Goal: Task Accomplishment & Management: Complete application form

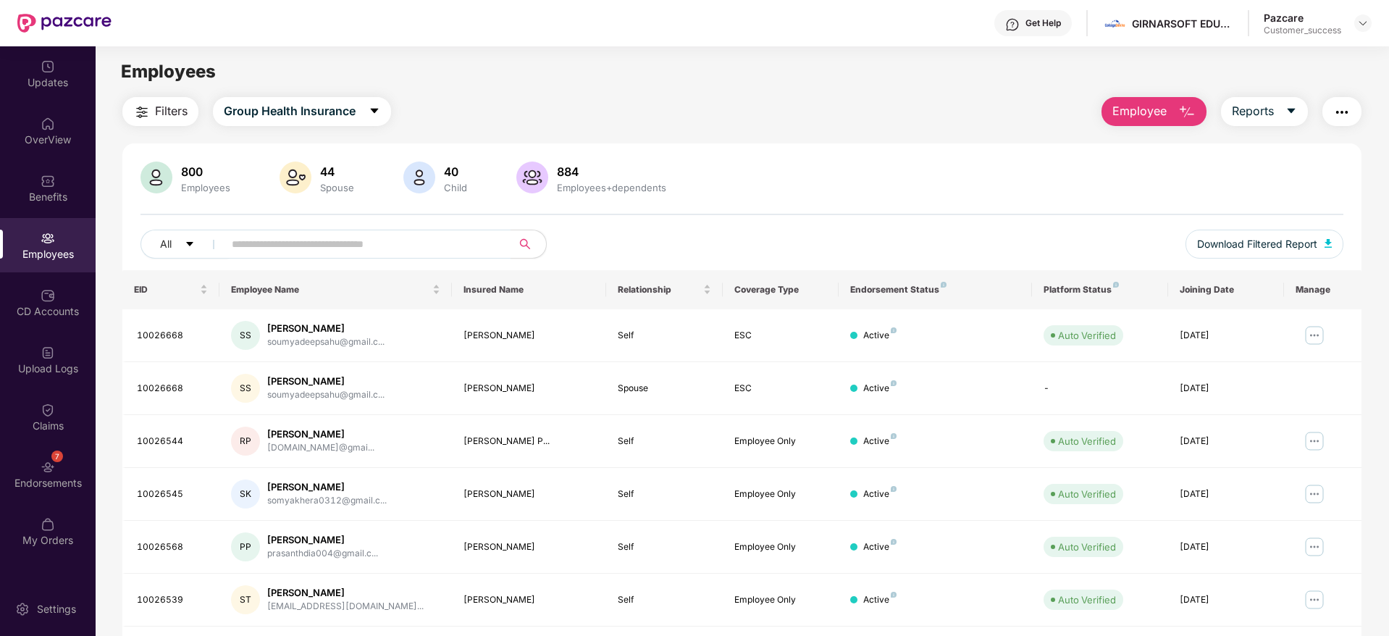
click at [1362, 25] on img at bounding box center [1363, 23] width 12 height 12
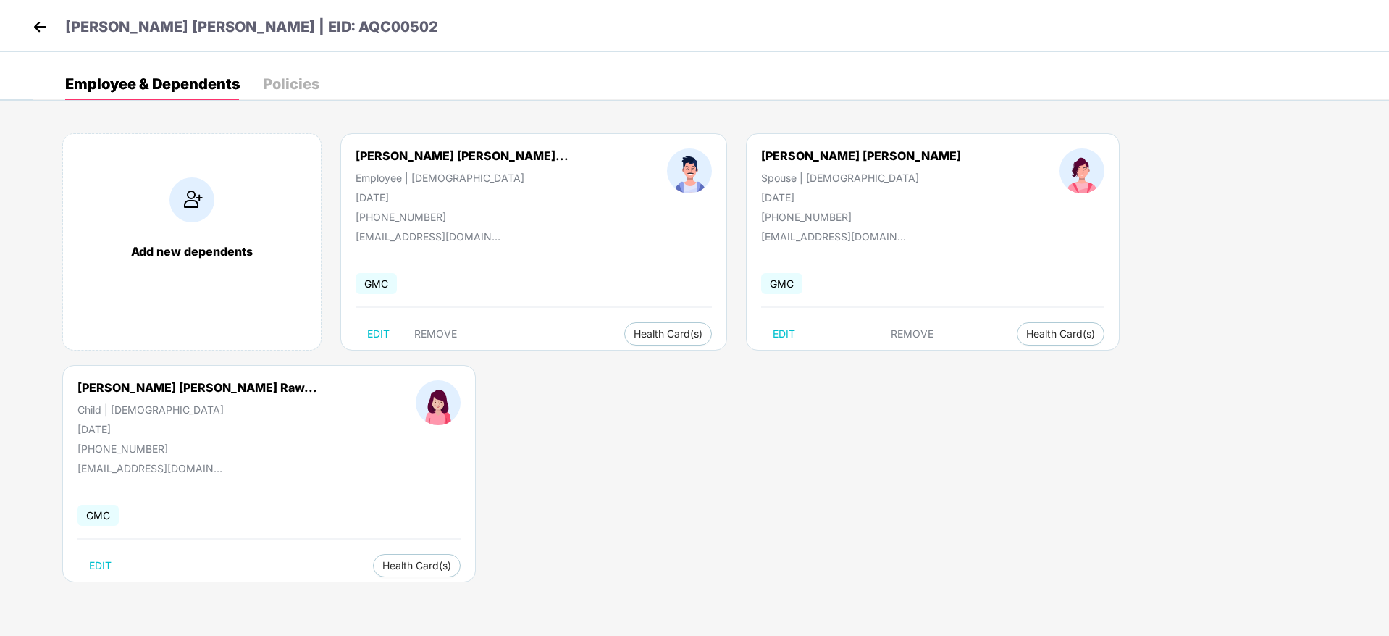
click at [45, 29] on img at bounding box center [40, 27] width 22 height 22
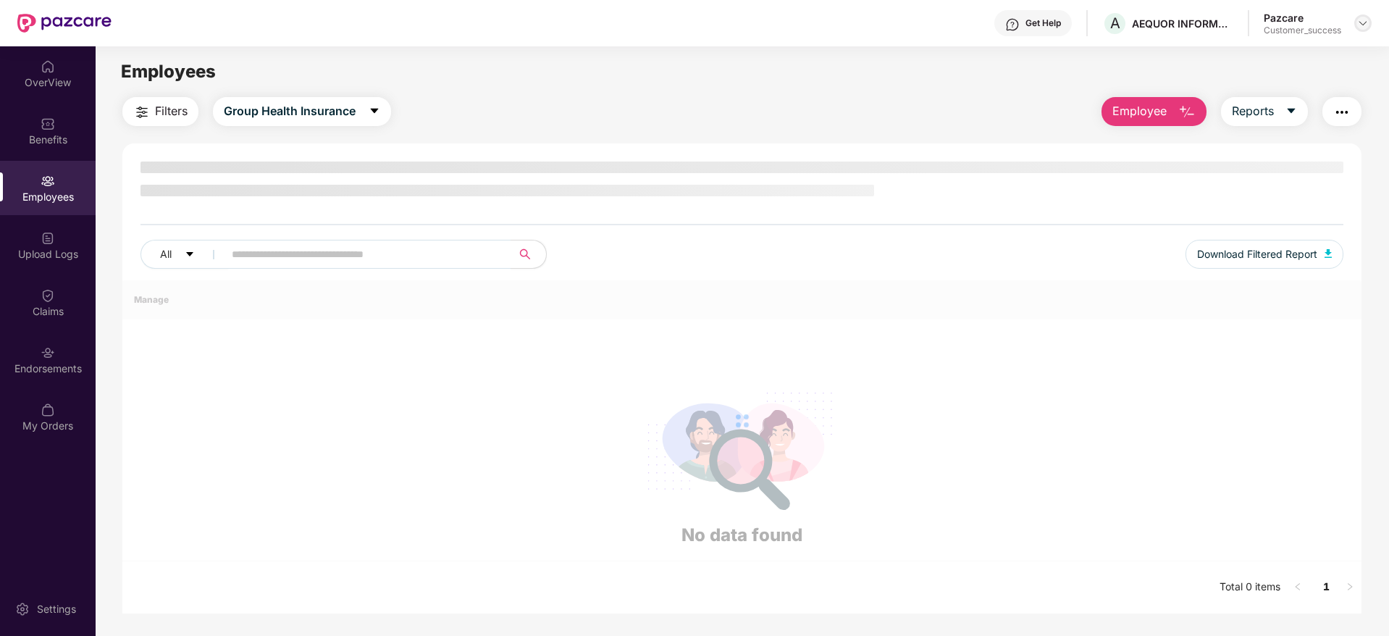
click at [1362, 24] on img at bounding box center [1363, 23] width 12 height 12
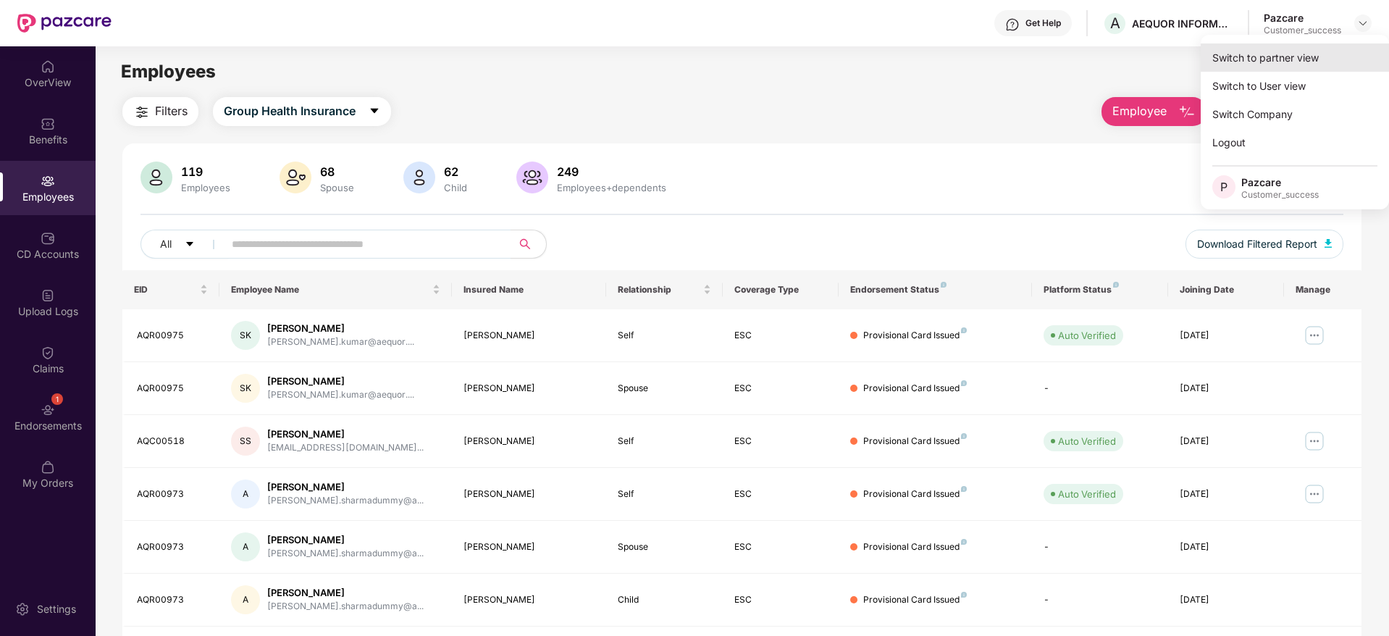
click at [1265, 55] on div "Switch to partner view" at bounding box center [1294, 57] width 188 height 28
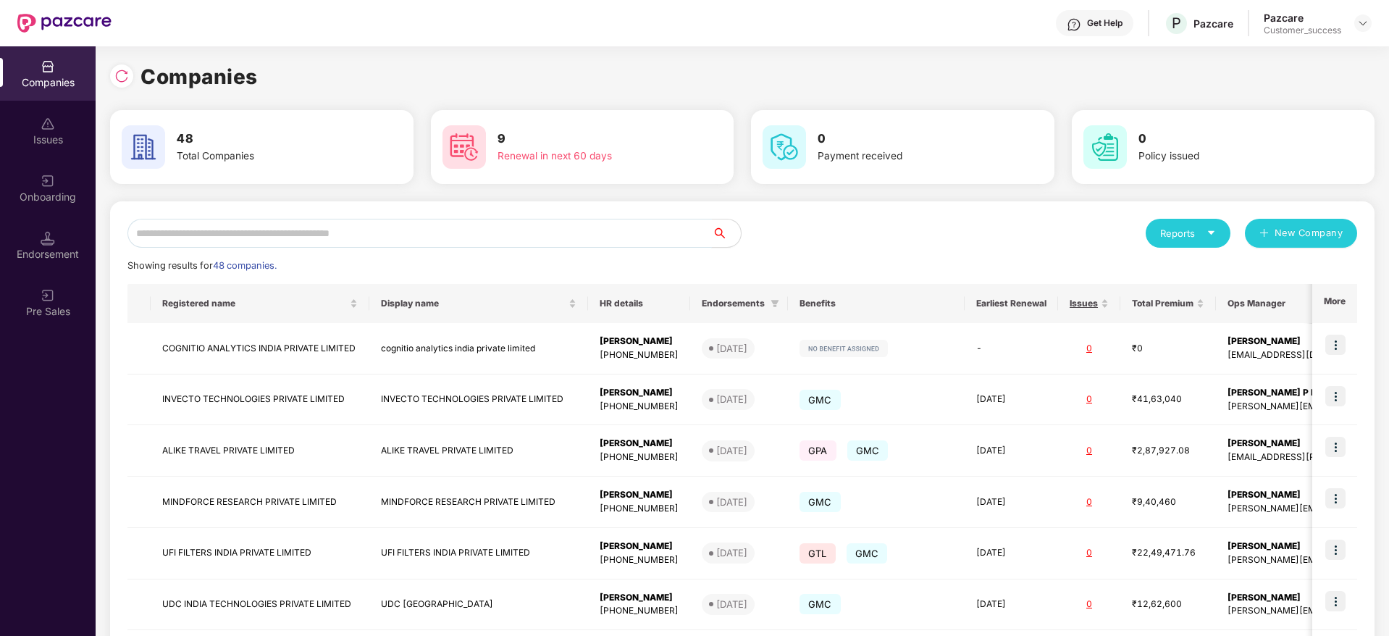
click at [406, 235] on input "text" at bounding box center [419, 233] width 584 height 29
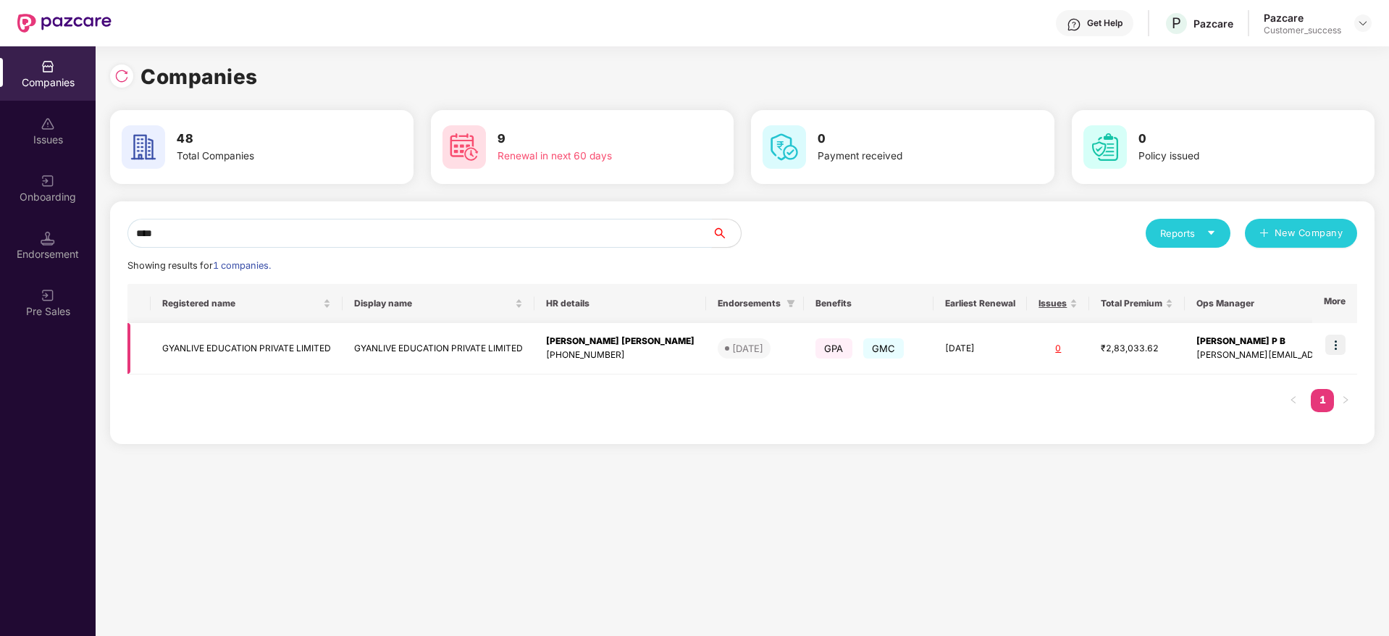
type input "****"
click at [1344, 345] on img at bounding box center [1335, 344] width 20 height 20
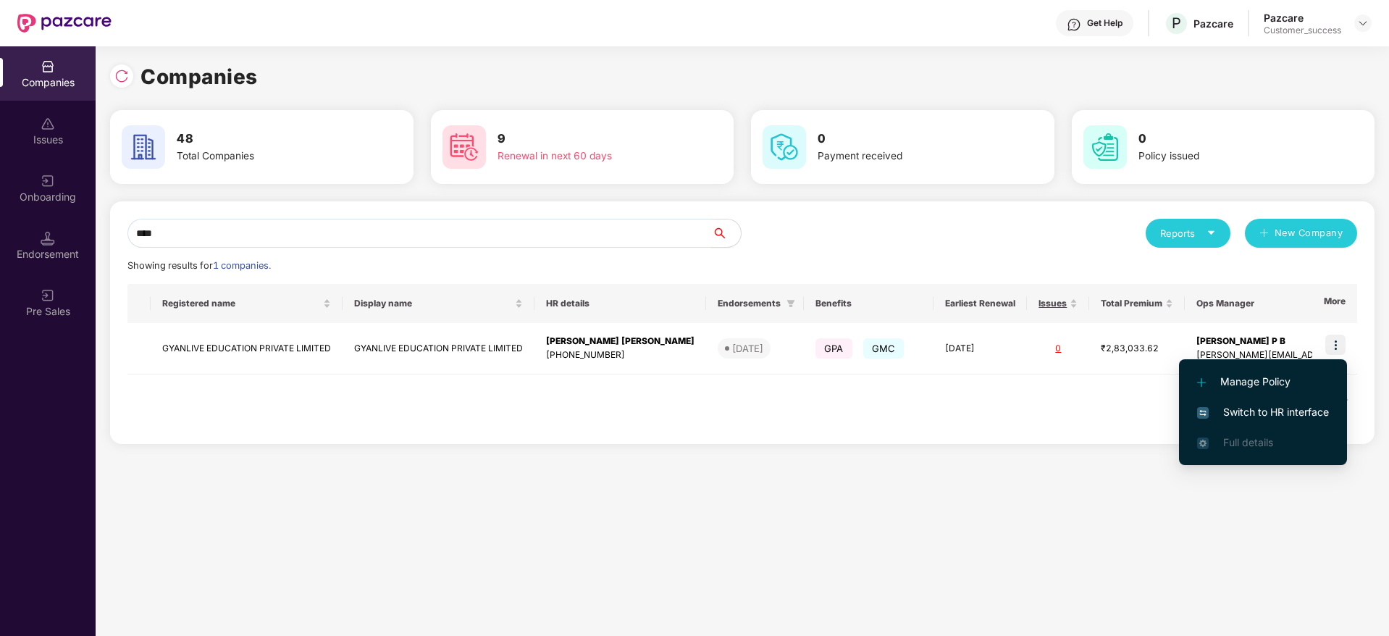
click at [1252, 417] on span "Switch to HR interface" at bounding box center [1263, 412] width 132 height 16
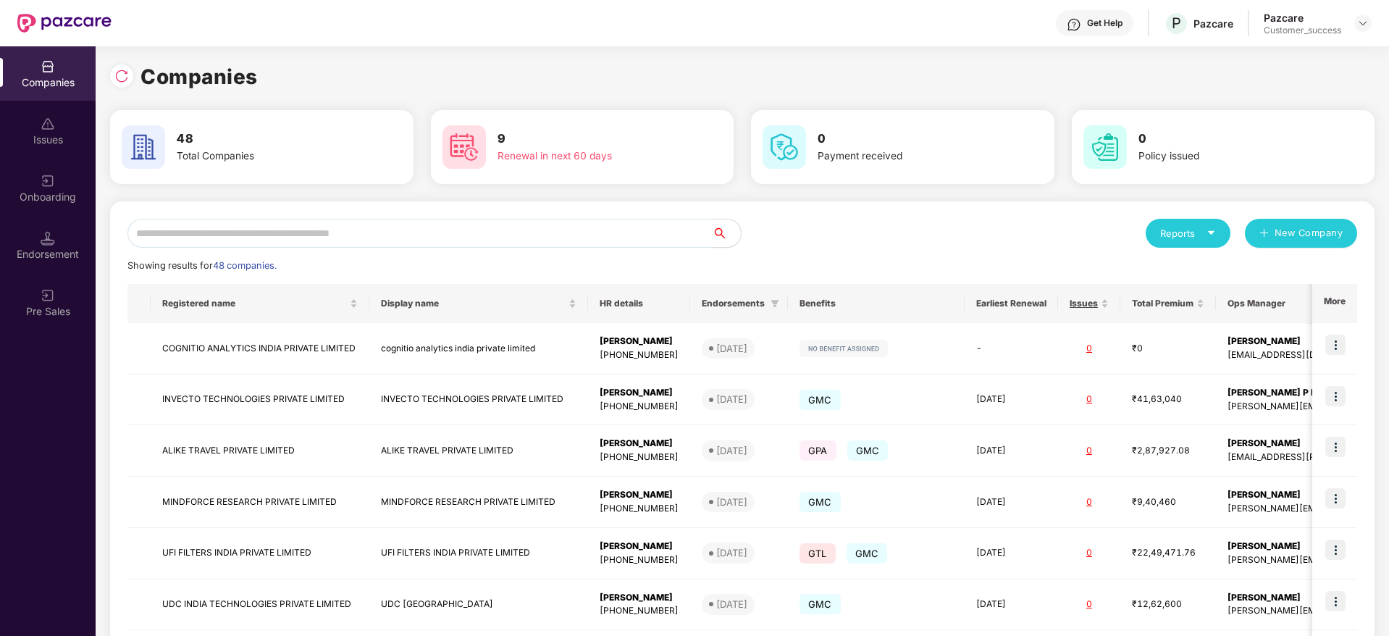
click at [224, 237] on input "text" at bounding box center [419, 233] width 584 height 29
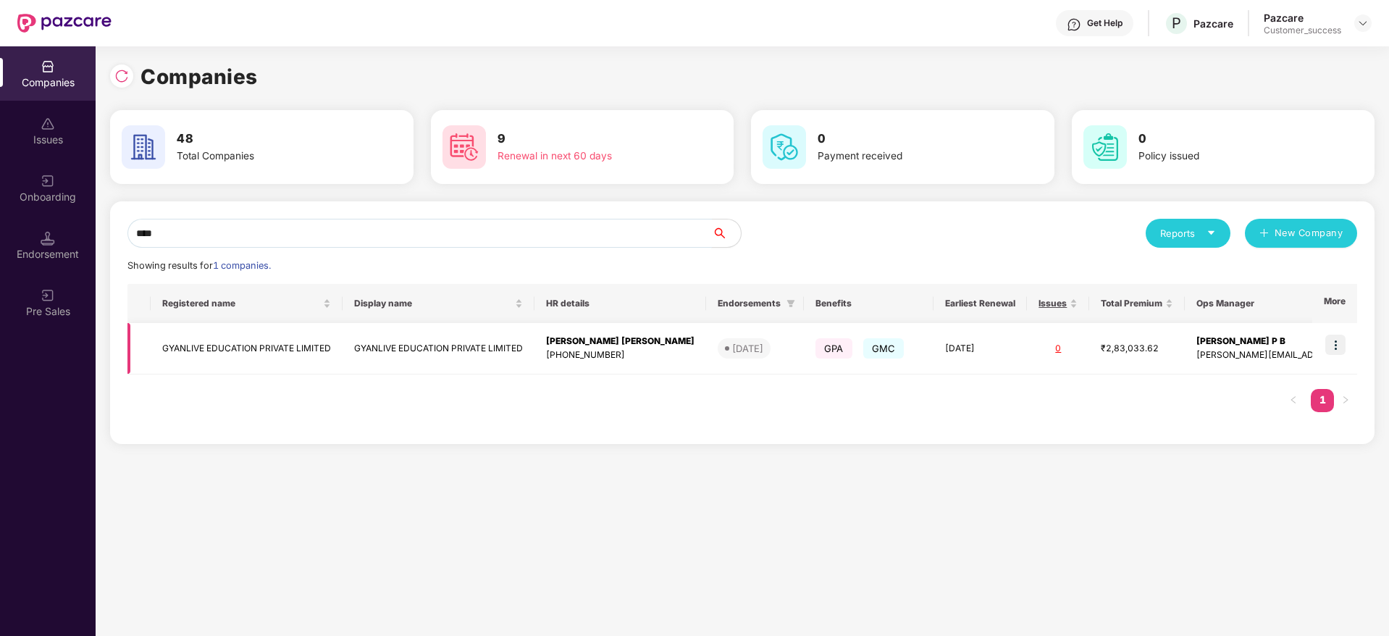
type input "****"
click at [1331, 354] on img at bounding box center [1335, 344] width 20 height 20
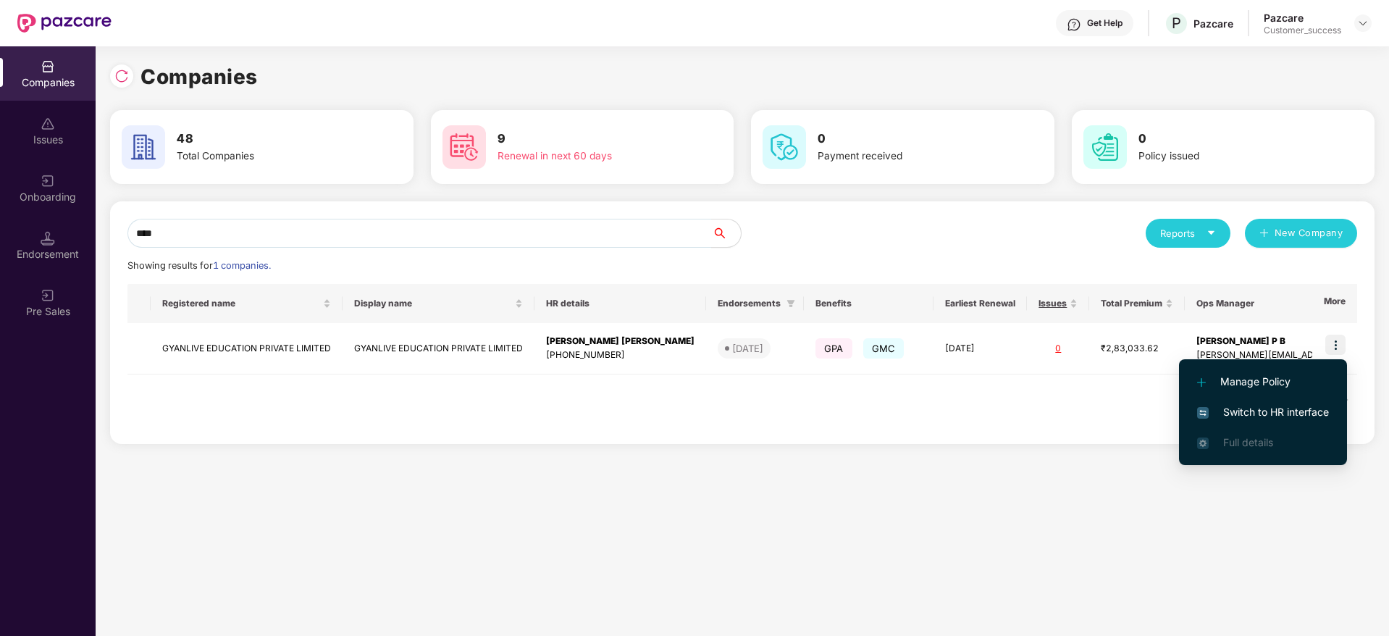
click at [1257, 420] on li "Switch to HR interface" at bounding box center [1263, 412] width 168 height 30
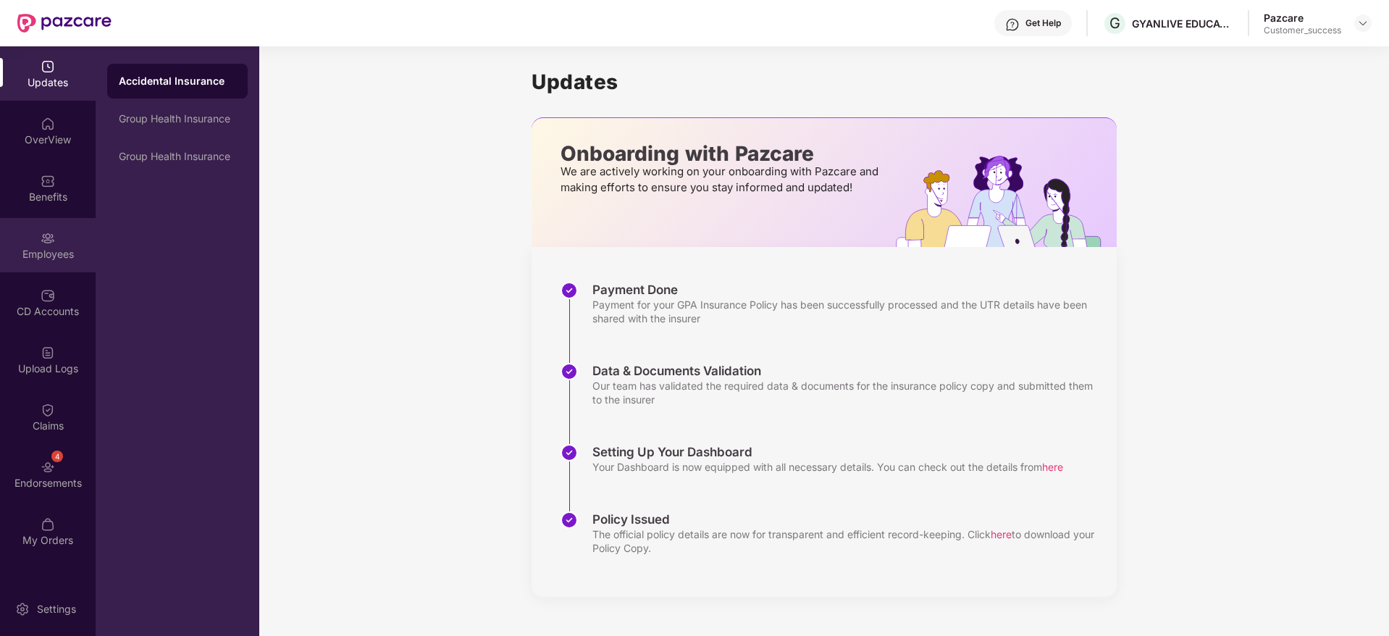
click at [45, 253] on div "Employees" at bounding box center [48, 254] width 96 height 14
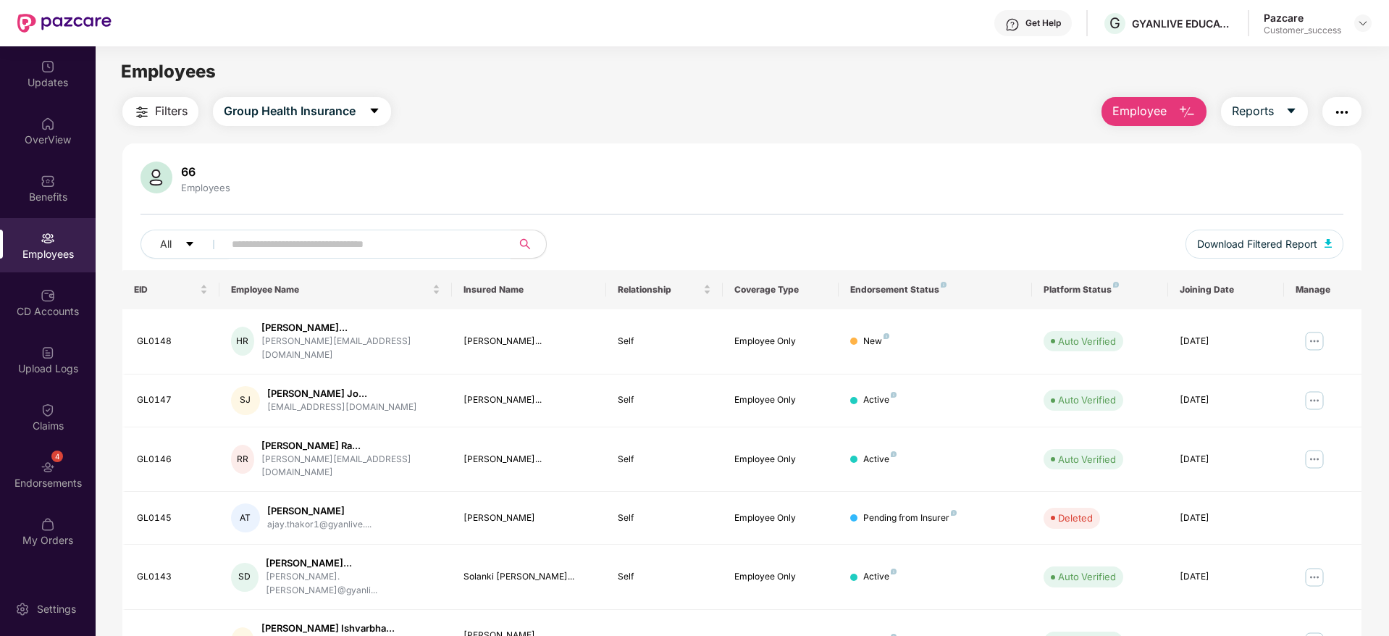
click at [171, 114] on span "Filters" at bounding box center [171, 111] width 33 height 18
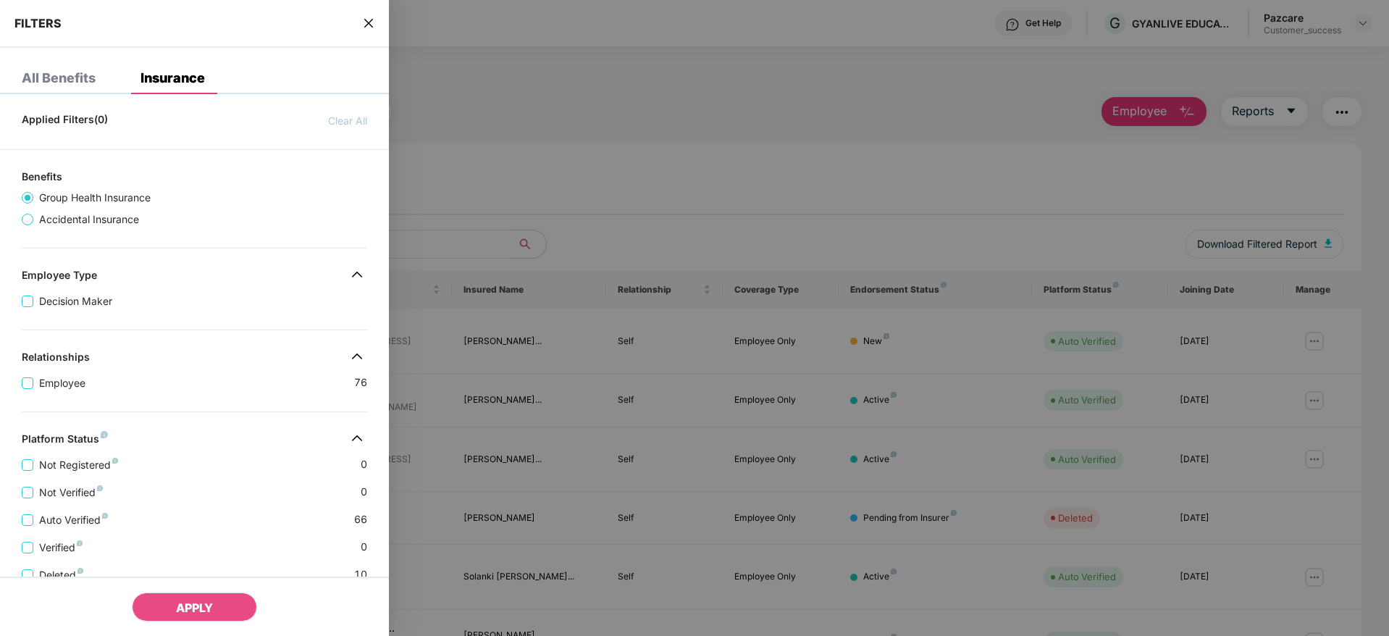
click at [156, 422] on div "Applied Filters(0) Clear All Benefits Group Health Insurance Accidental Insuran…" at bounding box center [194, 495] width 389 height 778
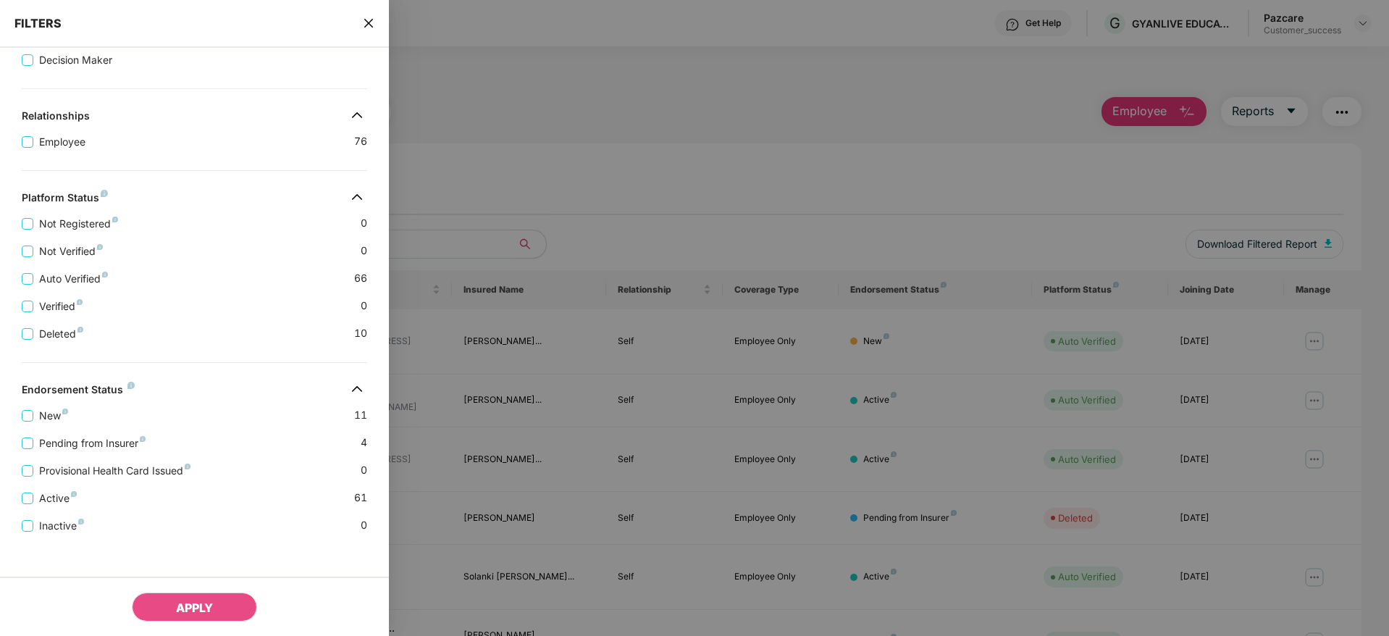
scroll to position [248, 0]
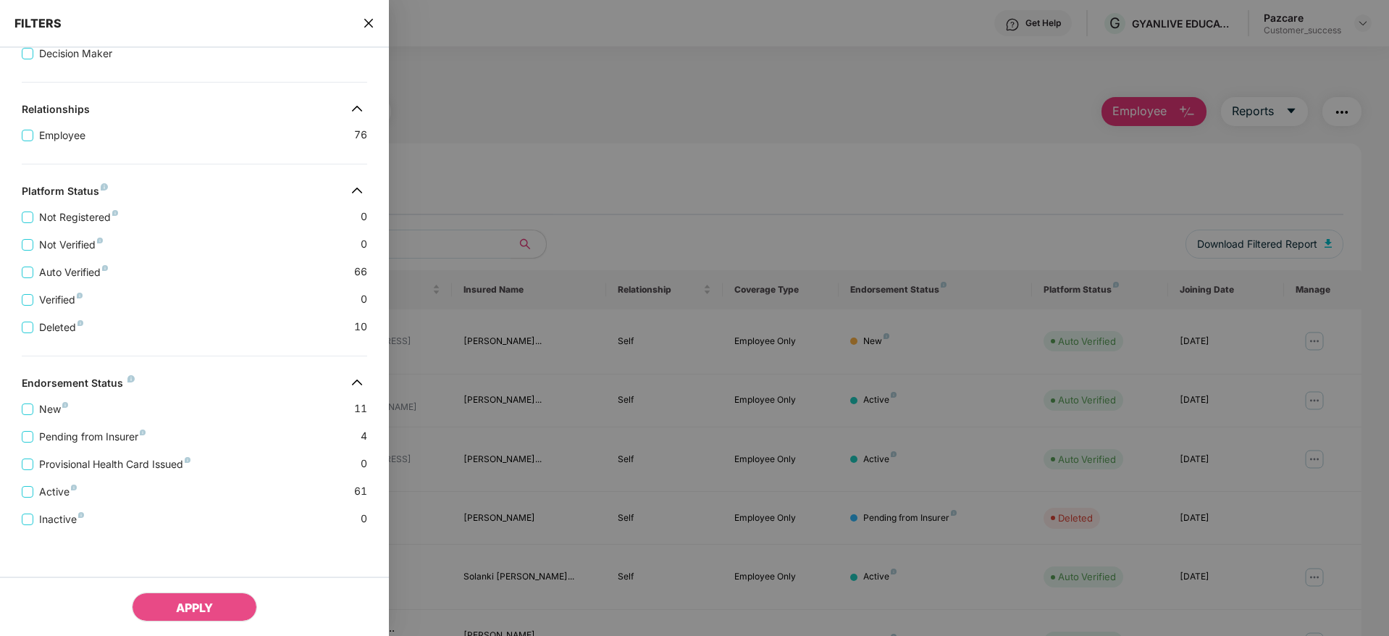
click at [371, 23] on icon "close" at bounding box center [369, 23] width 12 height 12
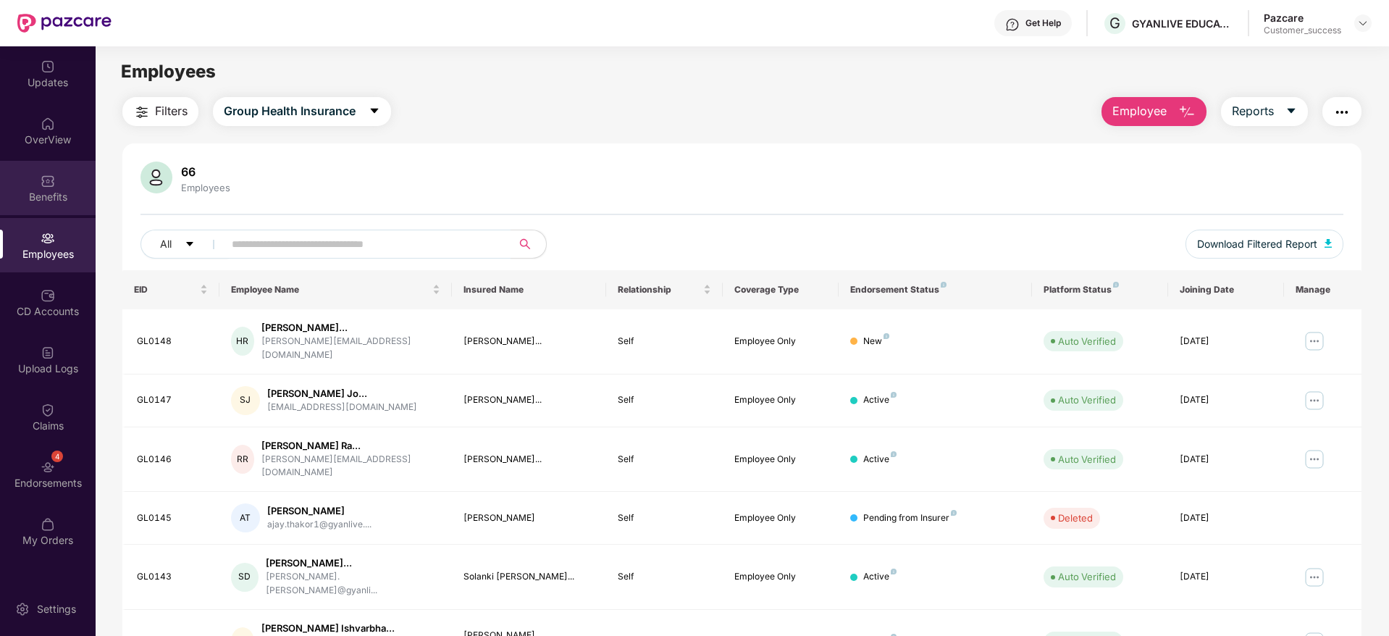
click at [51, 187] on img at bounding box center [48, 181] width 14 height 14
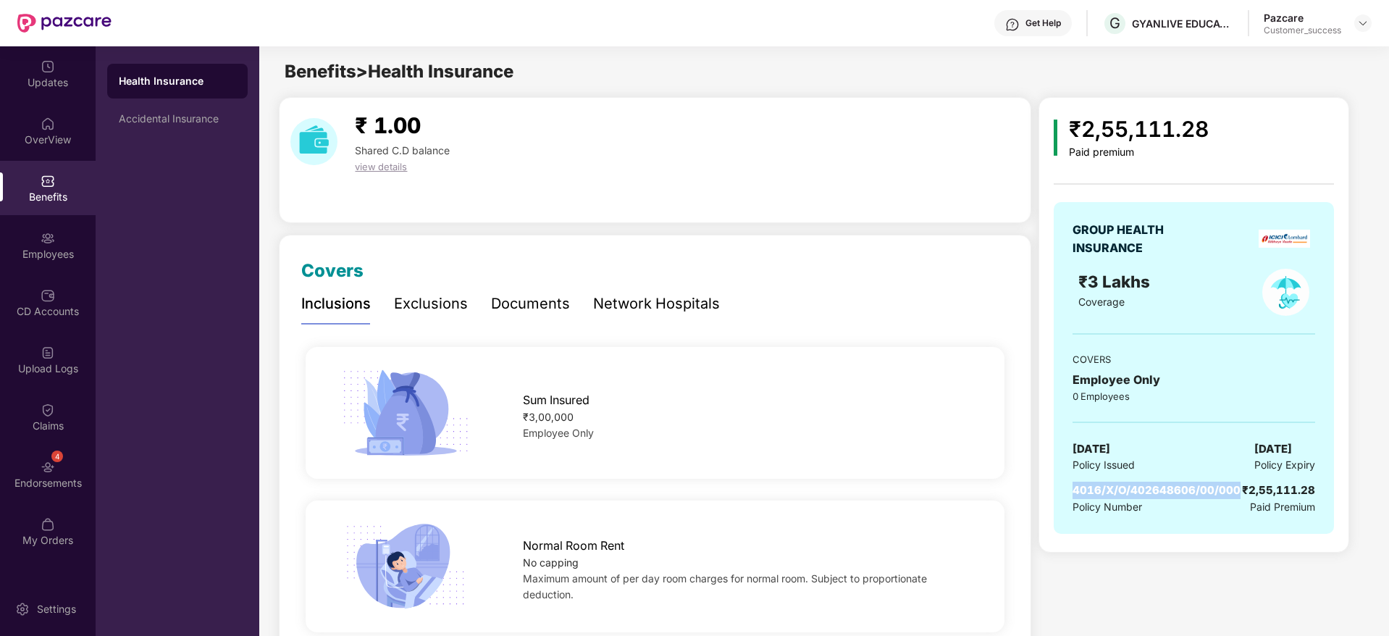
drag, startPoint x: 1236, startPoint y: 489, endPoint x: 1057, endPoint y: 492, distance: 178.8
click at [1057, 492] on div "GROUP HEALTH INSURANCE ₹3 Lakhs Coverage COVERS Employee Only 0 Employees [DATE…" at bounding box center [1193, 368] width 280 height 332
copy span "4016/X/O/402648606/00/000"
click at [1359, 23] on img at bounding box center [1363, 23] width 12 height 12
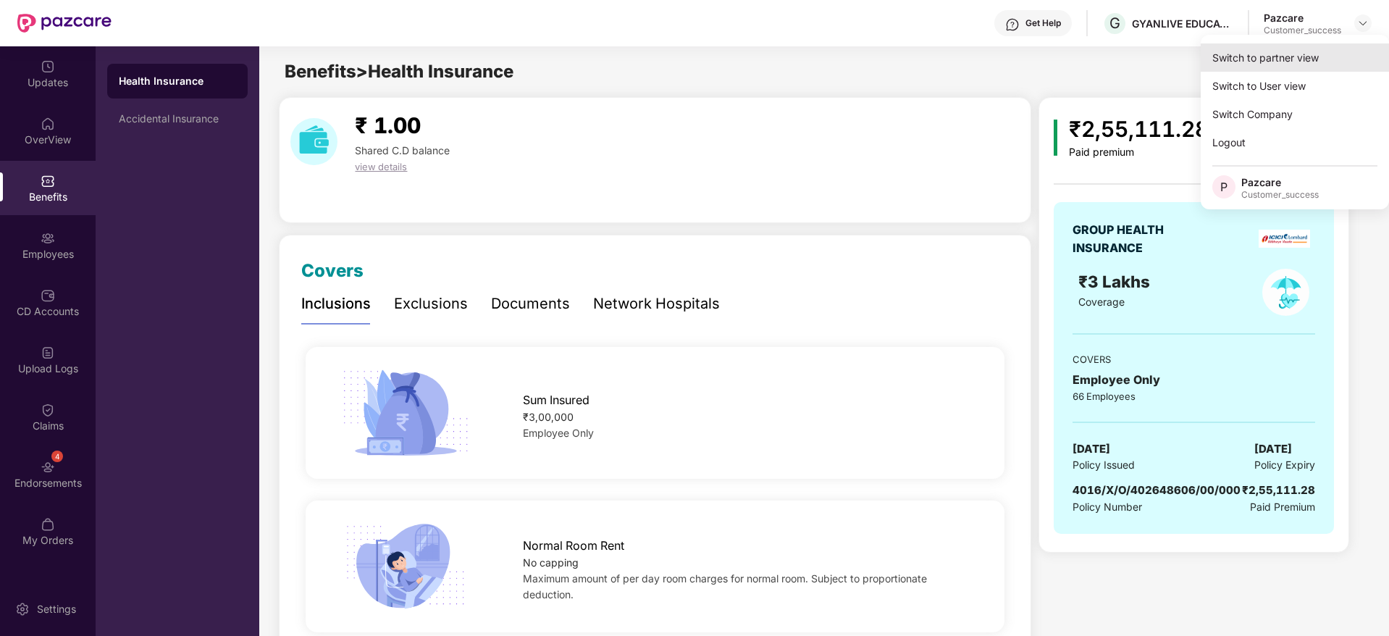
click at [1287, 54] on div "Switch to partner view" at bounding box center [1294, 57] width 188 height 28
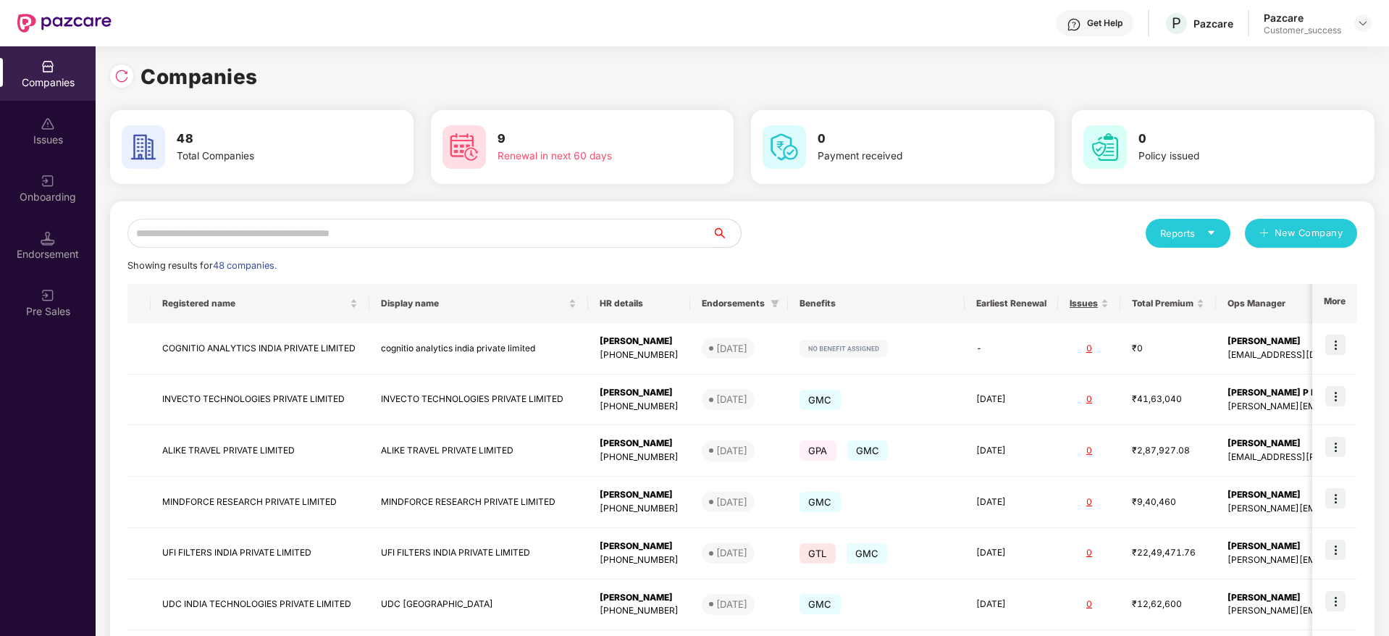
click at [383, 232] on input "text" at bounding box center [419, 233] width 584 height 29
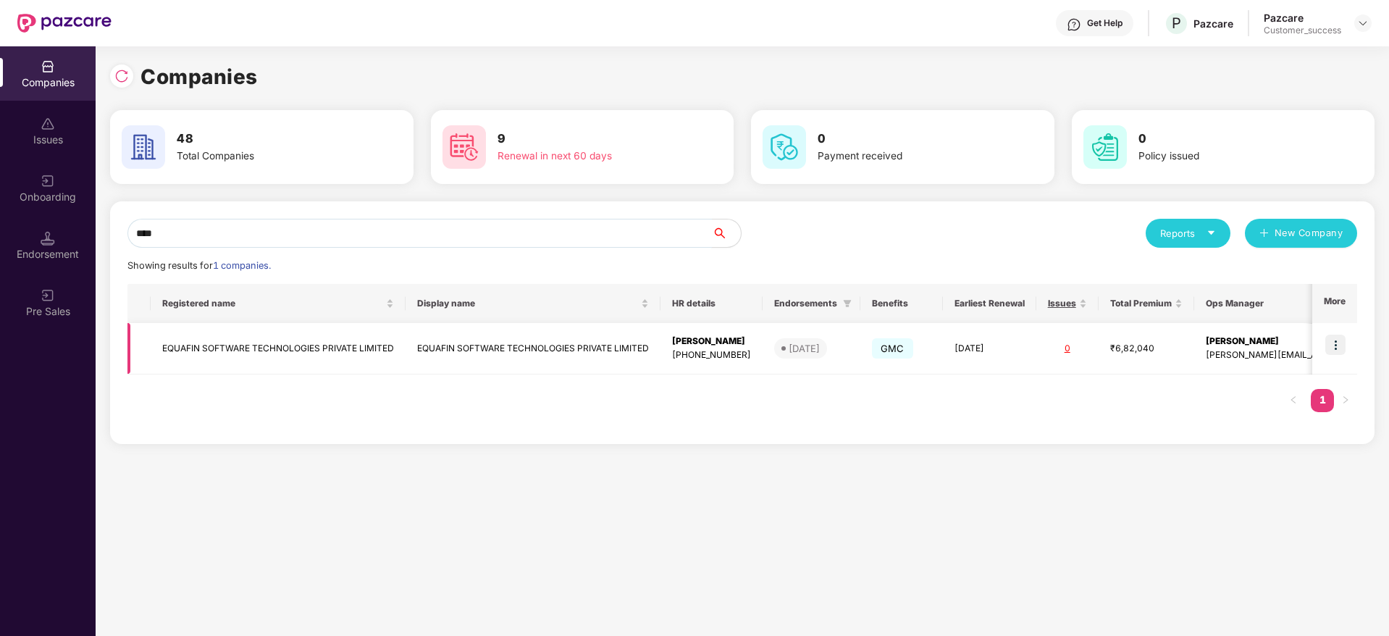
type input "****"
click at [1341, 340] on img at bounding box center [1335, 344] width 20 height 20
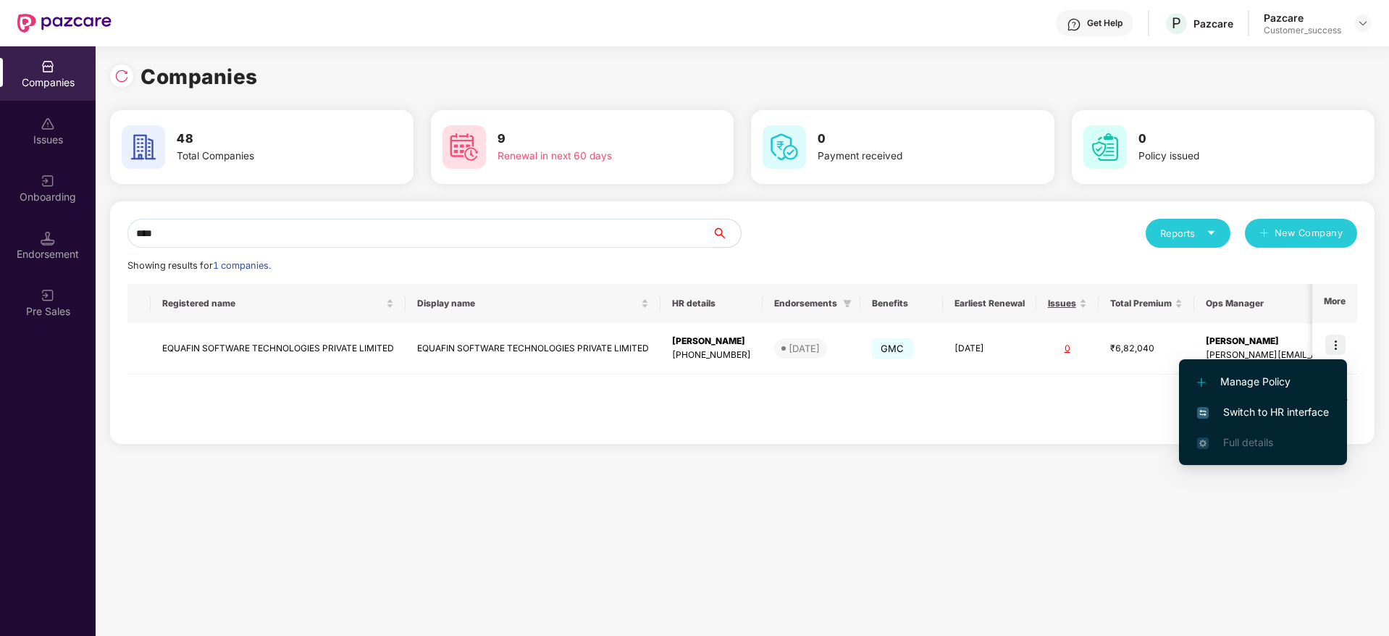
click at [1271, 408] on span "Switch to HR interface" at bounding box center [1263, 412] width 132 height 16
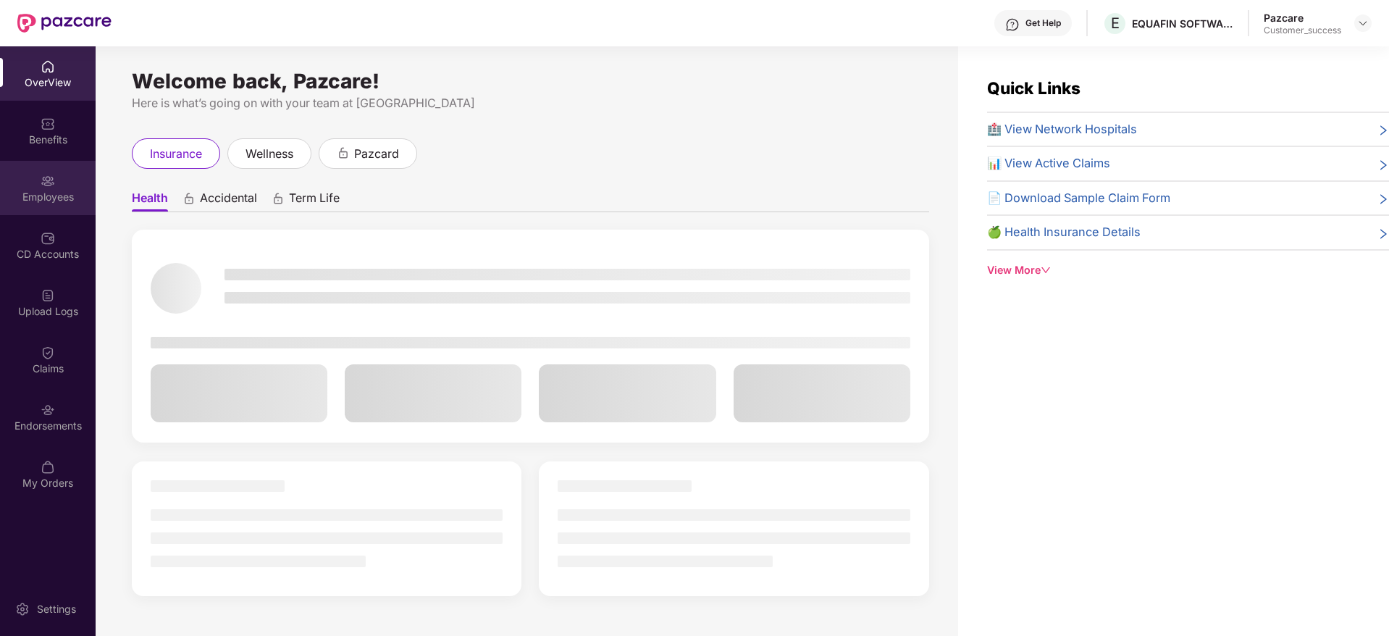
click at [41, 195] on div "Employees" at bounding box center [48, 197] width 96 height 14
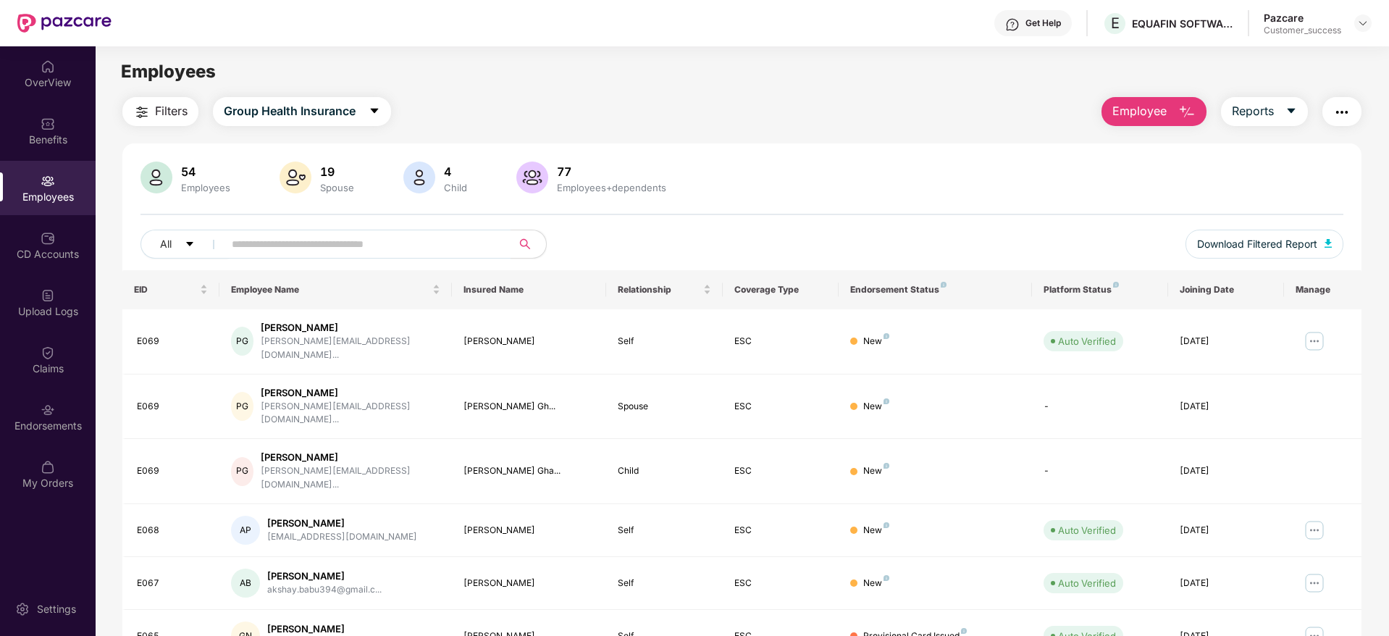
click at [165, 113] on span "Filters" at bounding box center [171, 111] width 33 height 18
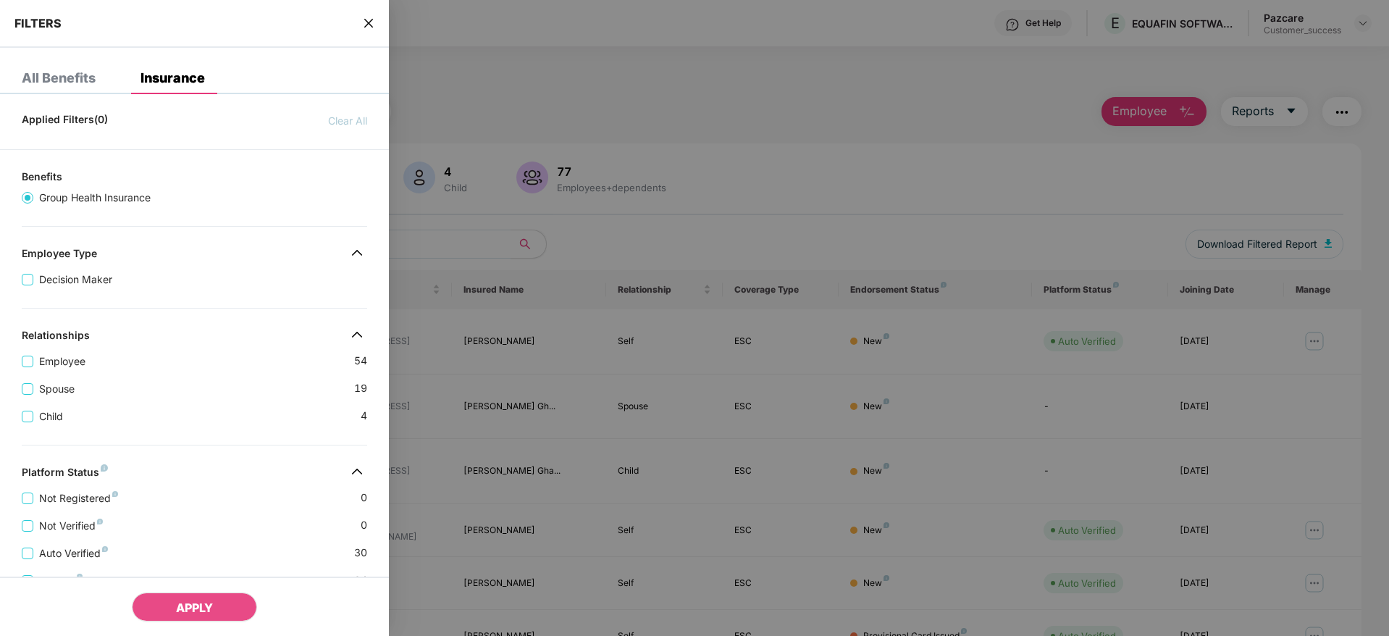
click at [221, 361] on div "Employee 54" at bounding box center [194, 356] width 345 height 28
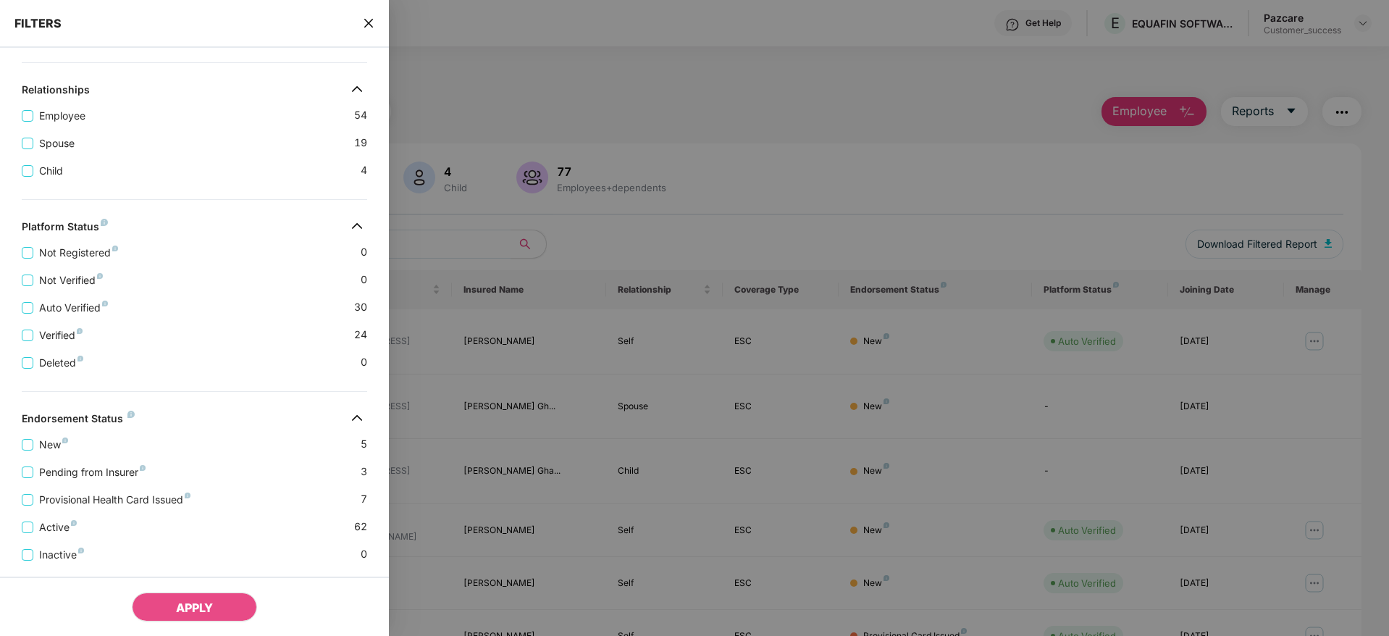
scroll to position [281, 0]
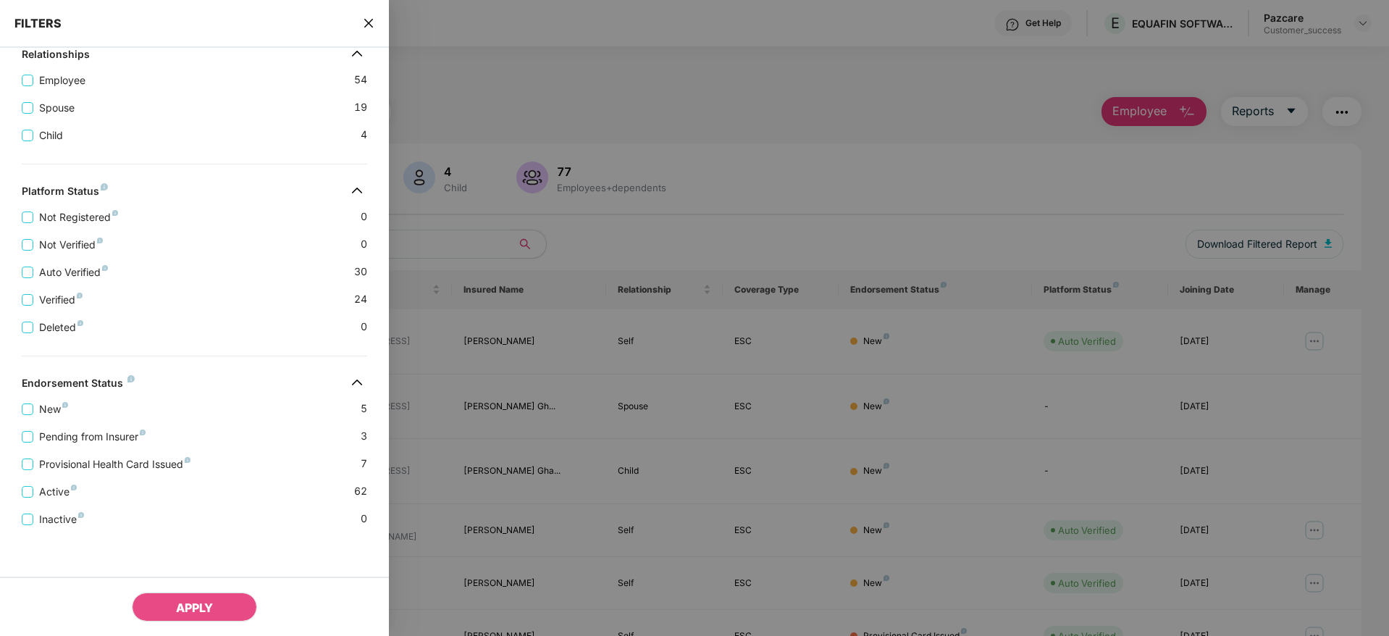
click at [371, 24] on icon "close" at bounding box center [369, 23] width 12 height 12
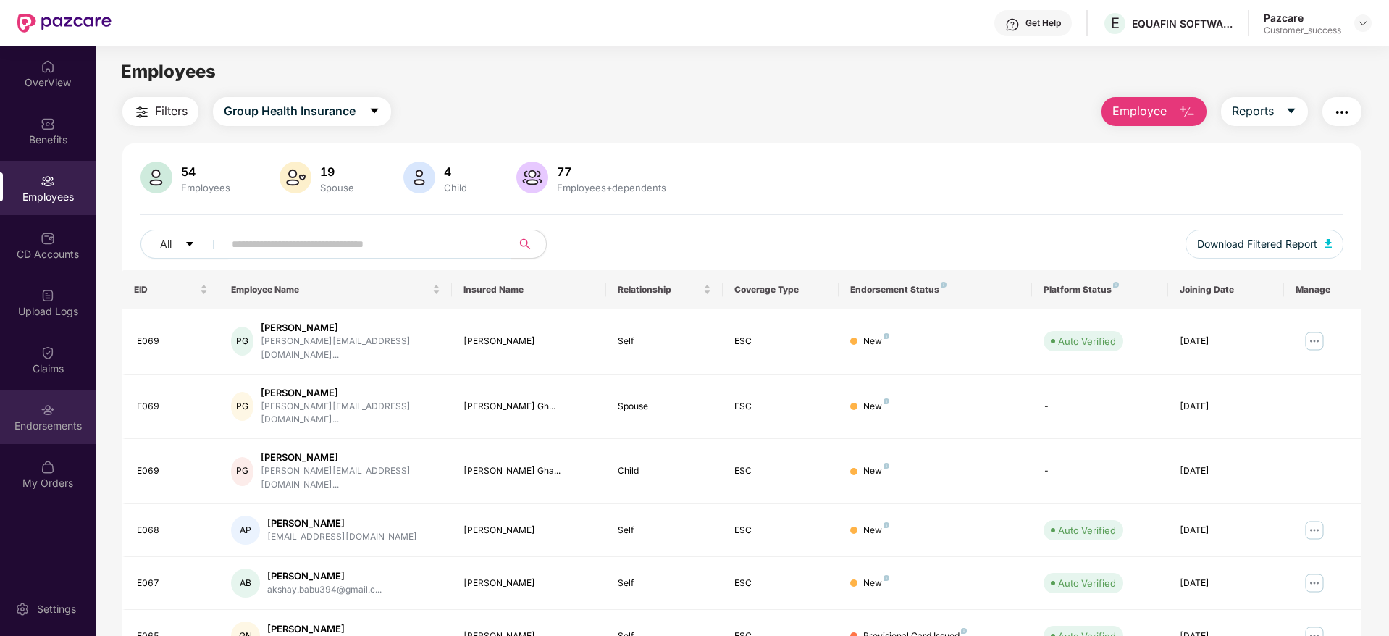
click at [40, 423] on div "Endorsements" at bounding box center [48, 425] width 96 height 14
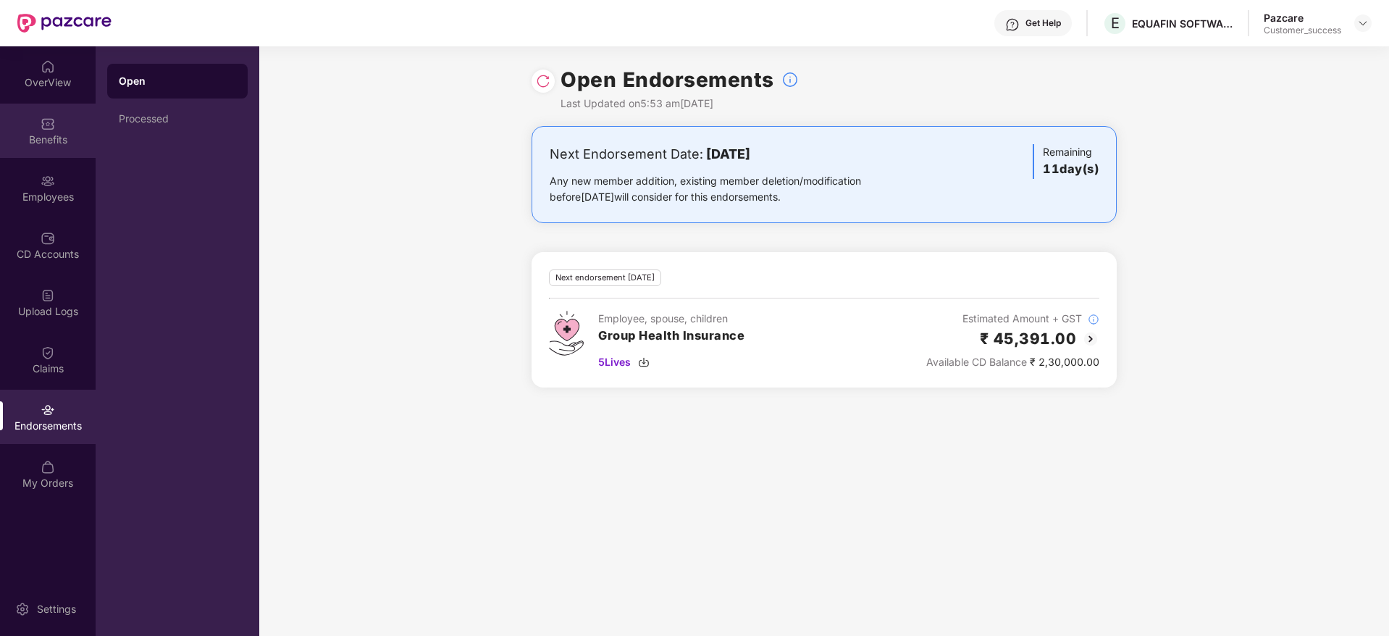
click at [47, 140] on div "Benefits" at bounding box center [48, 139] width 96 height 14
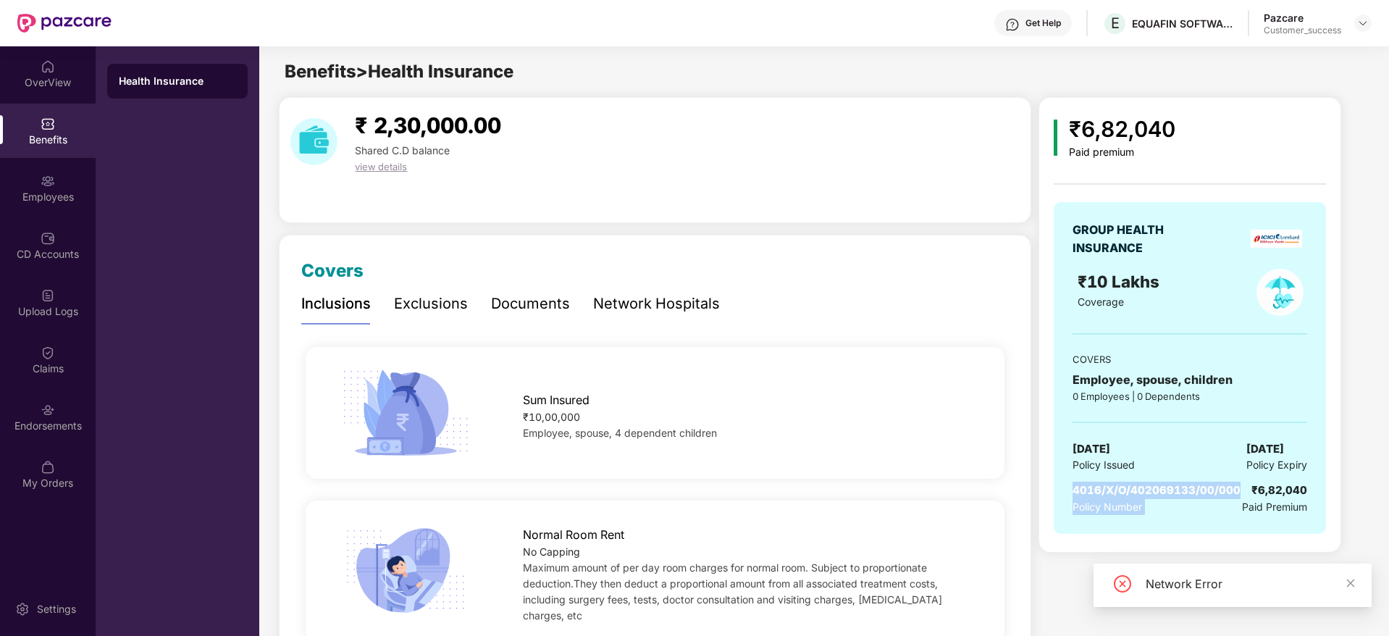
drag, startPoint x: 1239, startPoint y: 487, endPoint x: 1075, endPoint y: 486, distance: 164.3
click at [1075, 486] on div "4016/X/O/402069133/00/000 Policy Number ₹6,82,040 Paid Premium" at bounding box center [1189, 497] width 235 height 33
click at [1075, 486] on span "4016/X/O/402069133/00/000" at bounding box center [1156, 490] width 168 height 14
drag, startPoint x: 1075, startPoint y: 486, endPoint x: 1235, endPoint y: 486, distance: 160.0
click at [1235, 486] on span "4016/X/O/402069133/00/000" at bounding box center [1156, 490] width 168 height 14
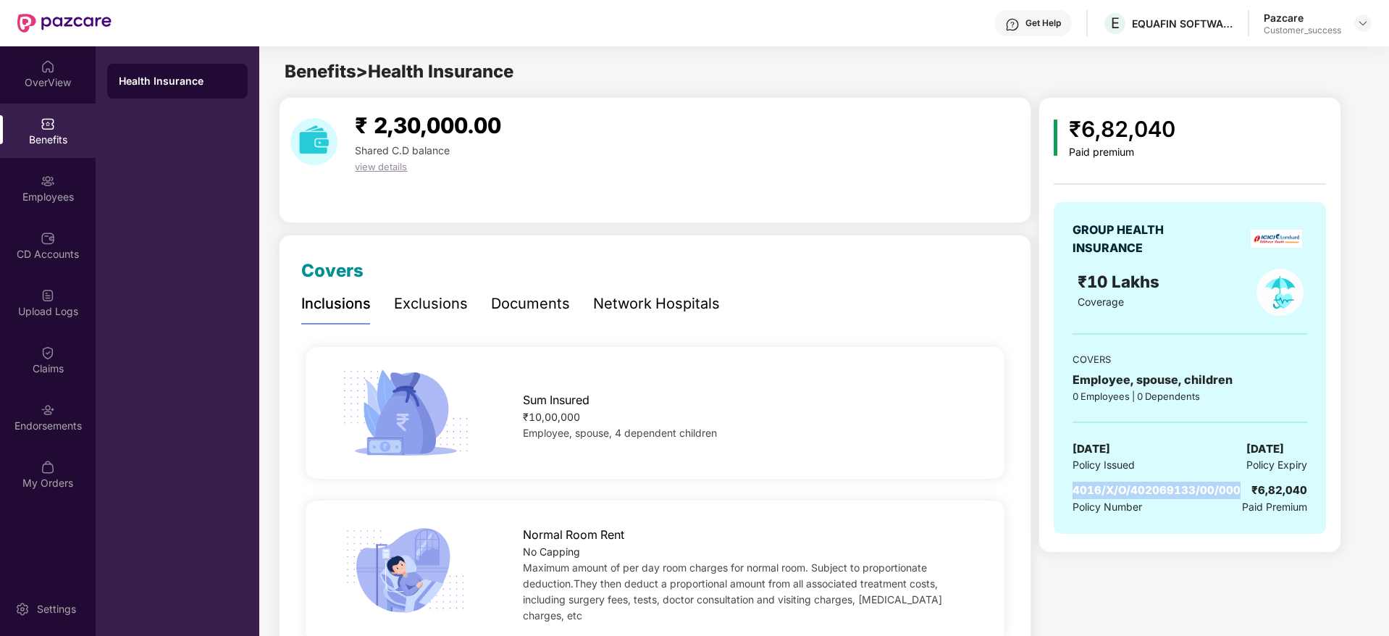
copy span "4016/X/O/402069133/00/000"
click at [1362, 27] on img at bounding box center [1363, 23] width 12 height 12
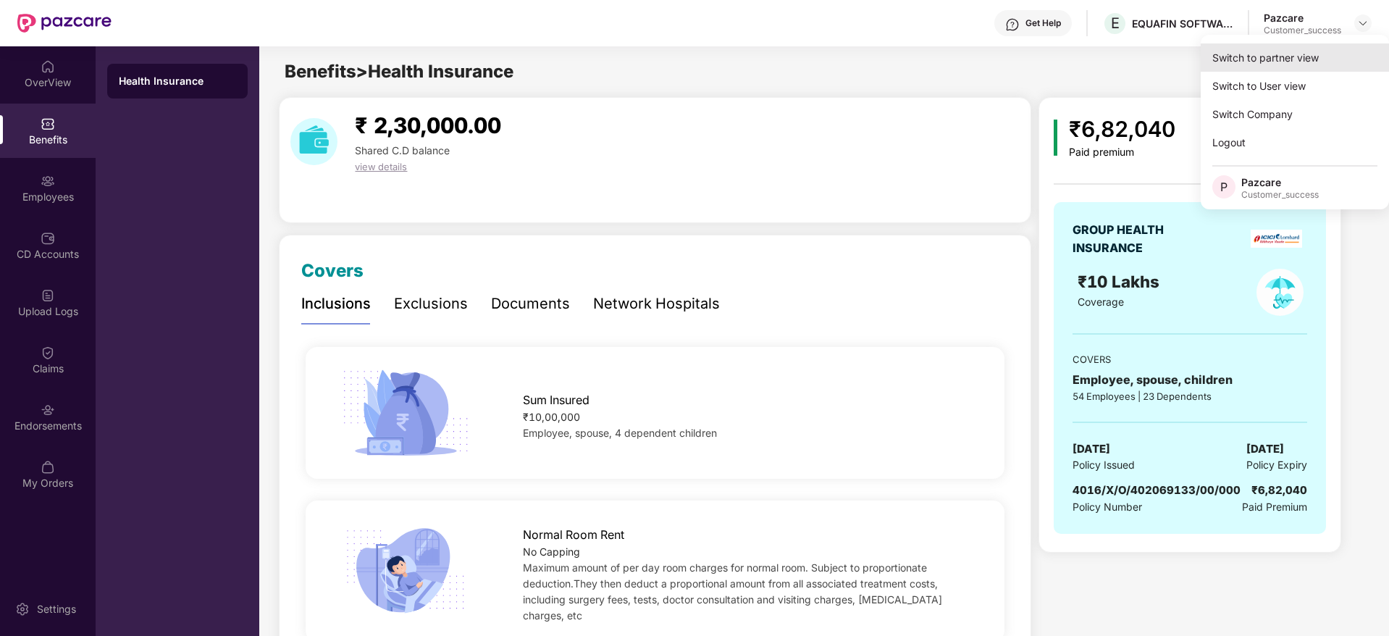
click at [1292, 58] on div "Switch to partner view" at bounding box center [1294, 57] width 188 height 28
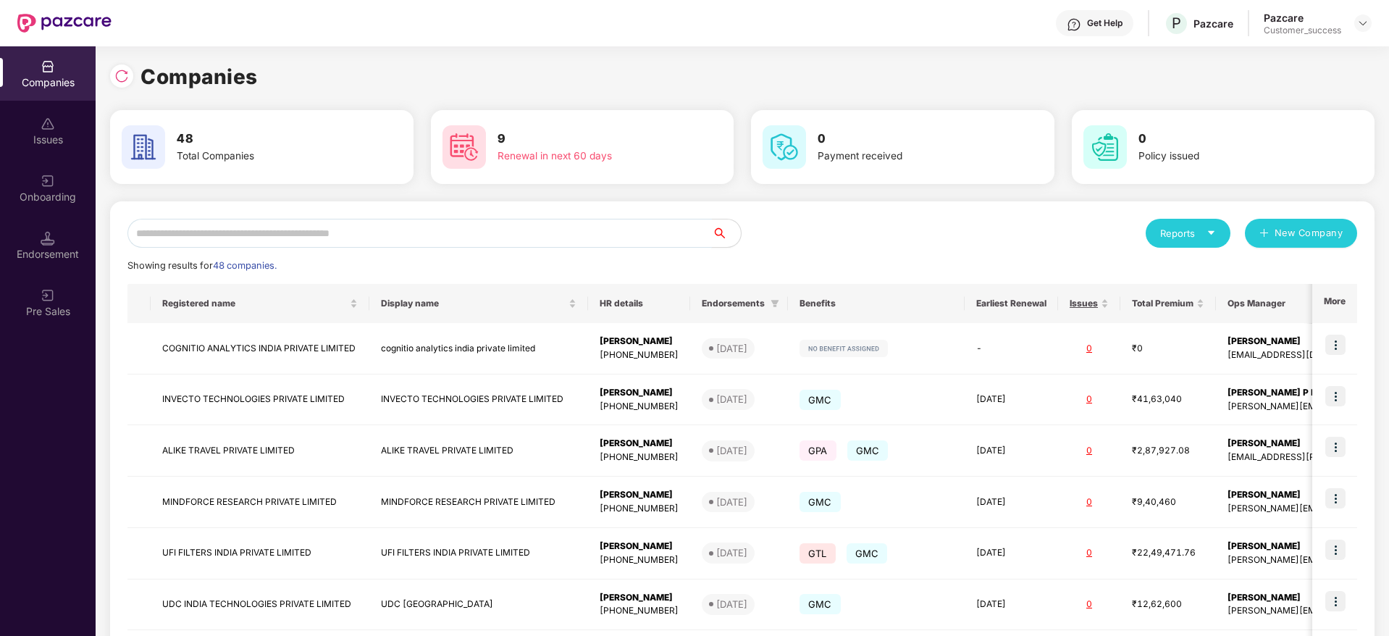
click at [347, 229] on input "text" at bounding box center [419, 233] width 584 height 29
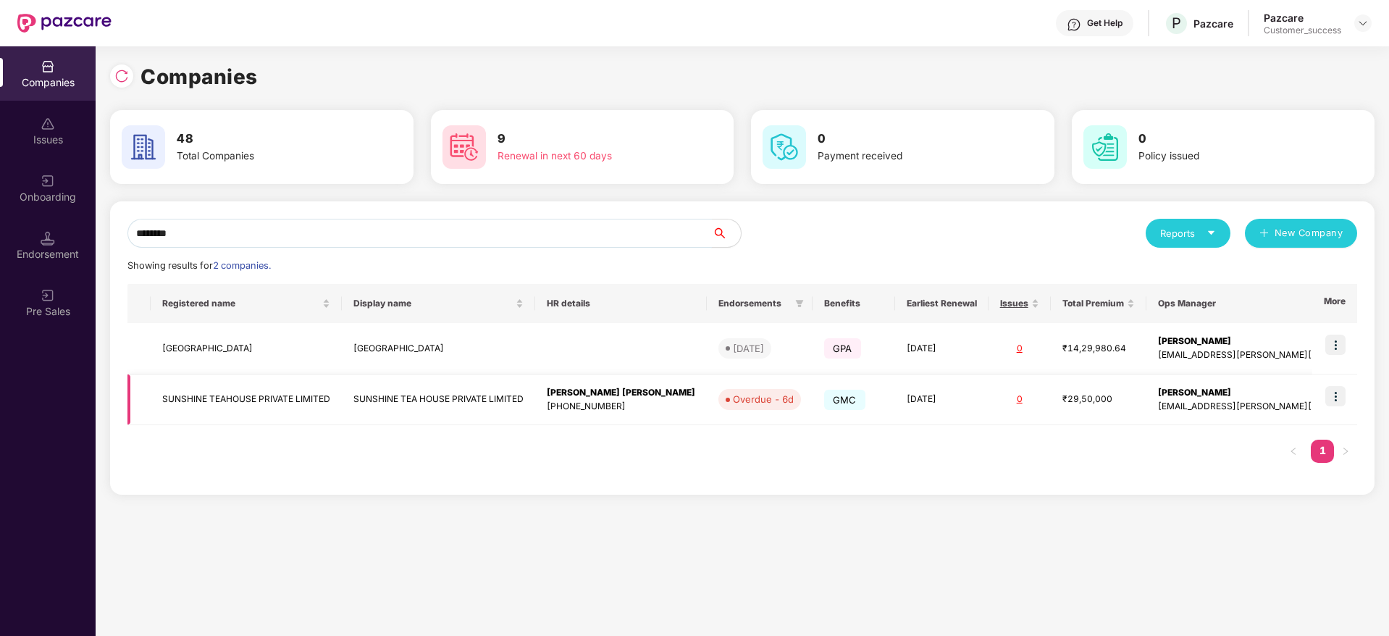
type input "********"
click at [1331, 395] on img at bounding box center [1335, 396] width 20 height 20
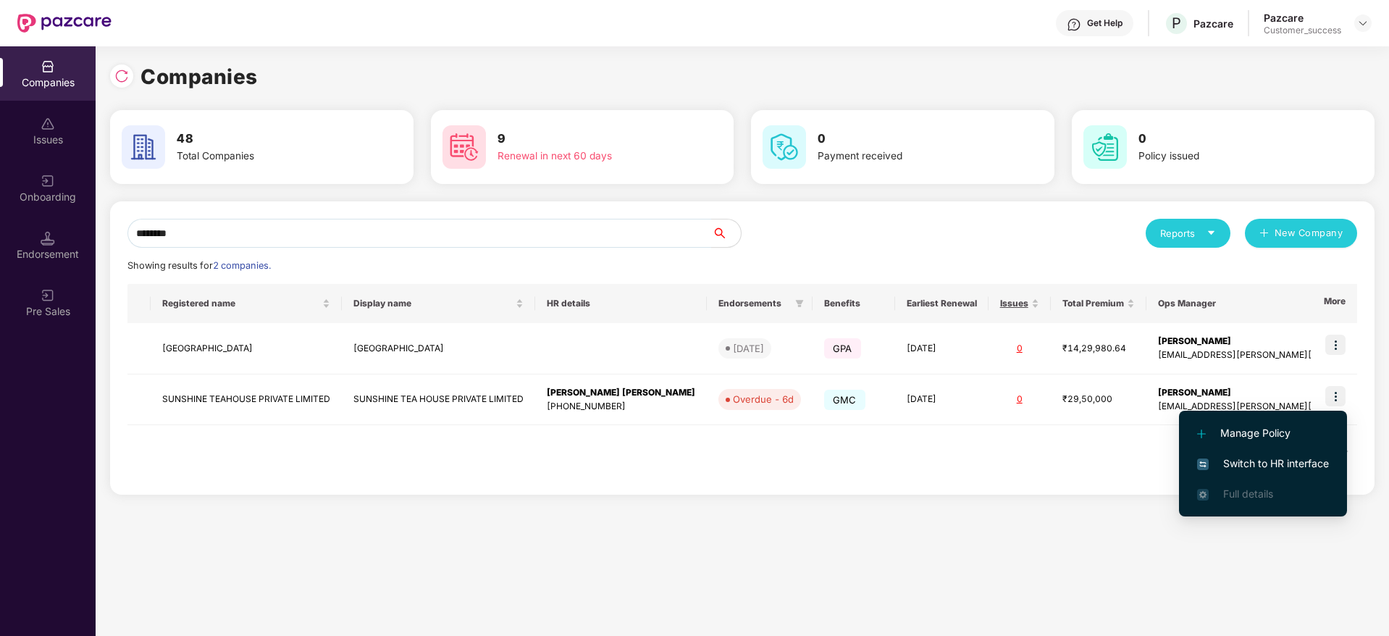
click at [1242, 455] on span "Switch to HR interface" at bounding box center [1263, 463] width 132 height 16
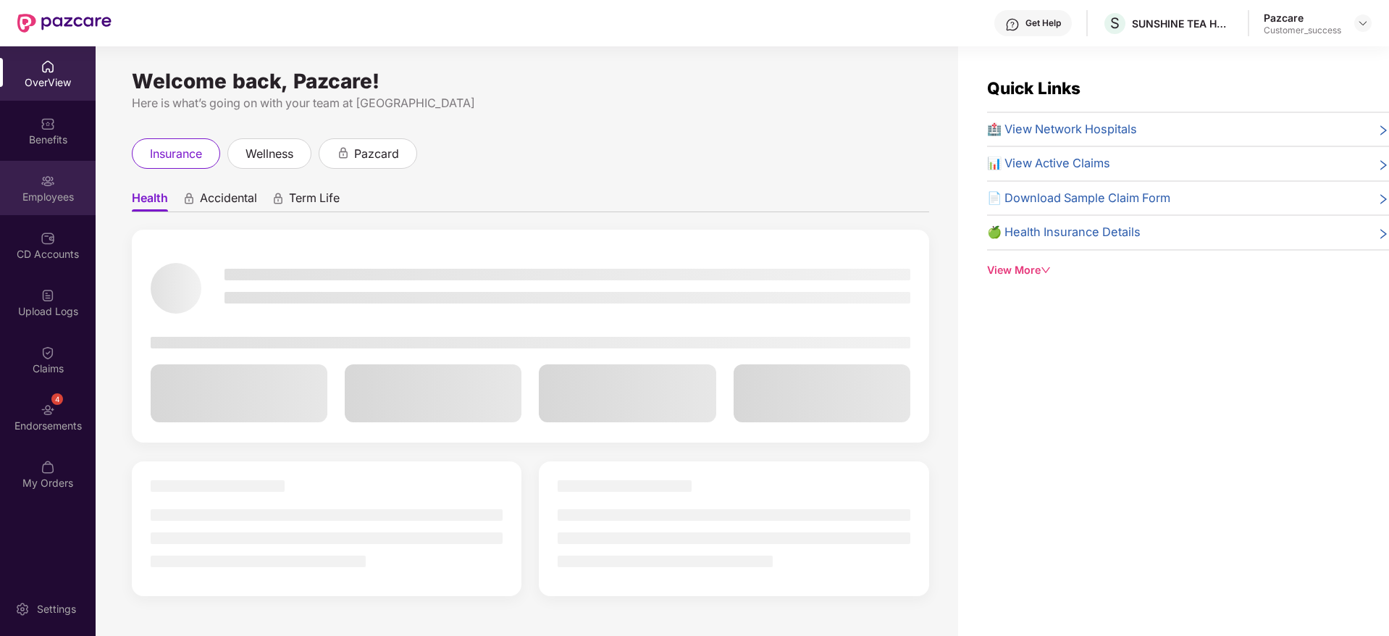
click at [44, 193] on div "Employees" at bounding box center [48, 197] width 96 height 14
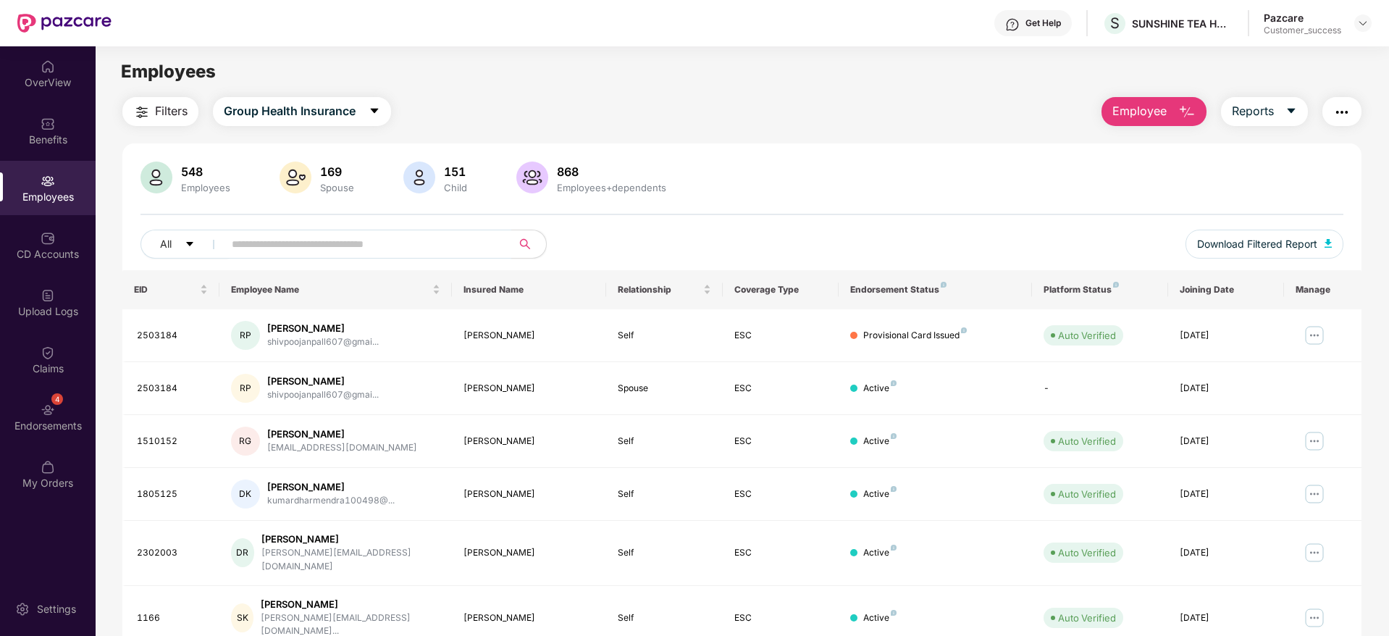
click at [264, 247] on input "text" at bounding box center [362, 244] width 260 height 22
paste input "*******"
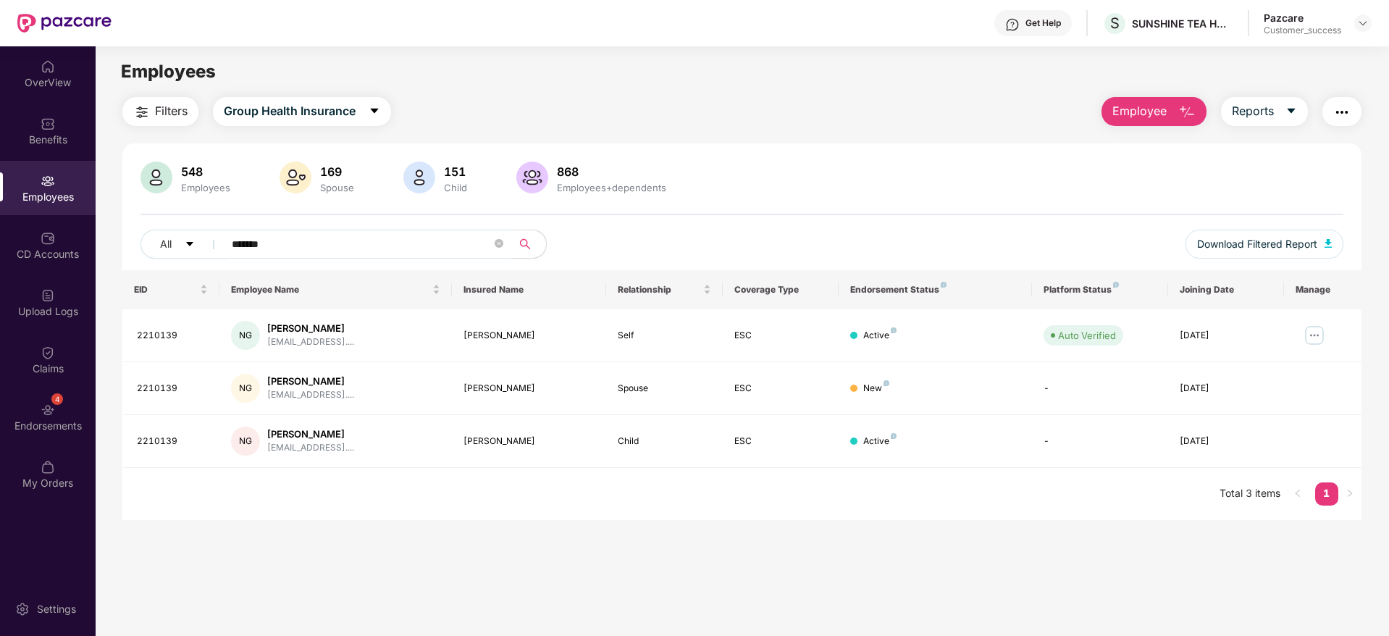
type input "*******"
drag, startPoint x: 498, startPoint y: 241, endPoint x: 145, endPoint y: 95, distance: 382.4
click at [145, 95] on main "Employees Filters Group Health Insurance Employee Reports 548 Employees 169 Spo…" at bounding box center [742, 364] width 1292 height 636
click at [146, 114] on img "button" at bounding box center [141, 112] width 17 height 17
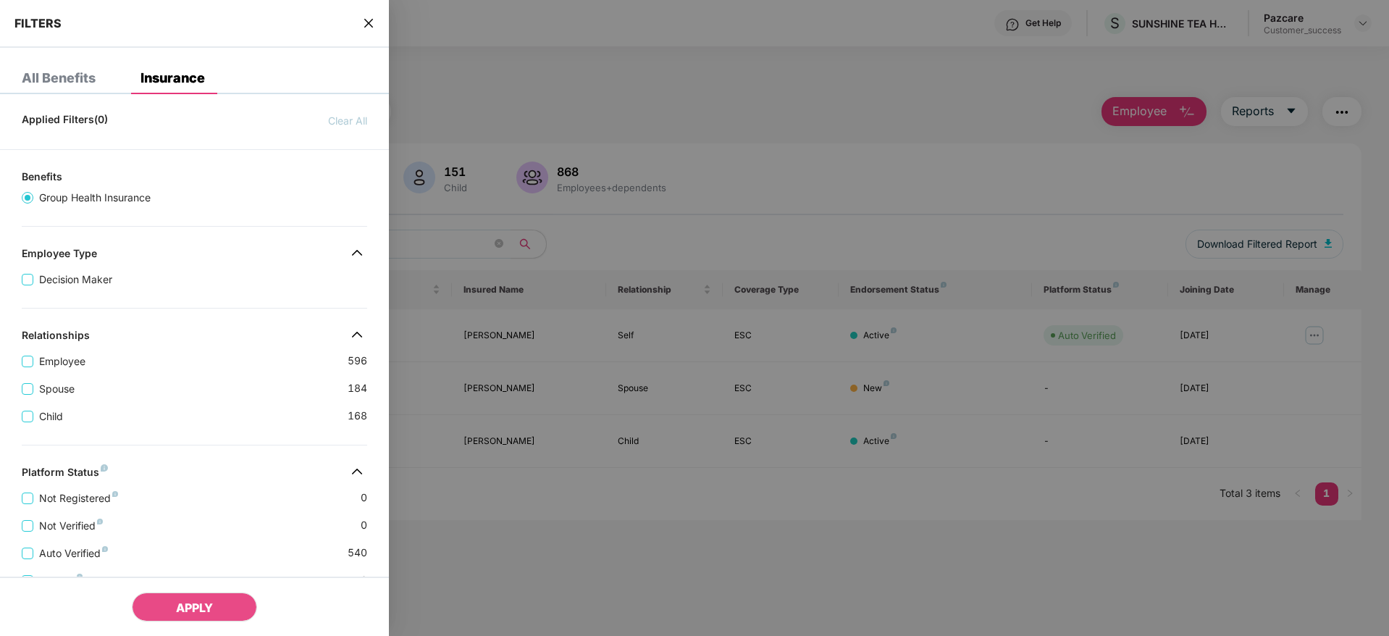
click at [149, 445] on div "Applied Filters(0) Clear All Benefits Group Health Insurance Employee Type Deci…" at bounding box center [194, 511] width 389 height 811
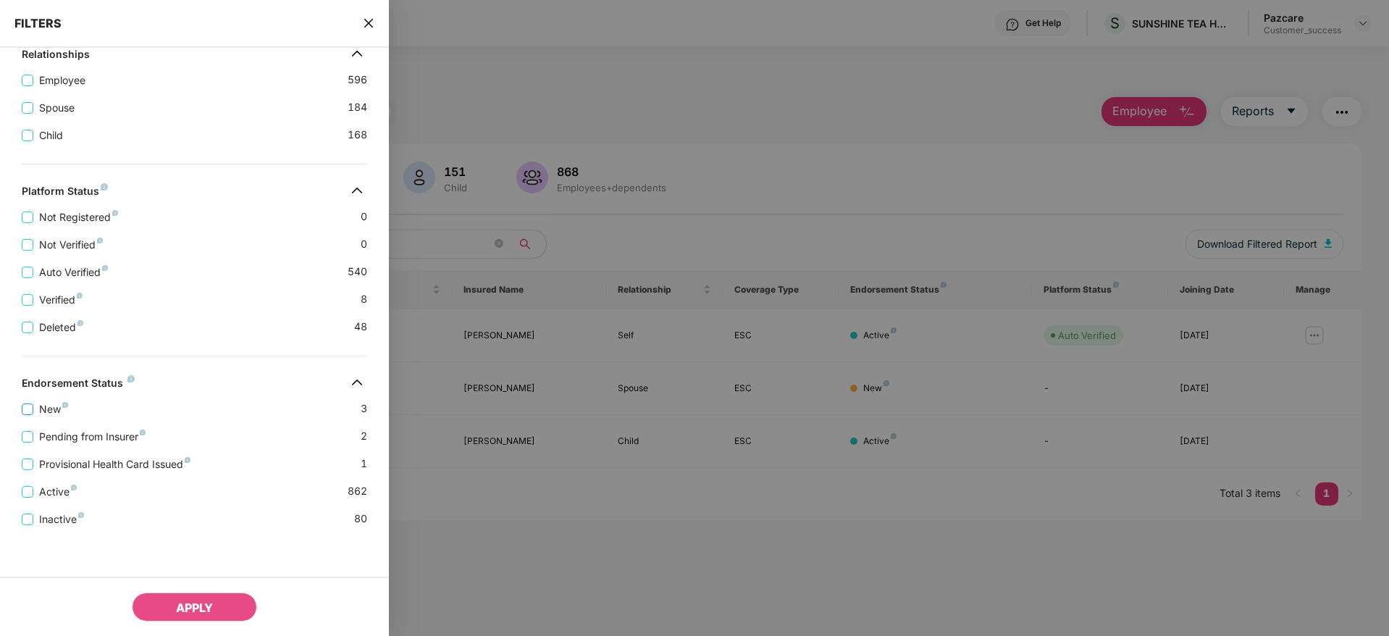
click at [43, 405] on span "New" at bounding box center [53, 409] width 41 height 16
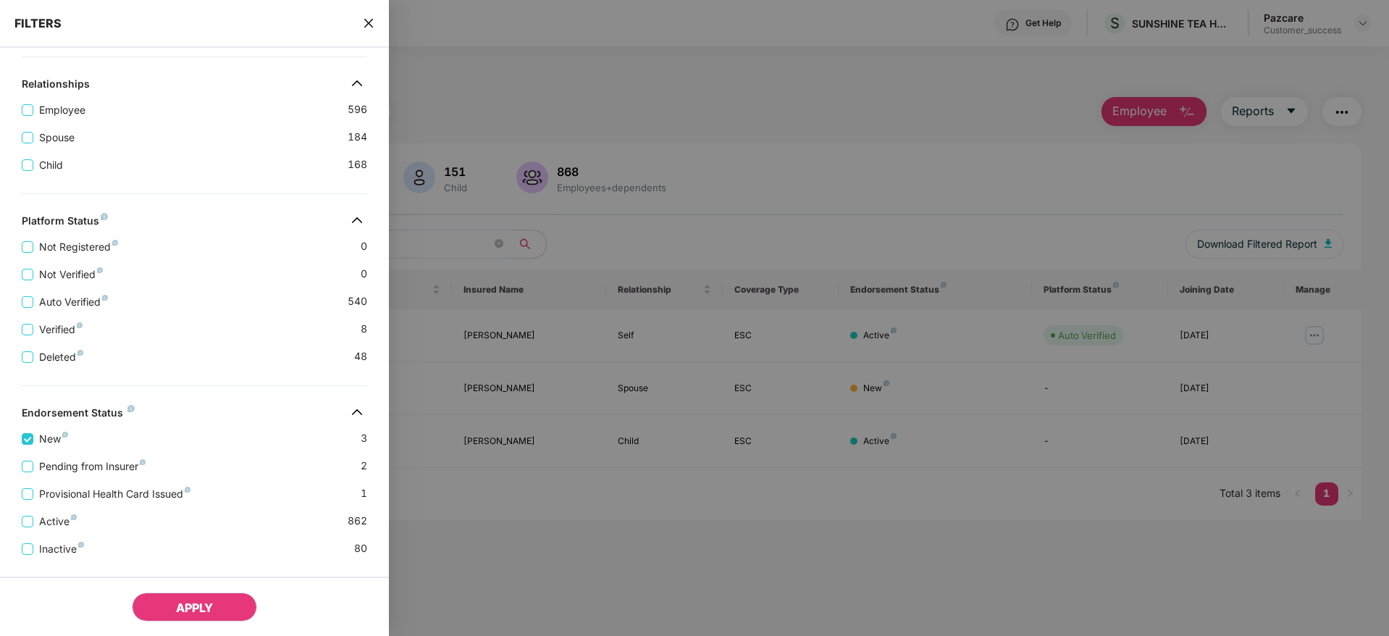
click at [196, 604] on span "APPLY" at bounding box center [194, 607] width 37 height 14
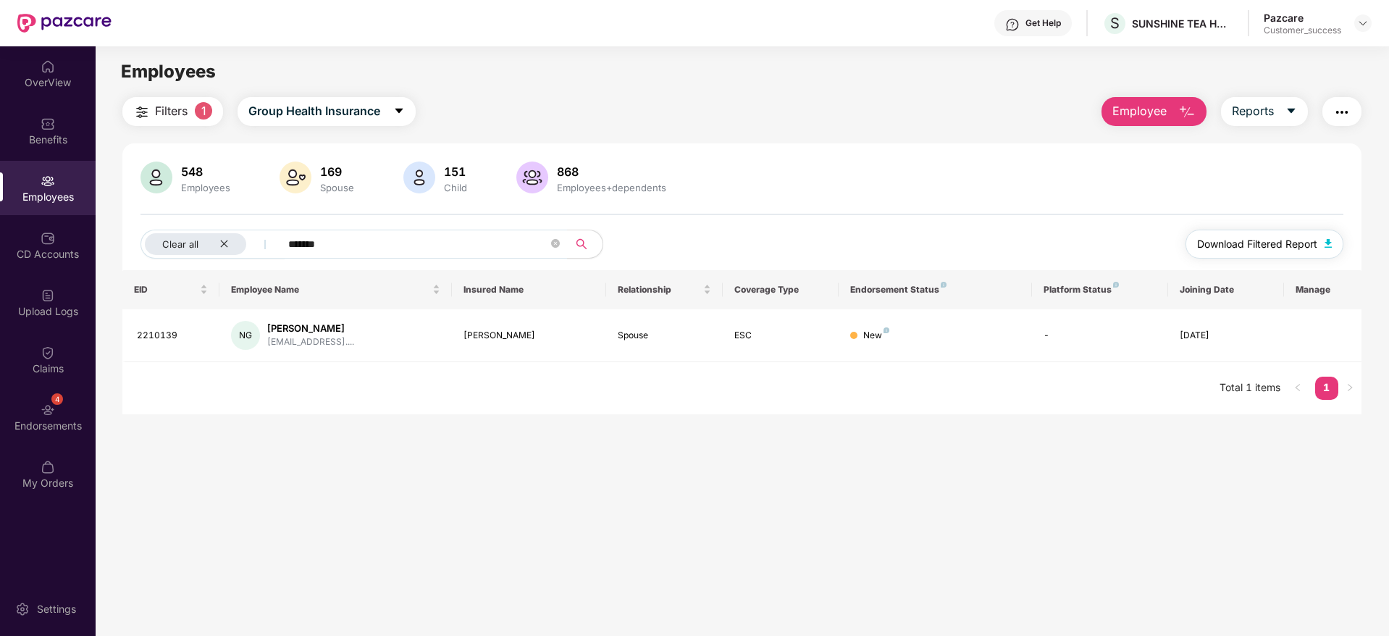
click at [1249, 237] on span "Download Filtered Report" at bounding box center [1257, 244] width 120 height 16
click at [224, 244] on icon "close" at bounding box center [223, 243] width 7 height 7
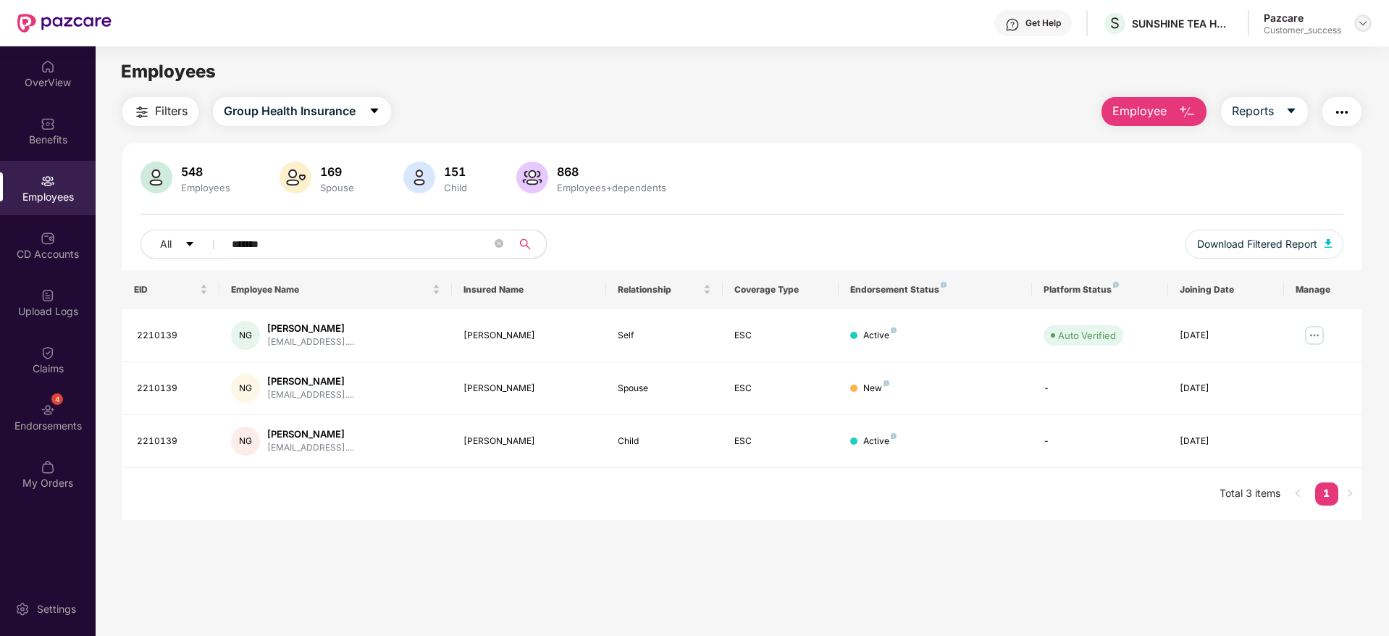
click at [1367, 20] on img at bounding box center [1363, 23] width 12 height 12
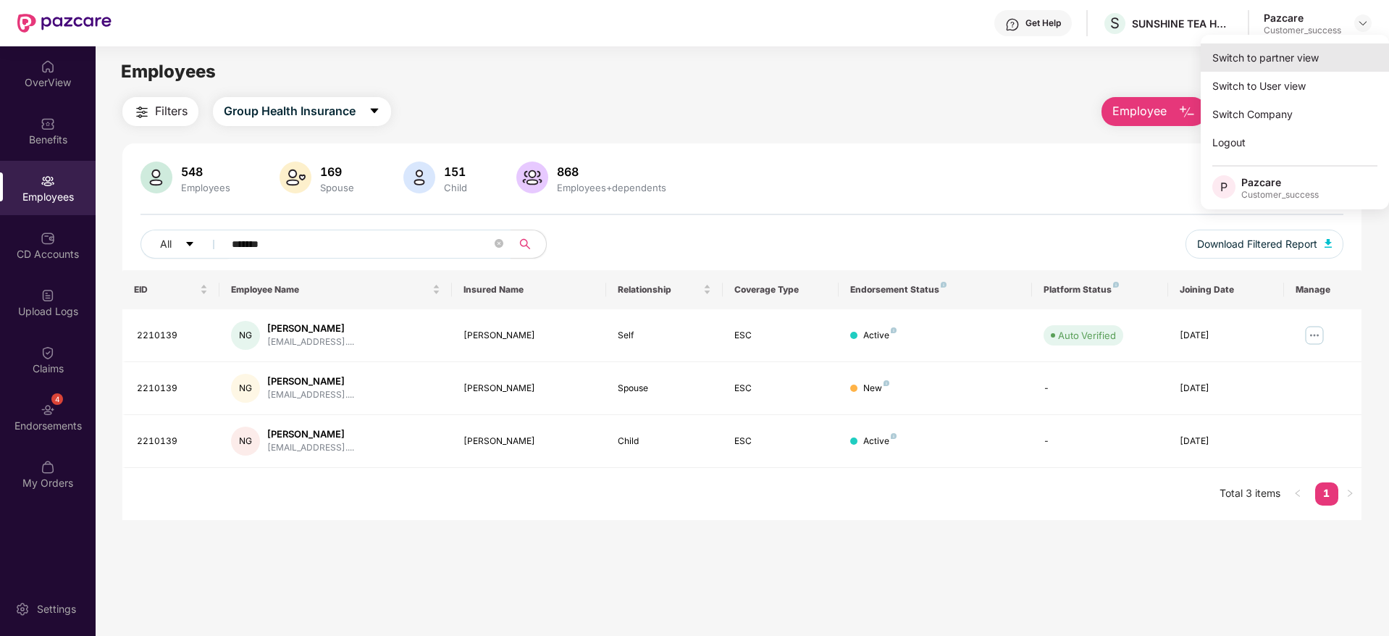
click at [1274, 59] on div "Switch to partner view" at bounding box center [1294, 57] width 188 height 28
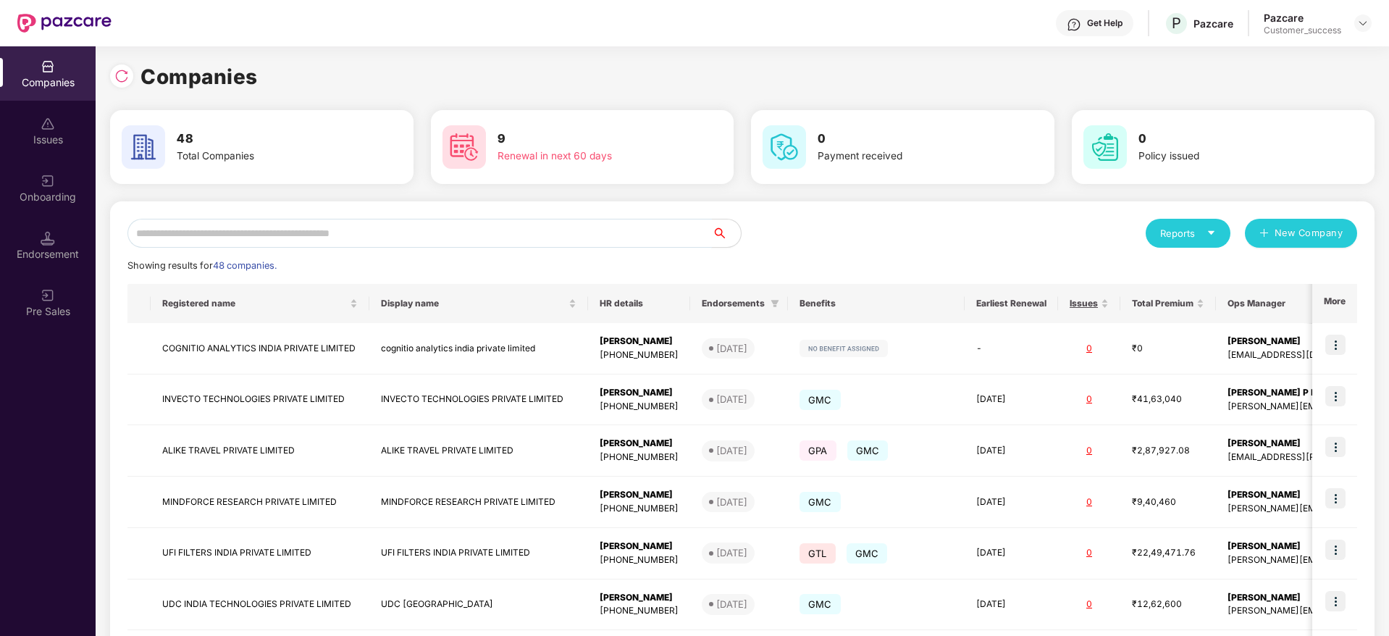
click at [405, 237] on input "text" at bounding box center [419, 233] width 584 height 29
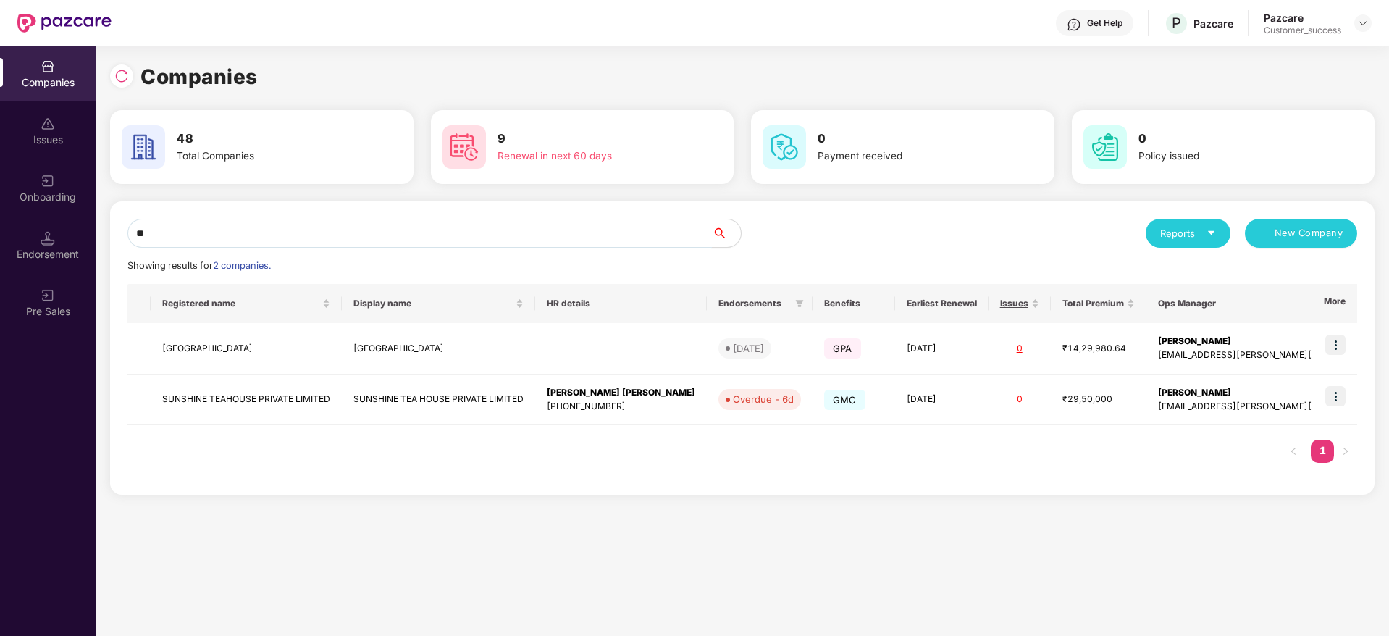
type input "*"
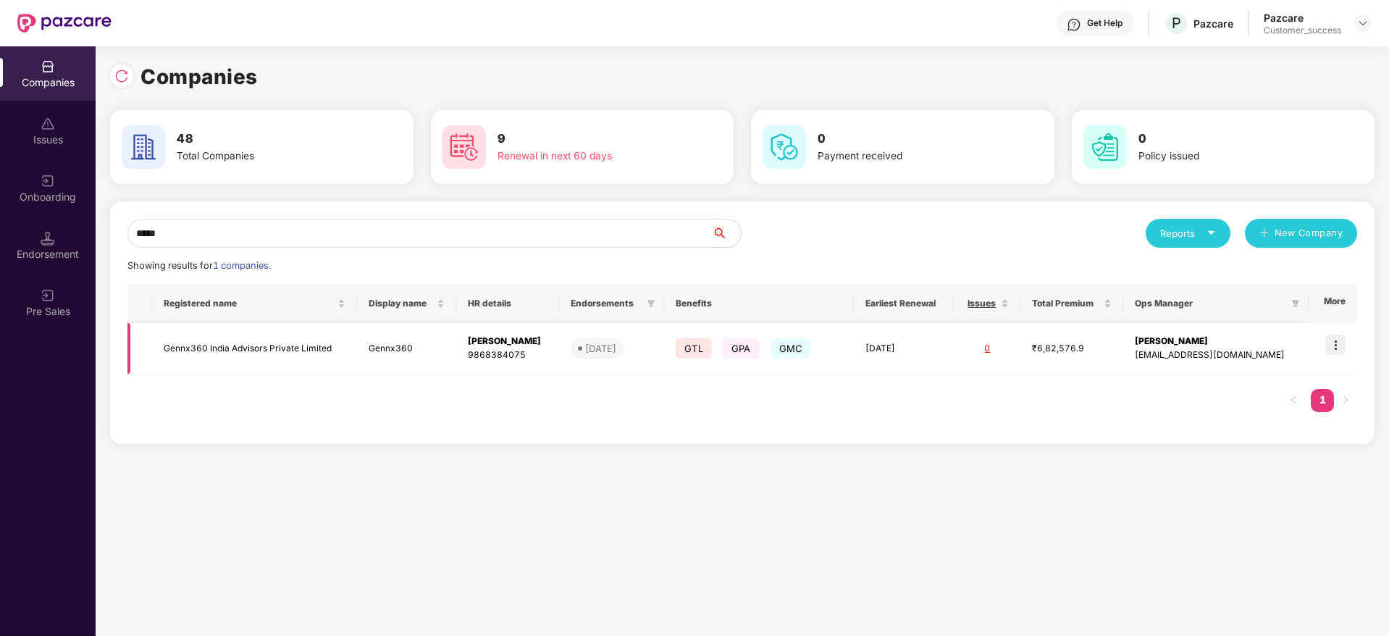
type input "*****"
click at [1342, 343] on img at bounding box center [1335, 344] width 20 height 20
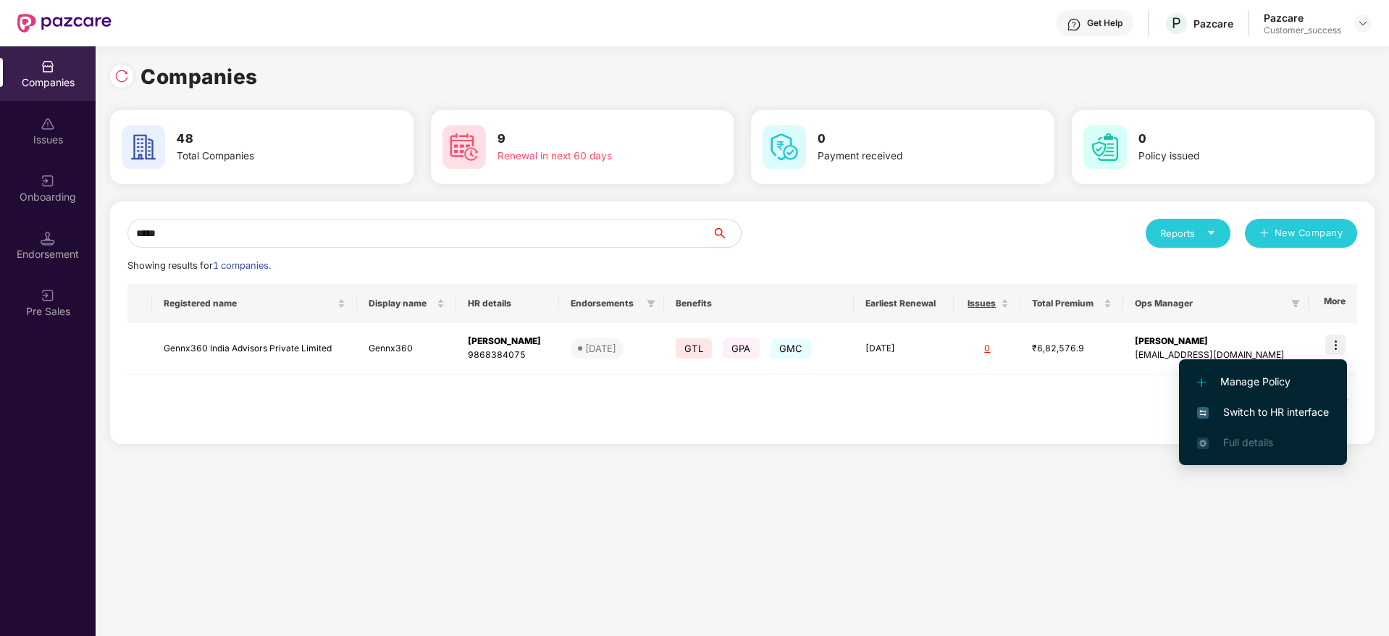
click at [1281, 418] on span "Switch to HR interface" at bounding box center [1263, 412] width 132 height 16
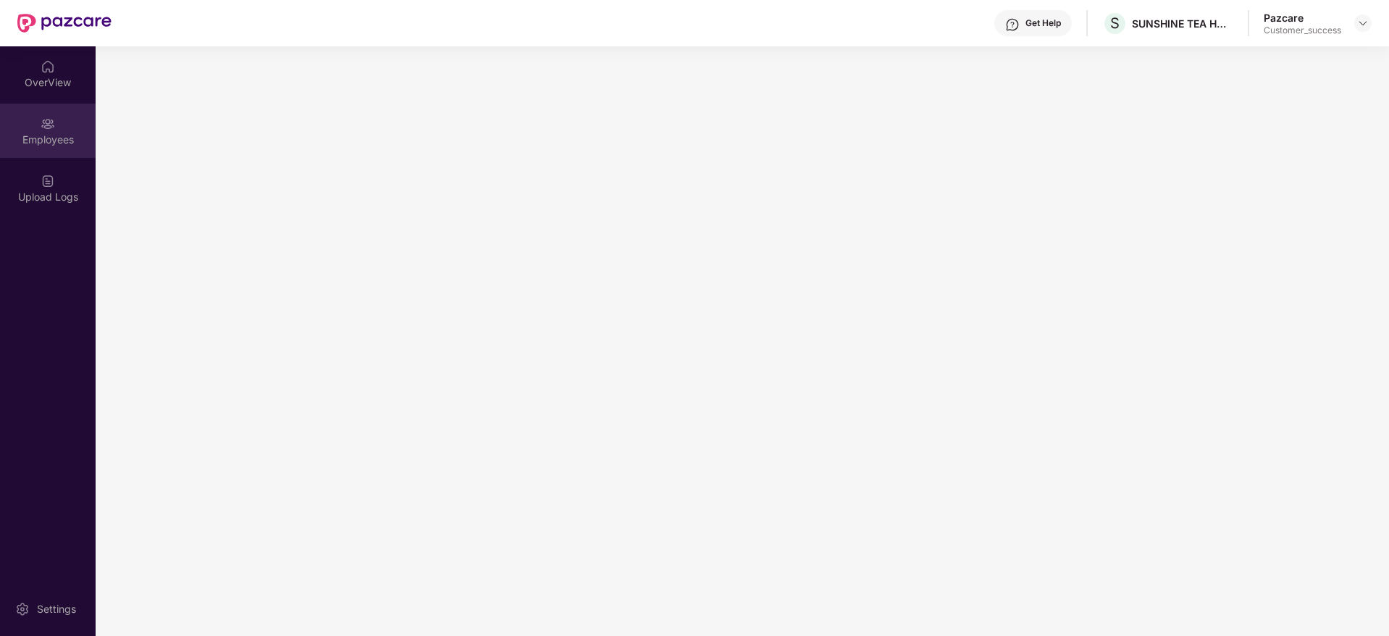
click at [40, 146] on div "Employees" at bounding box center [48, 131] width 96 height 54
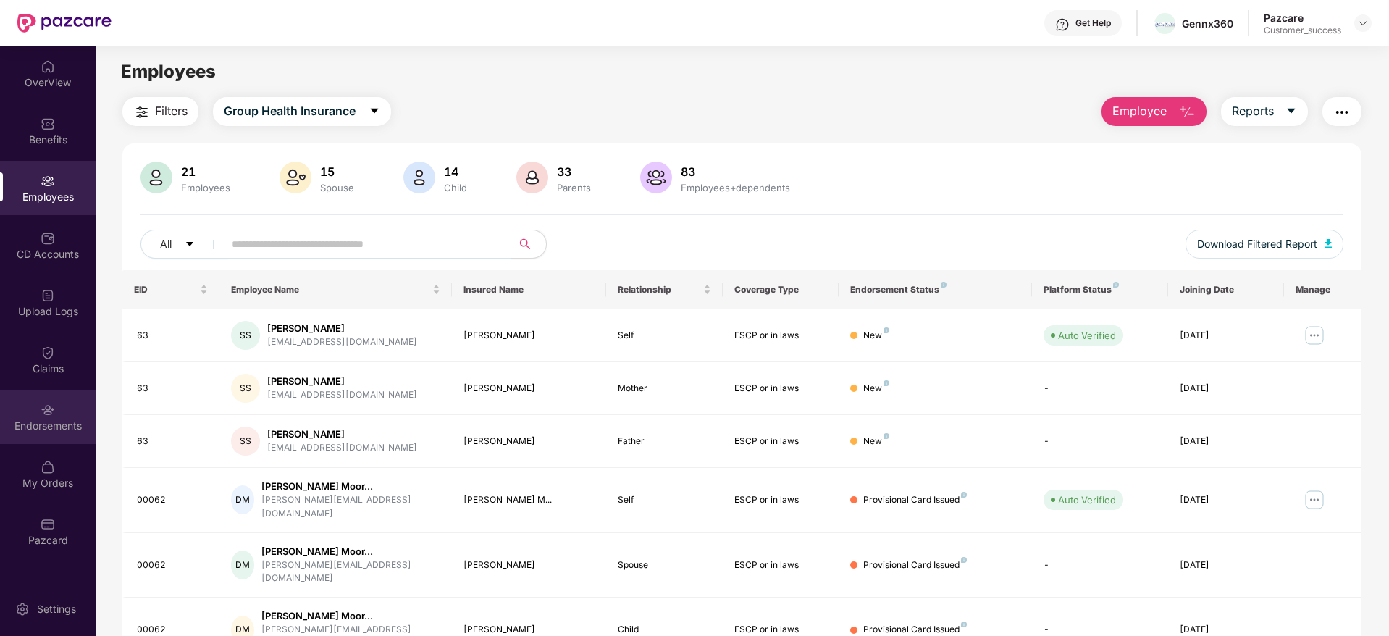
click at [56, 417] on div "Endorsements" at bounding box center [48, 416] width 96 height 54
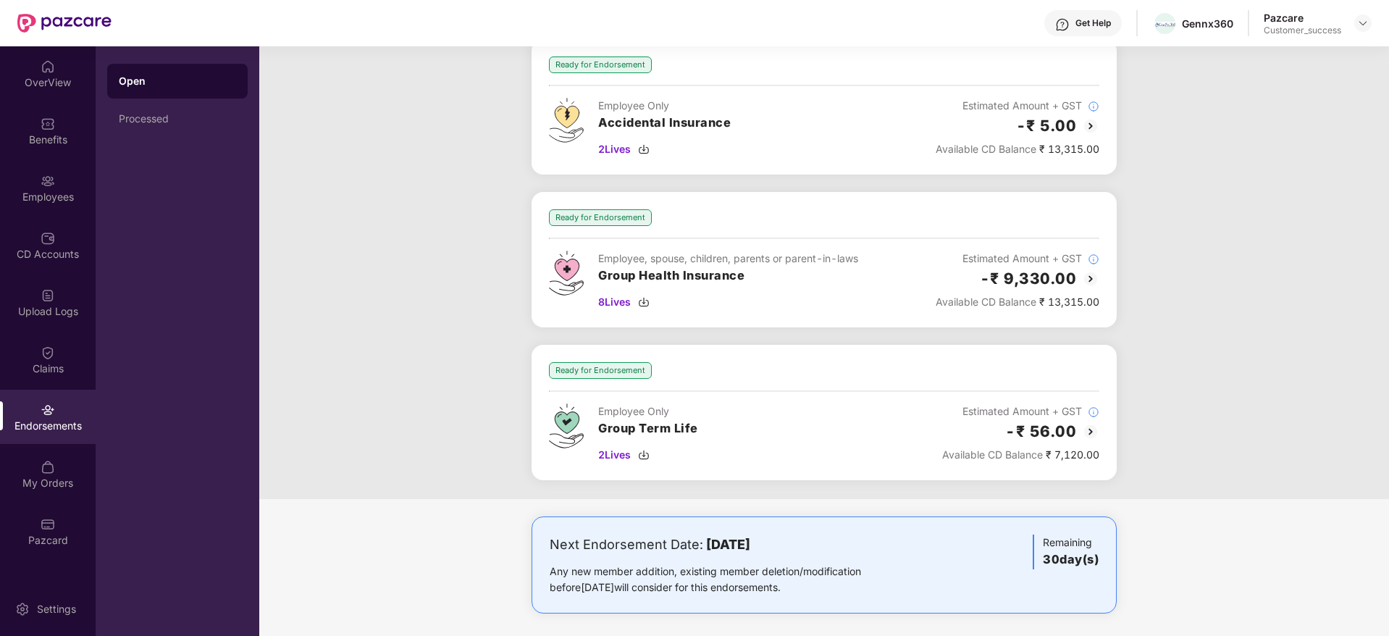
scroll to position [93, 0]
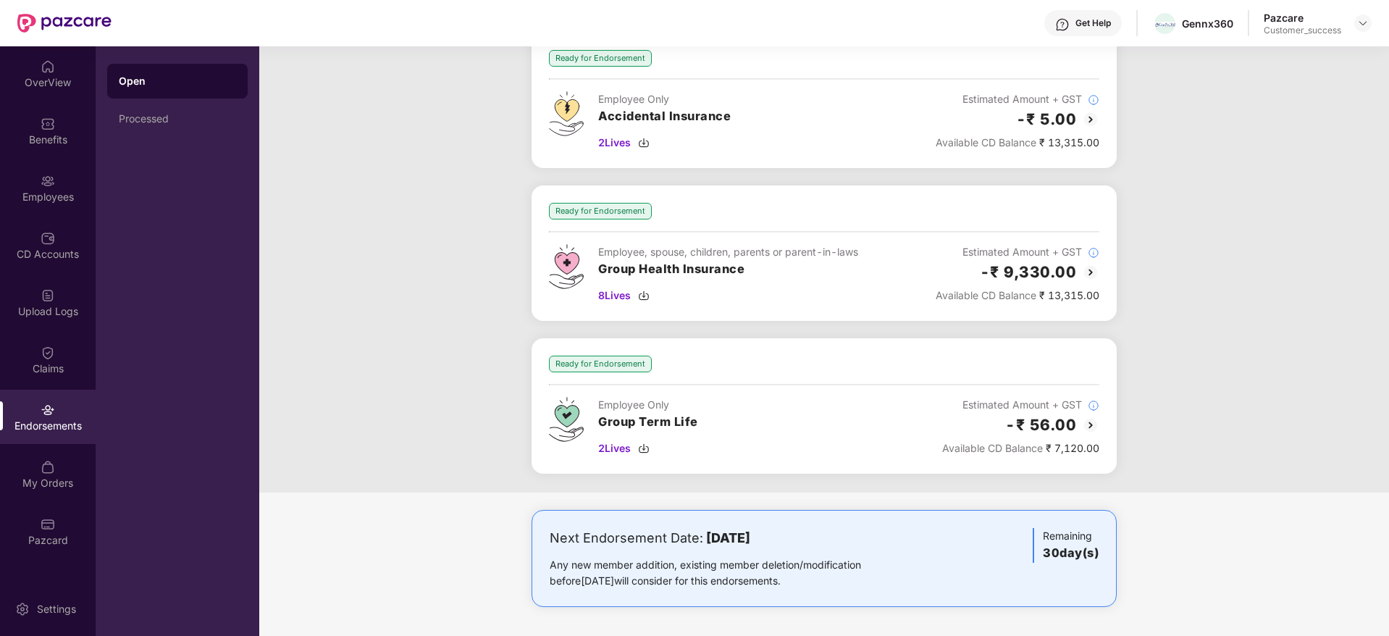
click at [1090, 282] on div "-₹ 9,330.00" at bounding box center [1017, 272] width 164 height 24
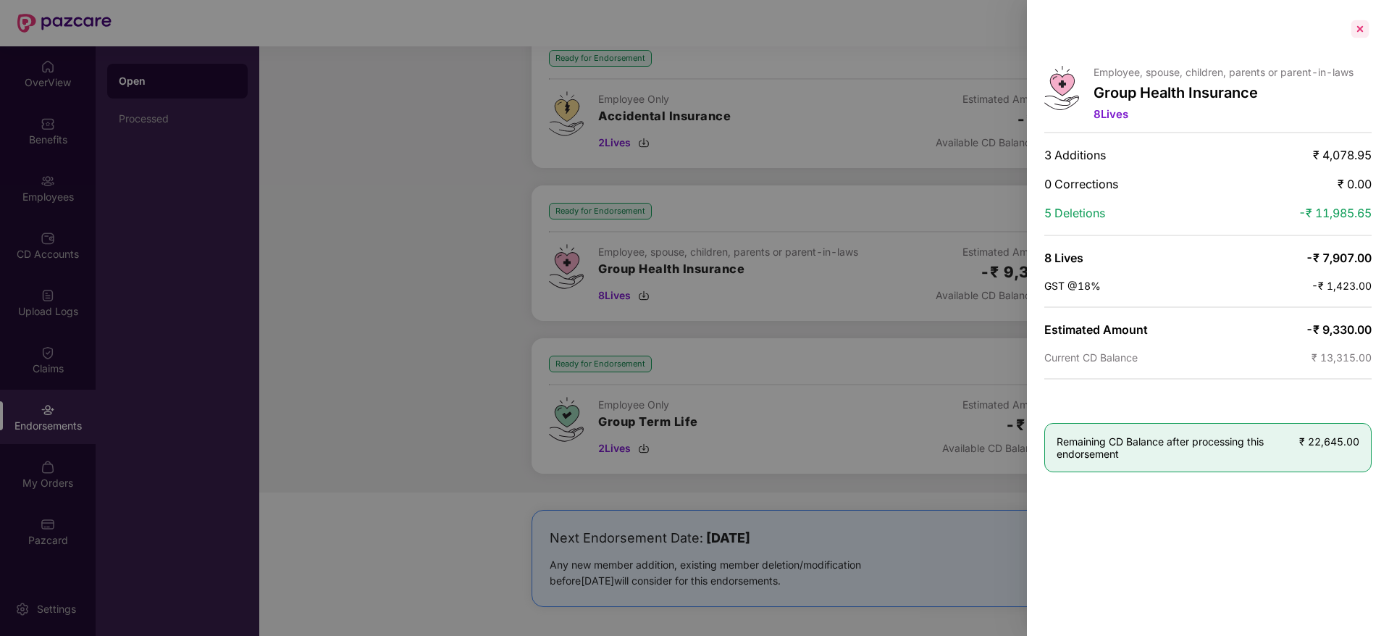
click at [1367, 30] on div at bounding box center [1359, 28] width 23 height 23
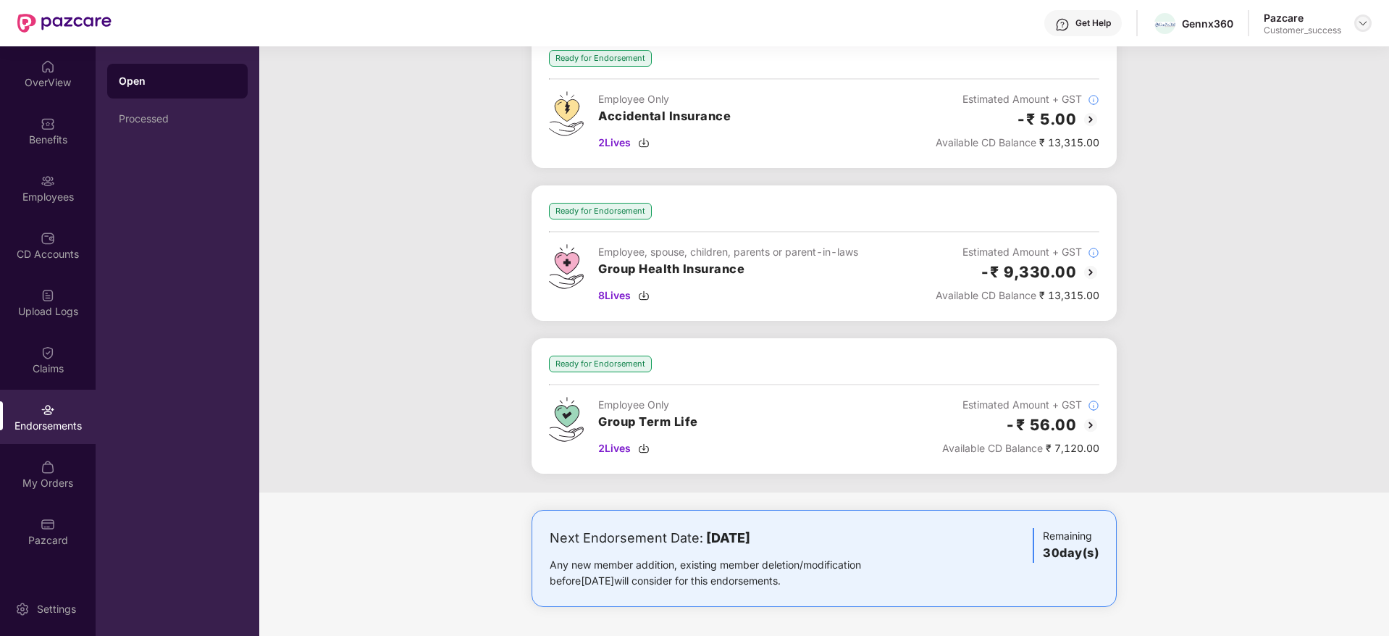
click at [1359, 20] on img at bounding box center [1363, 23] width 12 height 12
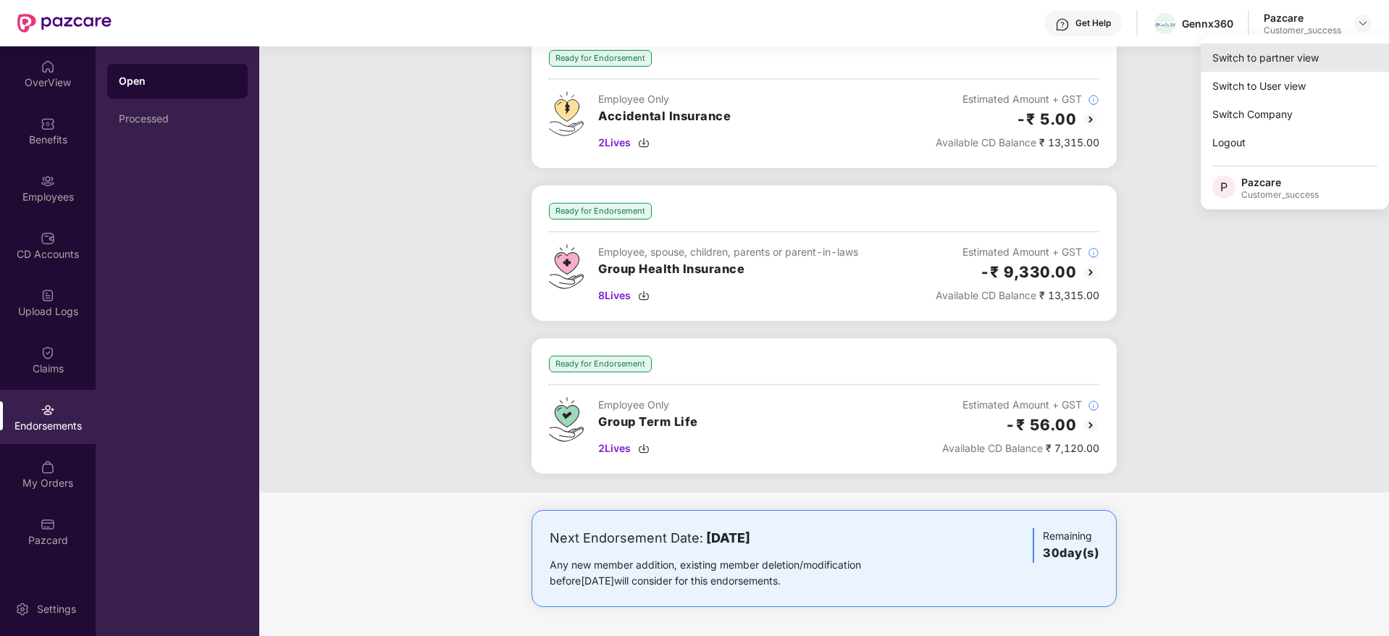
click at [1282, 57] on div "Switch to partner view" at bounding box center [1294, 57] width 188 height 28
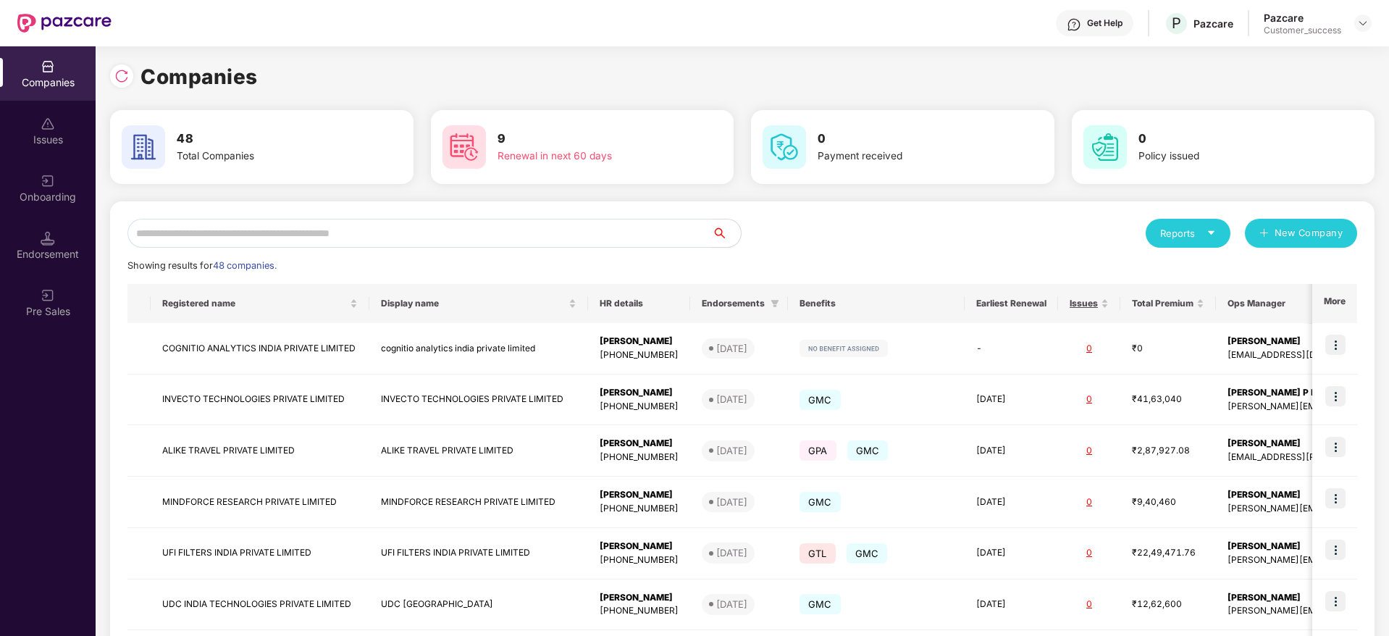
click at [363, 228] on input "text" at bounding box center [419, 233] width 584 height 29
type input "*"
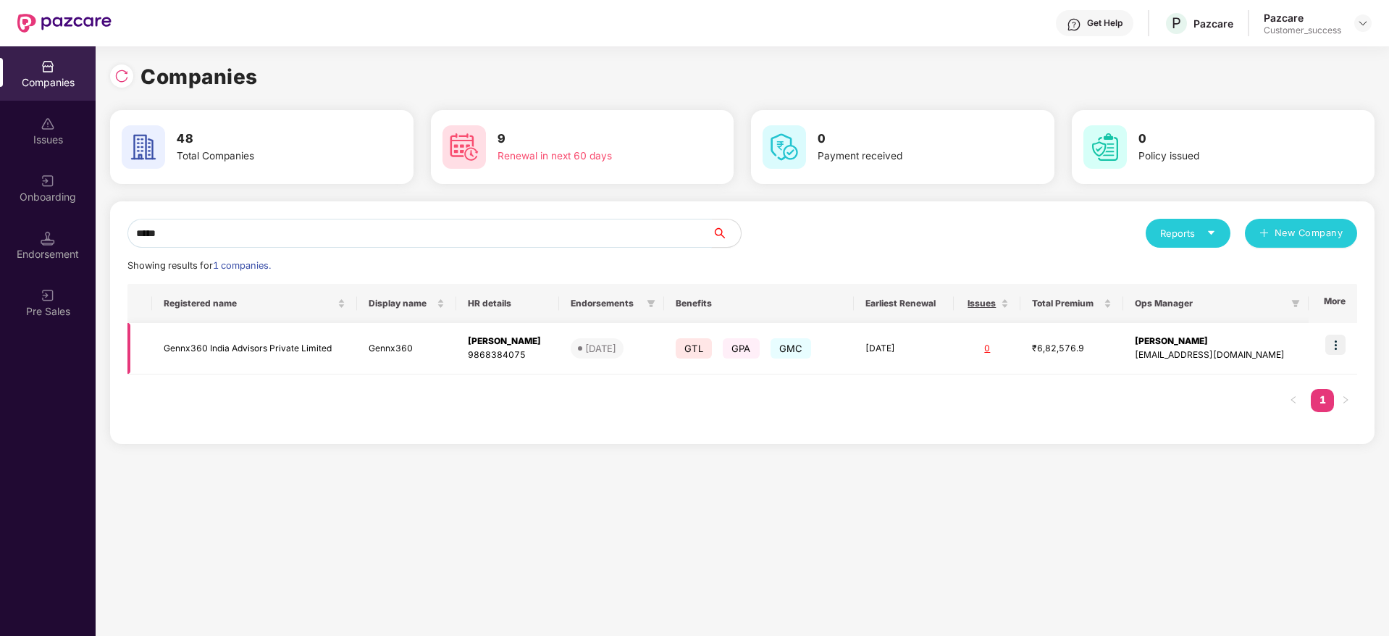
type input "*****"
click at [298, 350] on td "Gennx360 India Advisors Private Limited" at bounding box center [254, 348] width 205 height 51
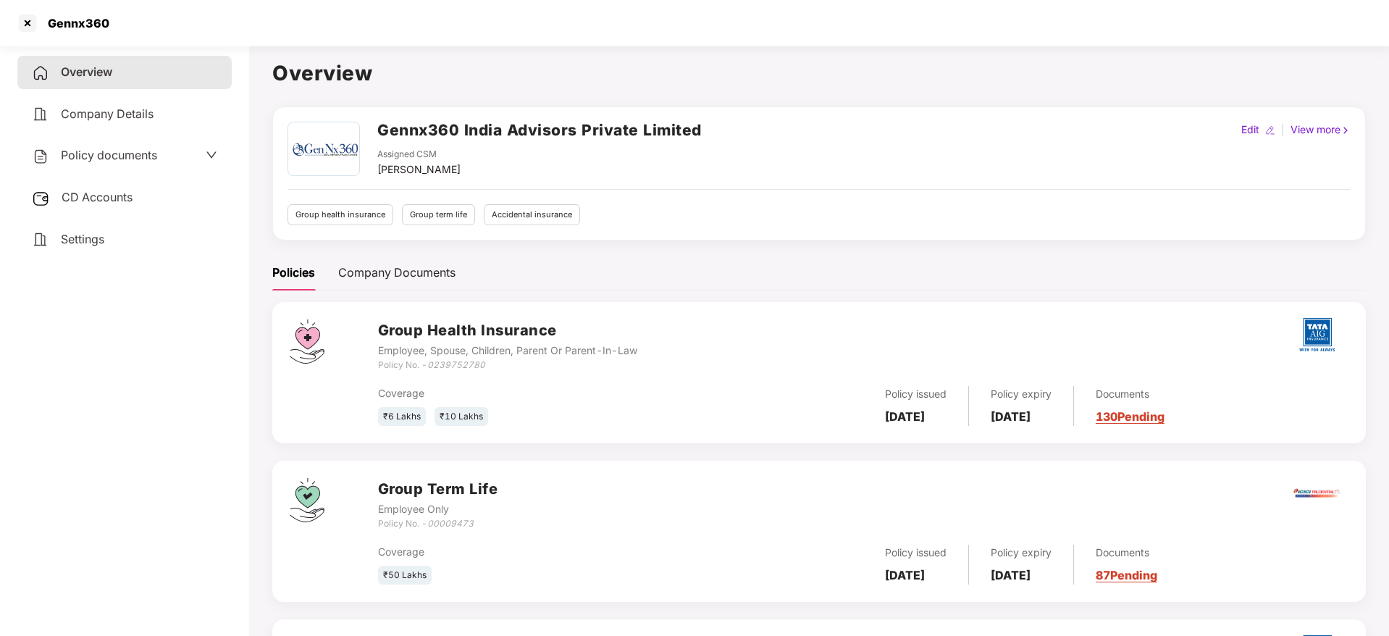
click at [1187, 232] on div "Gennx360 India Advisors Private Limited Assigned CSM [PERSON_NAME] Edit | View …" at bounding box center [818, 173] width 1093 height 134
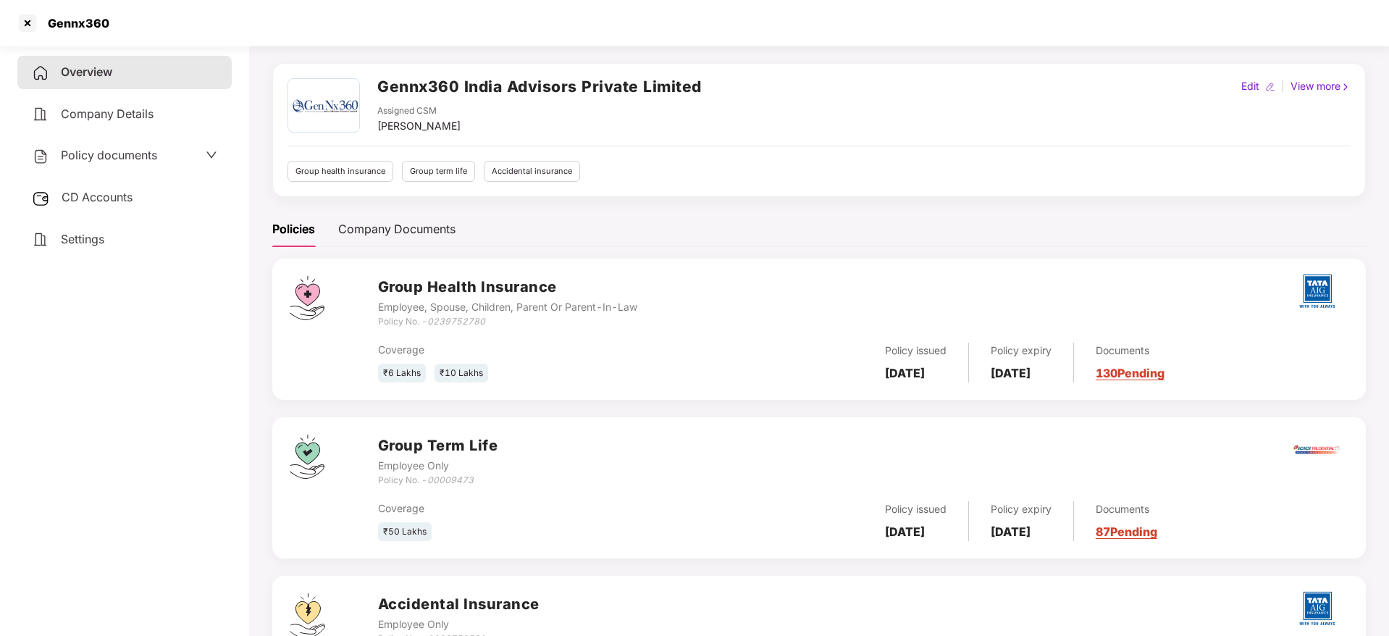
scroll to position [160, 0]
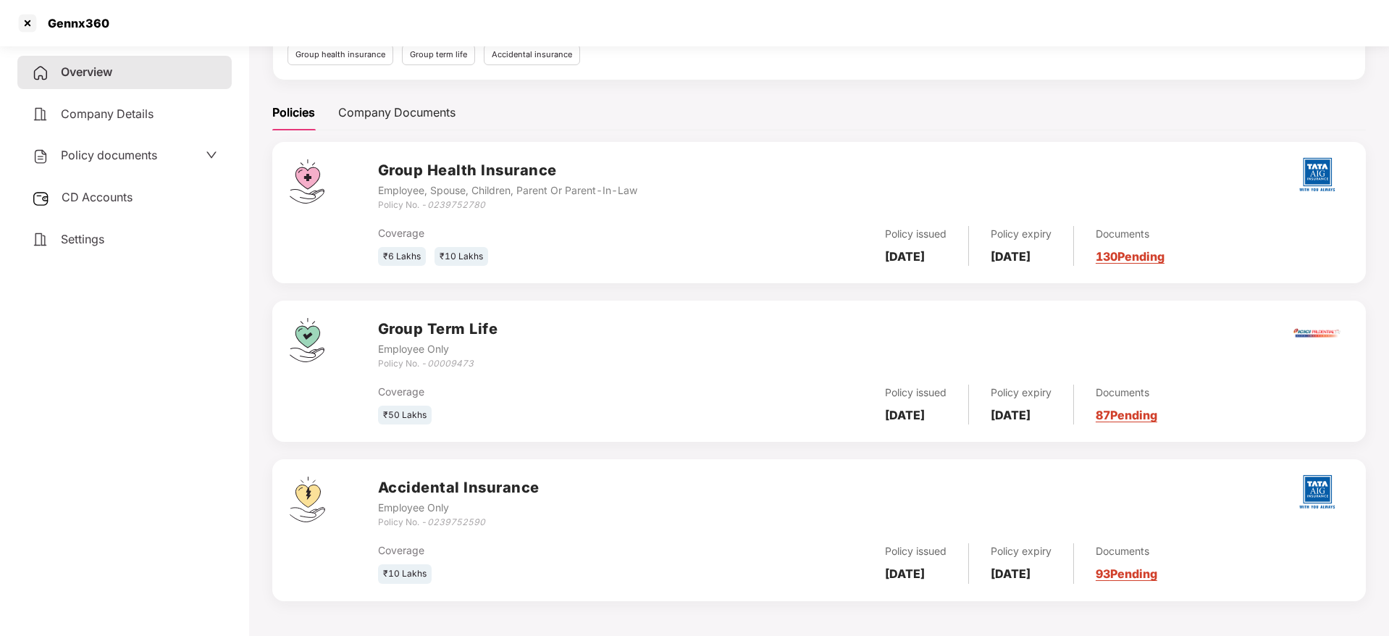
click at [1152, 576] on link "93 Pending" at bounding box center [1126, 573] width 62 height 14
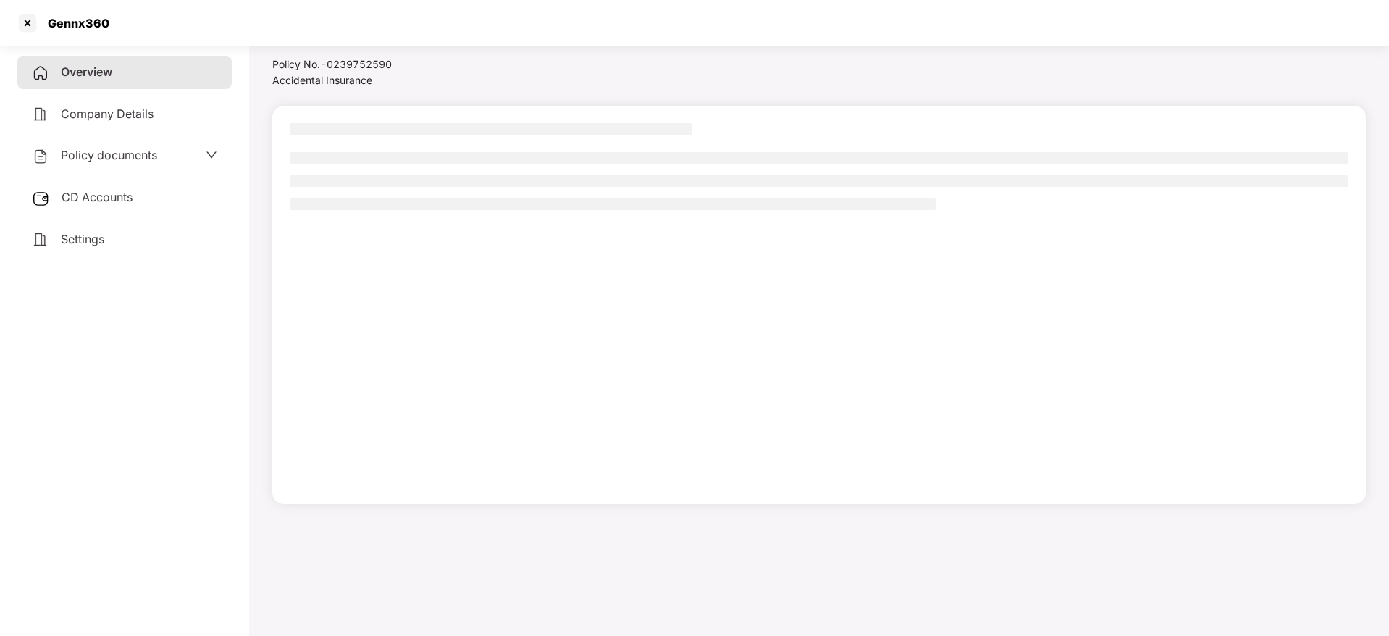
scroll to position [40, 0]
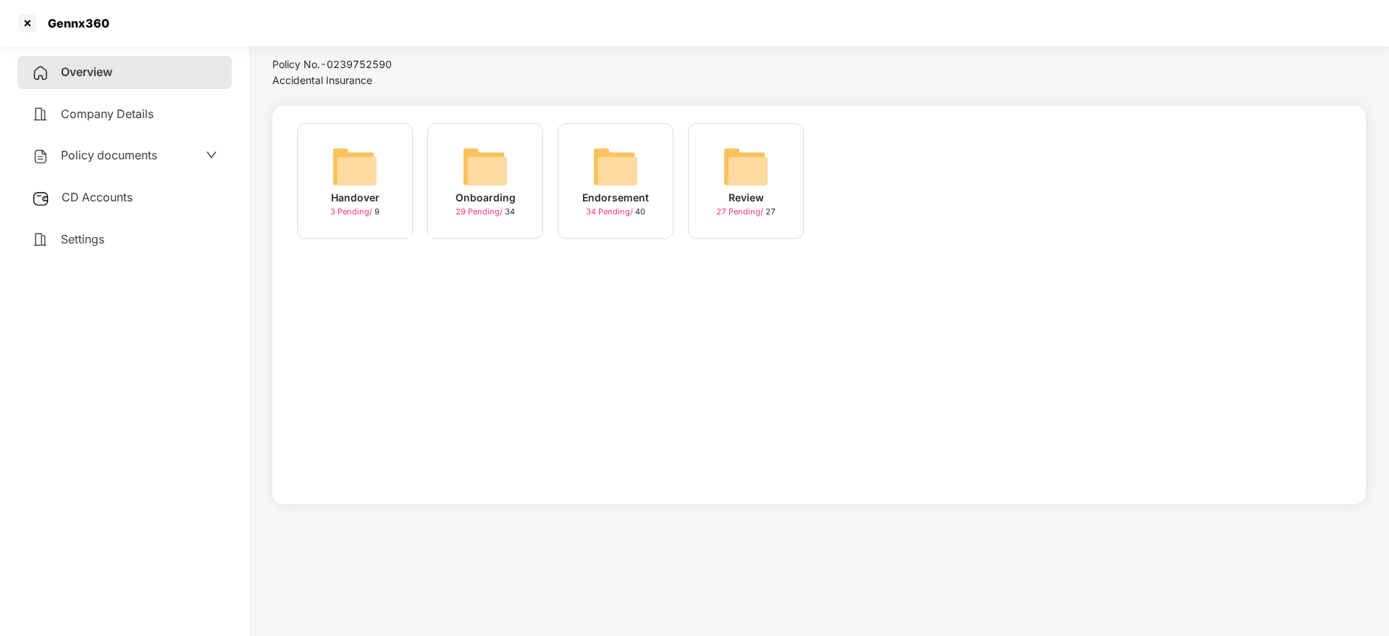
click at [614, 167] on img at bounding box center [615, 166] width 46 height 46
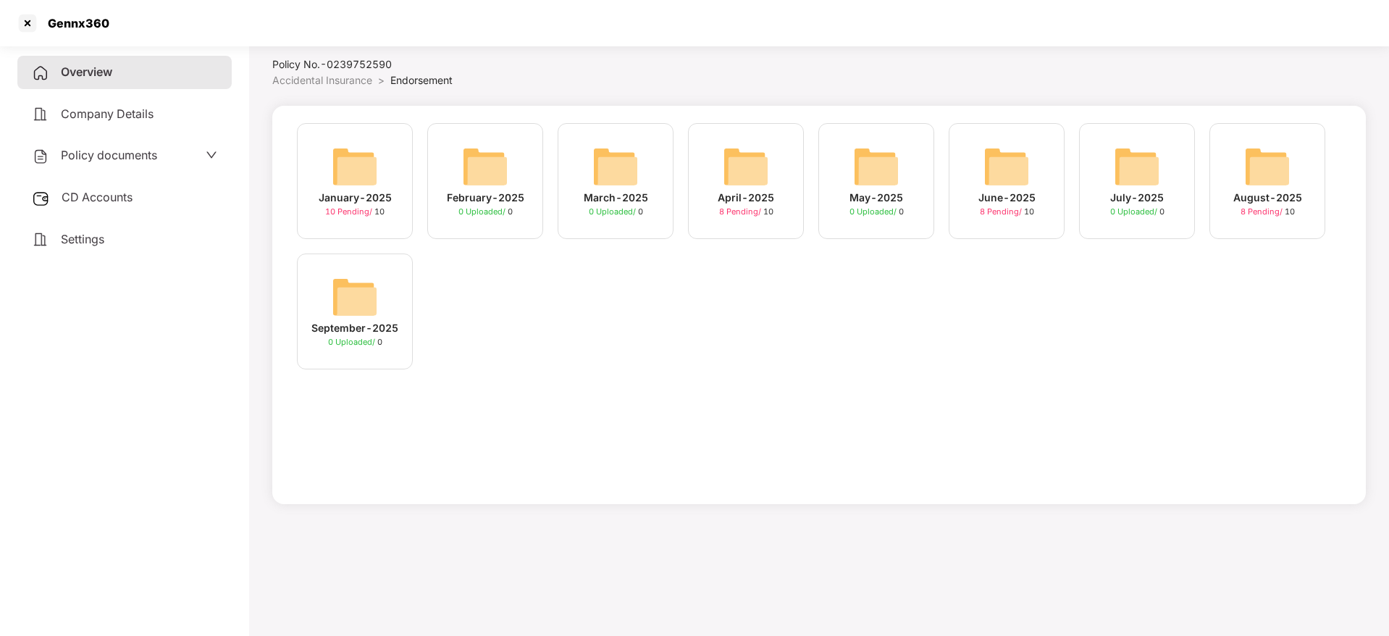
click at [1272, 184] on img at bounding box center [1267, 166] width 46 height 46
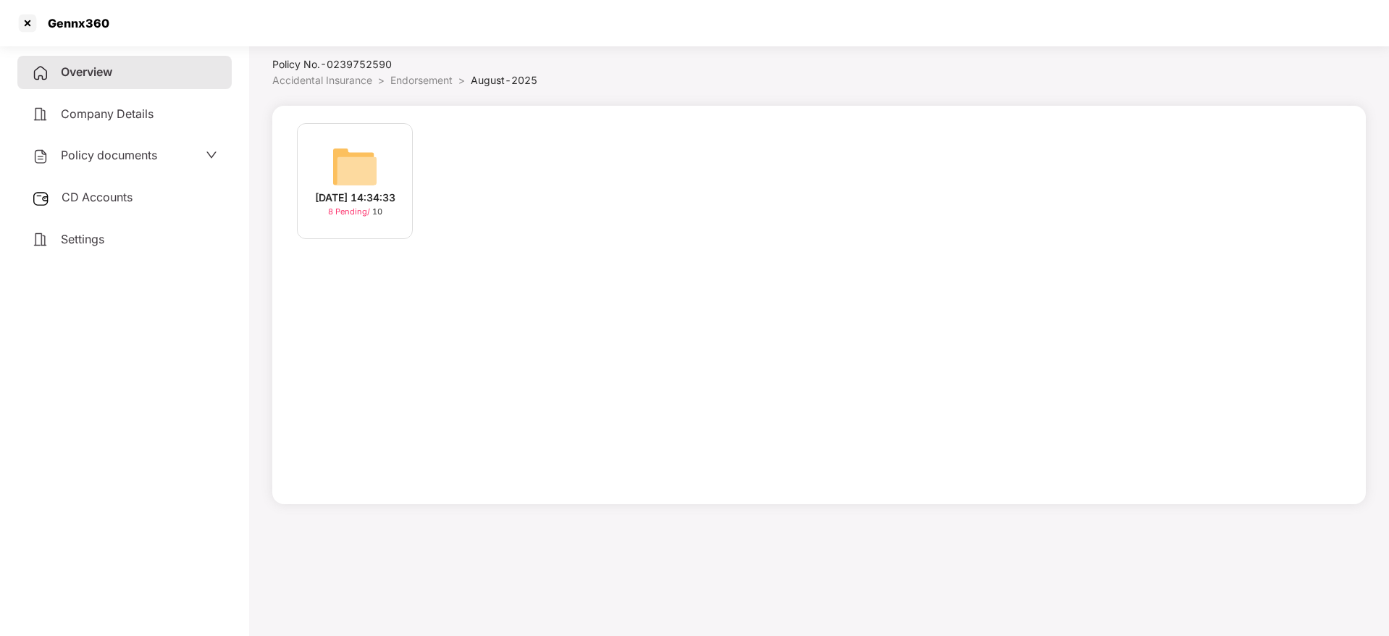
click at [345, 156] on img at bounding box center [355, 166] width 46 height 46
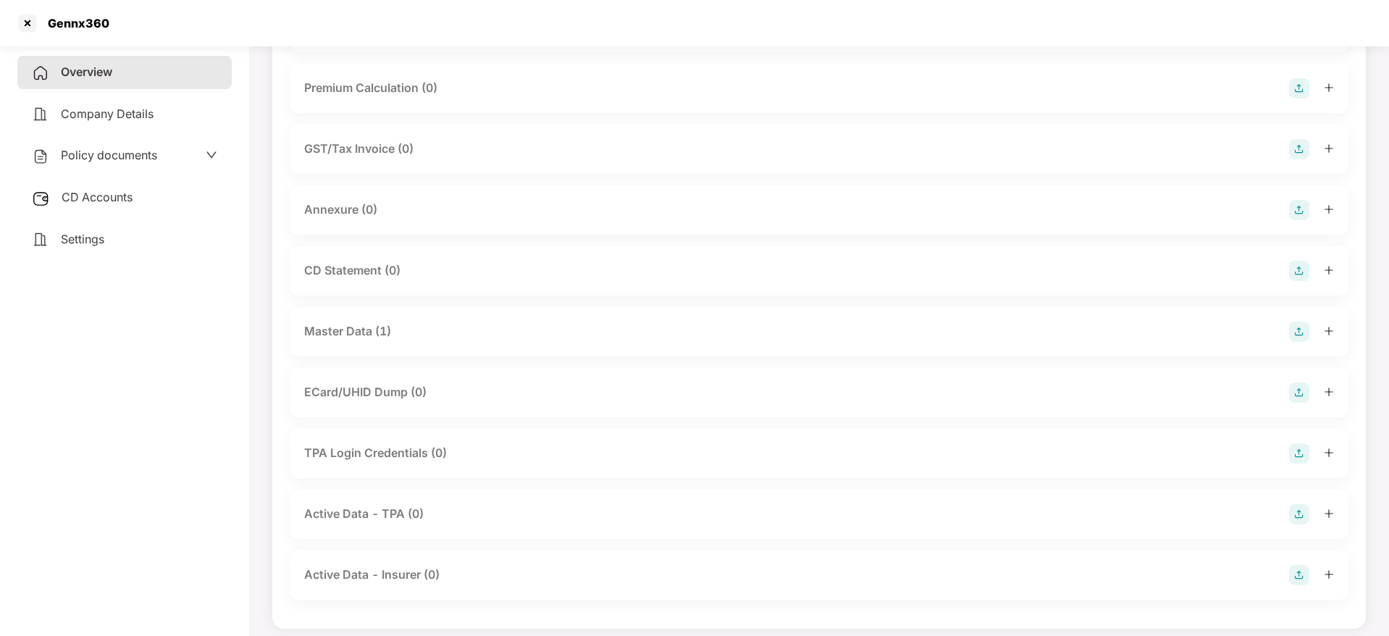
click at [161, 271] on div "Overview Company Details Policy documents CD Accounts Settings" at bounding box center [124, 338] width 214 height 564
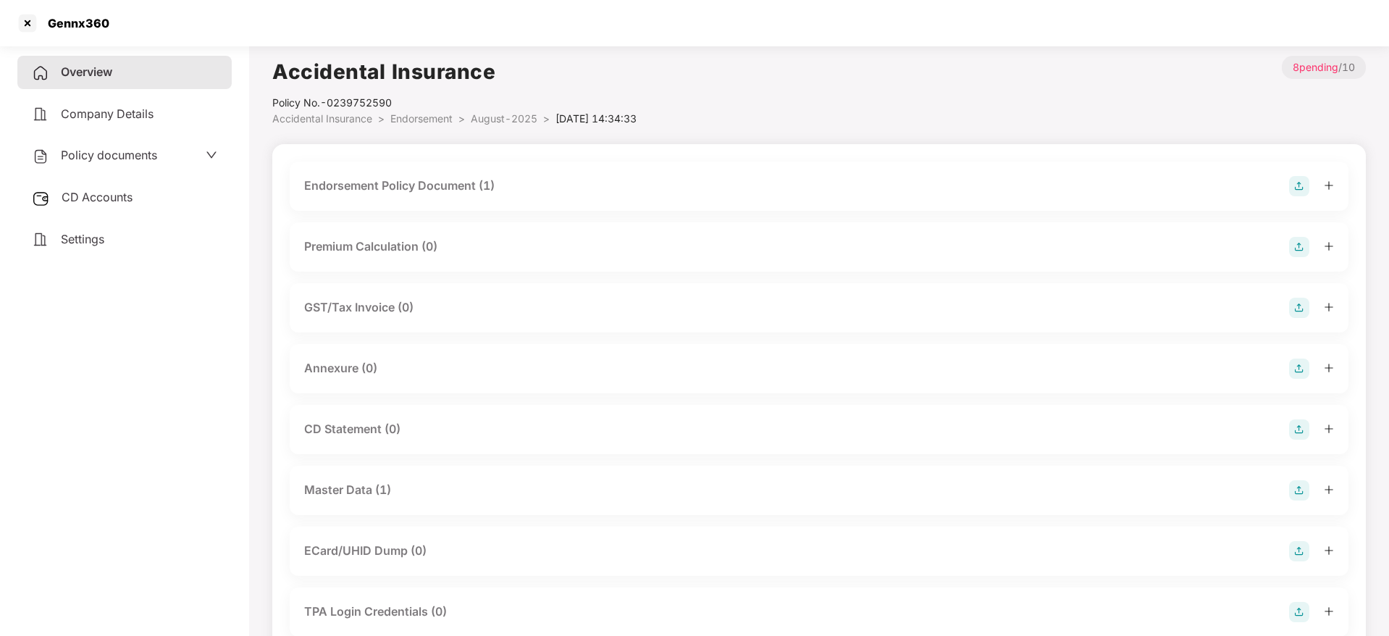
scroll to position [0, 0]
click at [396, 185] on div "Endorsement Policy Document (1)" at bounding box center [399, 187] width 190 height 18
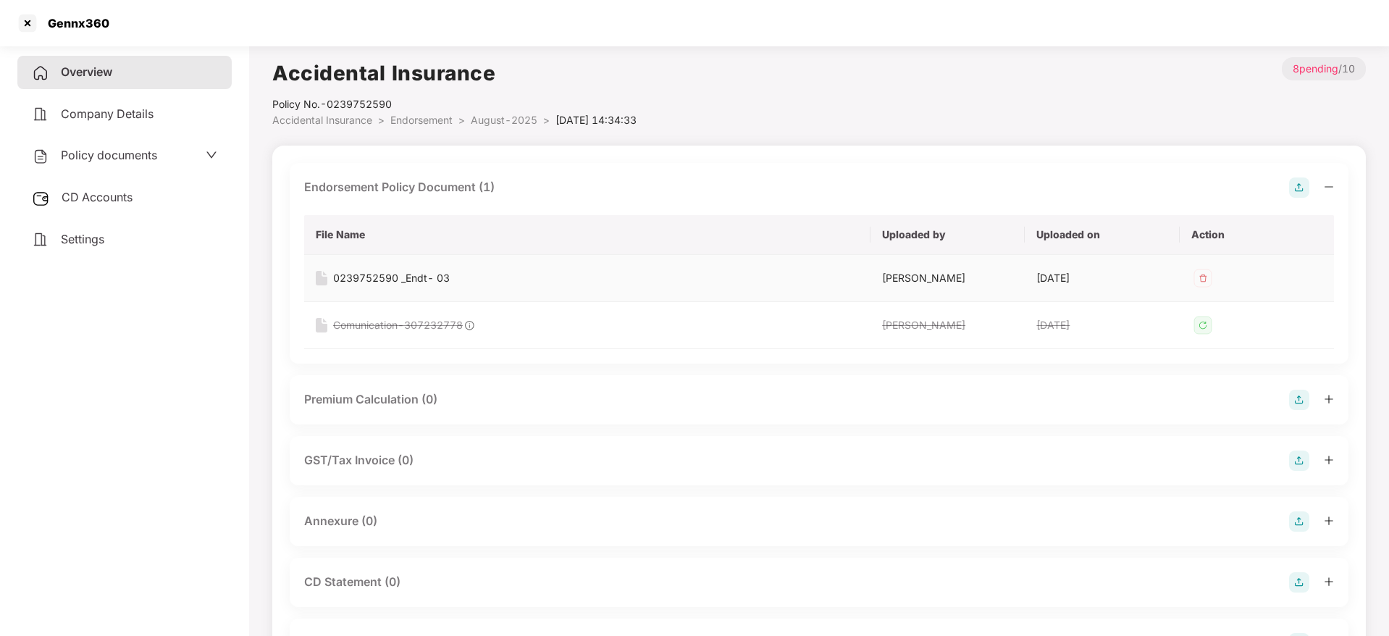
click at [391, 273] on div "0239752590 _Endt- 03" at bounding box center [391, 278] width 117 height 16
click at [35, 20] on div at bounding box center [27, 23] width 23 height 23
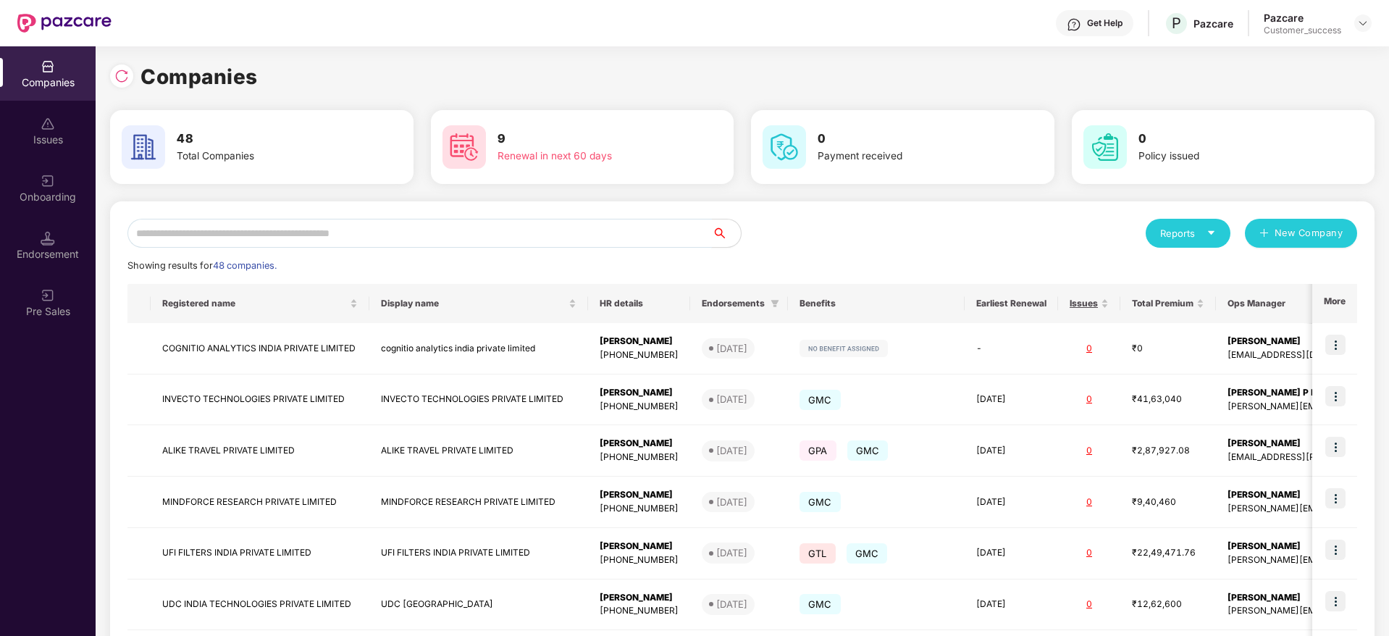
click at [251, 234] on input "text" at bounding box center [419, 233] width 584 height 29
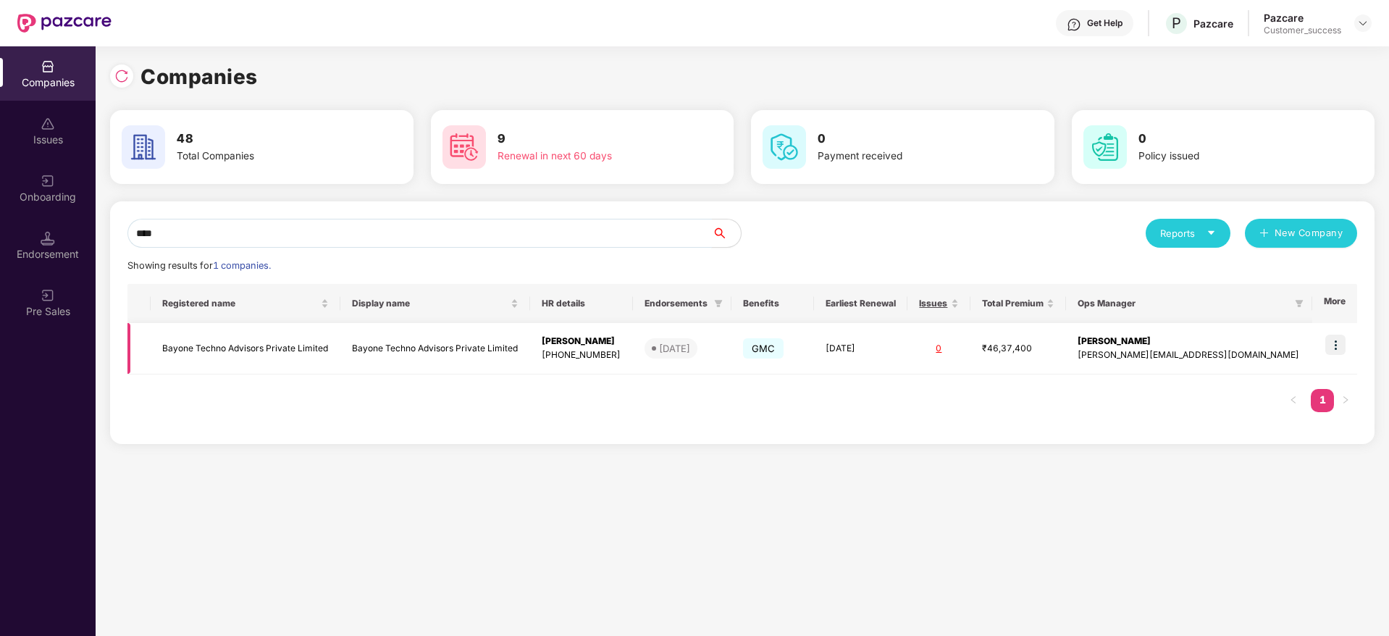
type input "****"
click at [1338, 337] on img at bounding box center [1335, 344] width 20 height 20
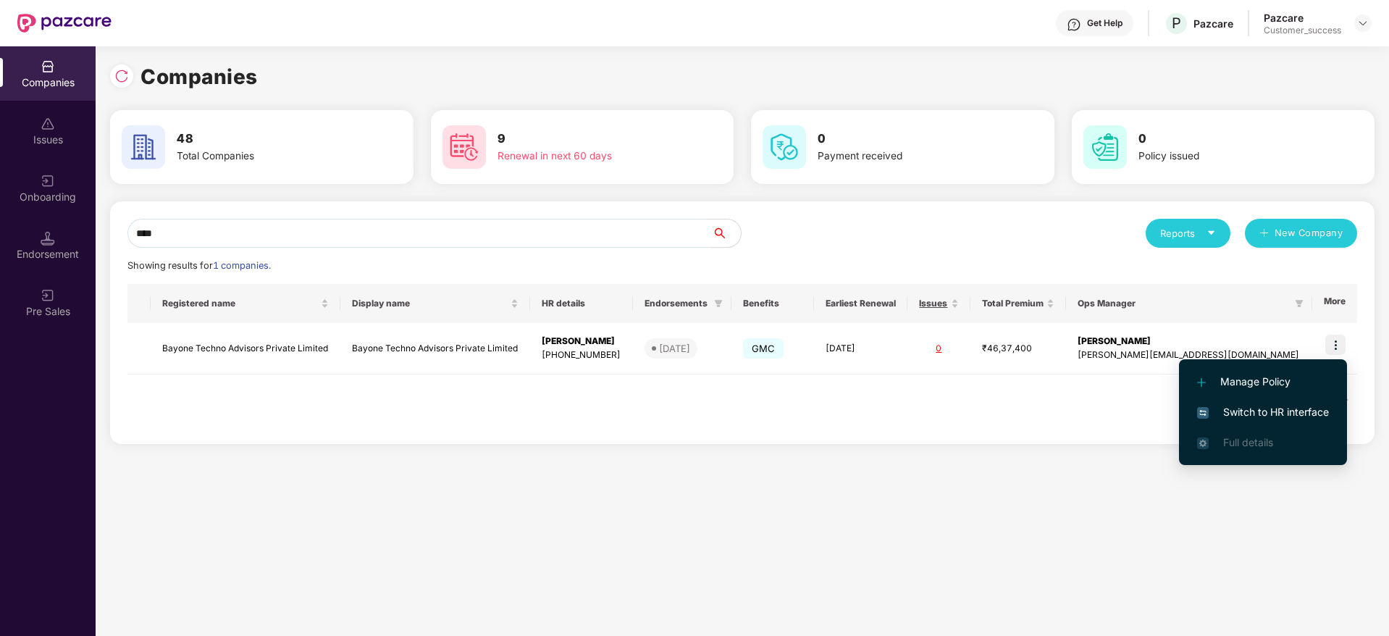
click at [1286, 416] on span "Switch to HR interface" at bounding box center [1263, 412] width 132 height 16
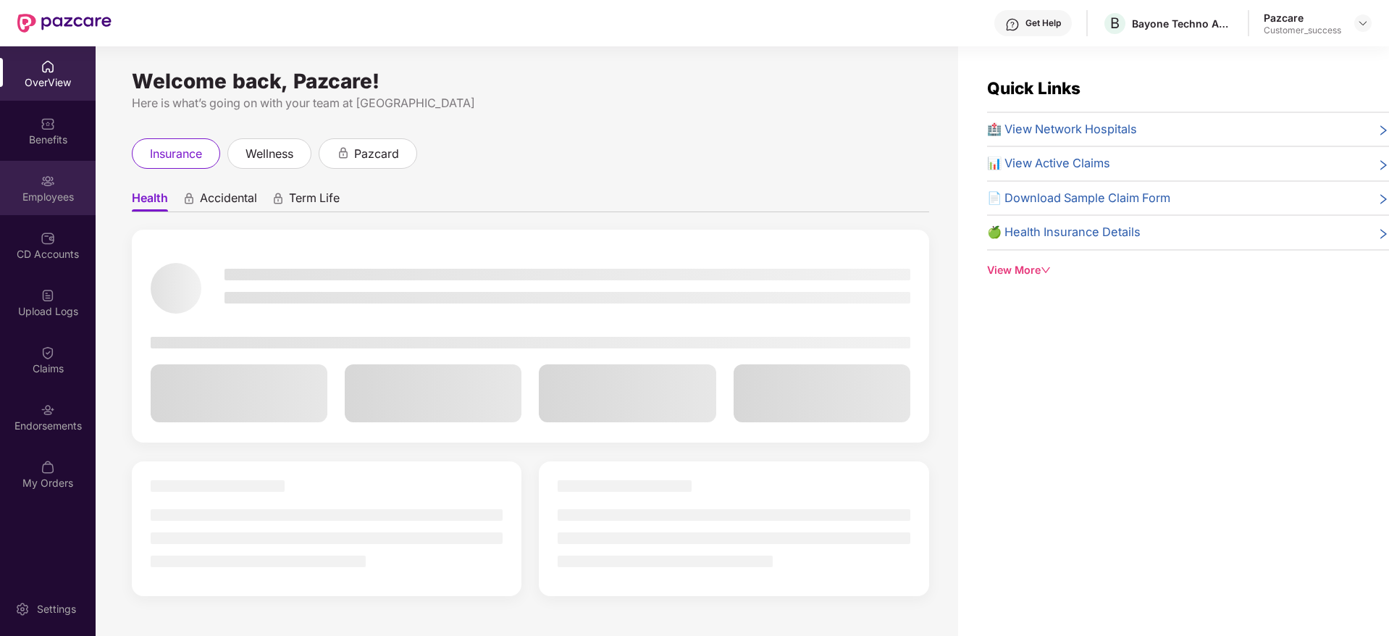
click at [38, 201] on div "Employees" at bounding box center [48, 197] width 96 height 14
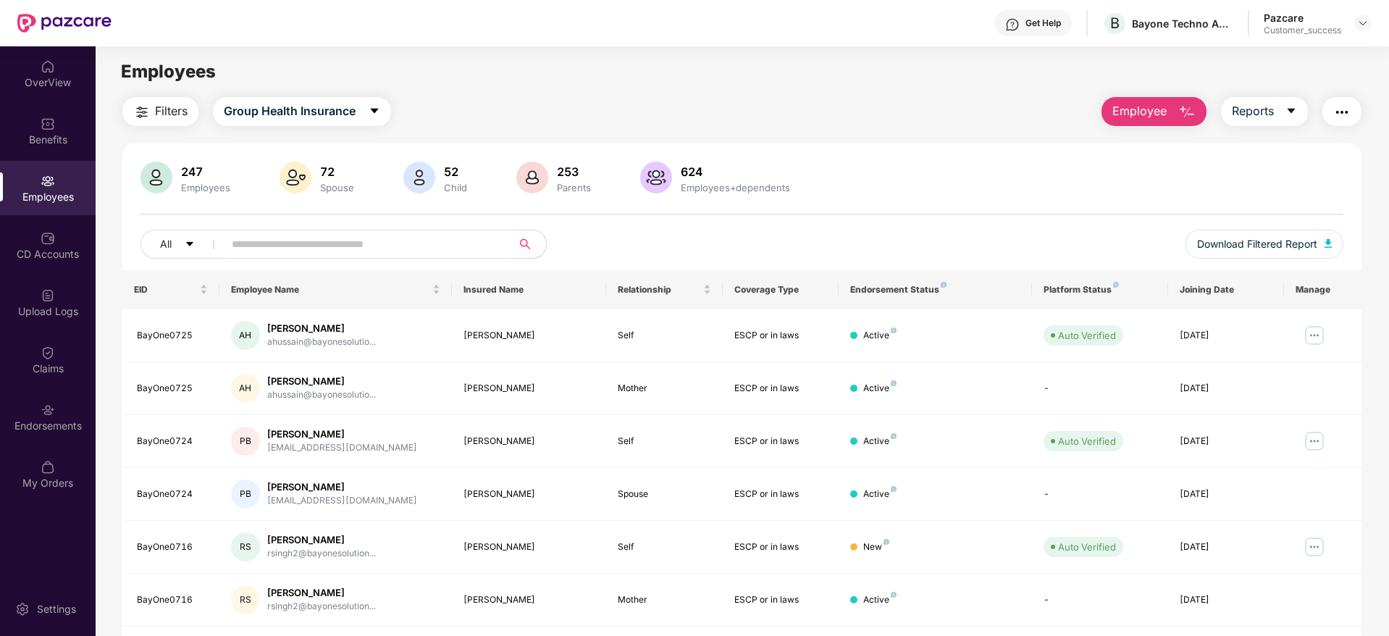
click at [1126, 112] on span "Employee" at bounding box center [1139, 111] width 54 height 18
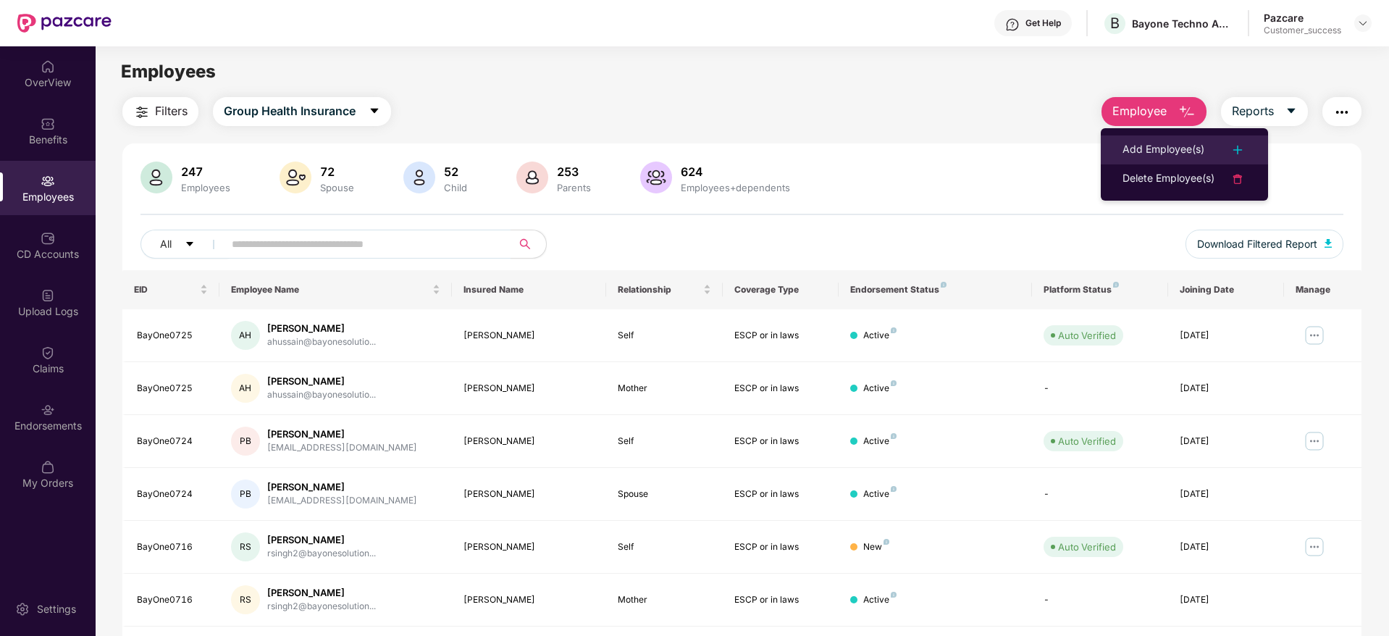
click at [1139, 148] on div "Add Employee(s)" at bounding box center [1163, 149] width 82 height 17
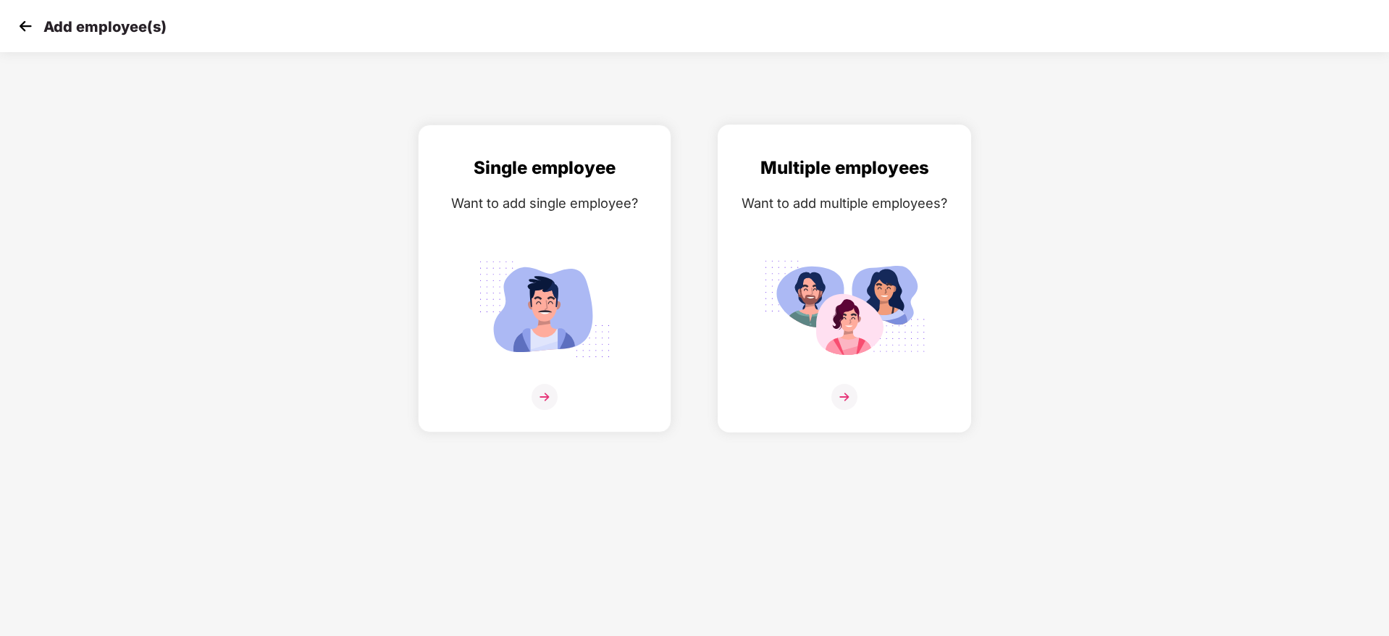
click at [839, 405] on img at bounding box center [844, 397] width 26 height 26
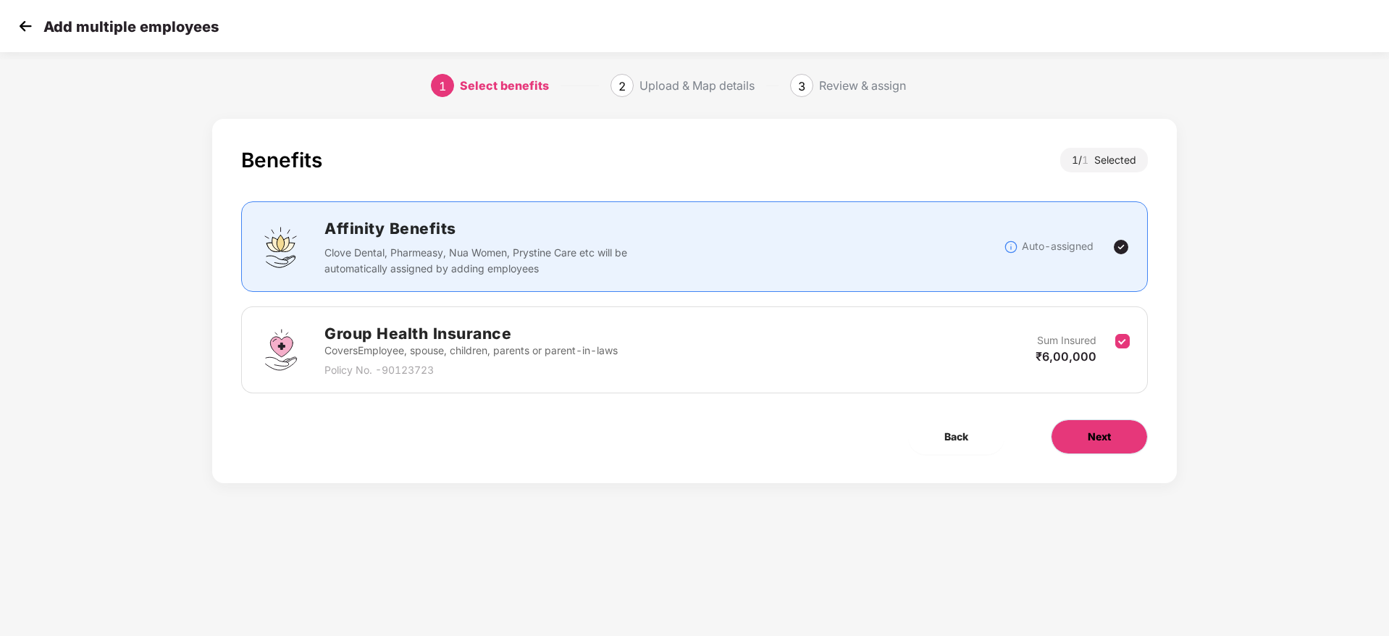
click at [1079, 426] on button "Next" at bounding box center [1098, 436] width 97 height 35
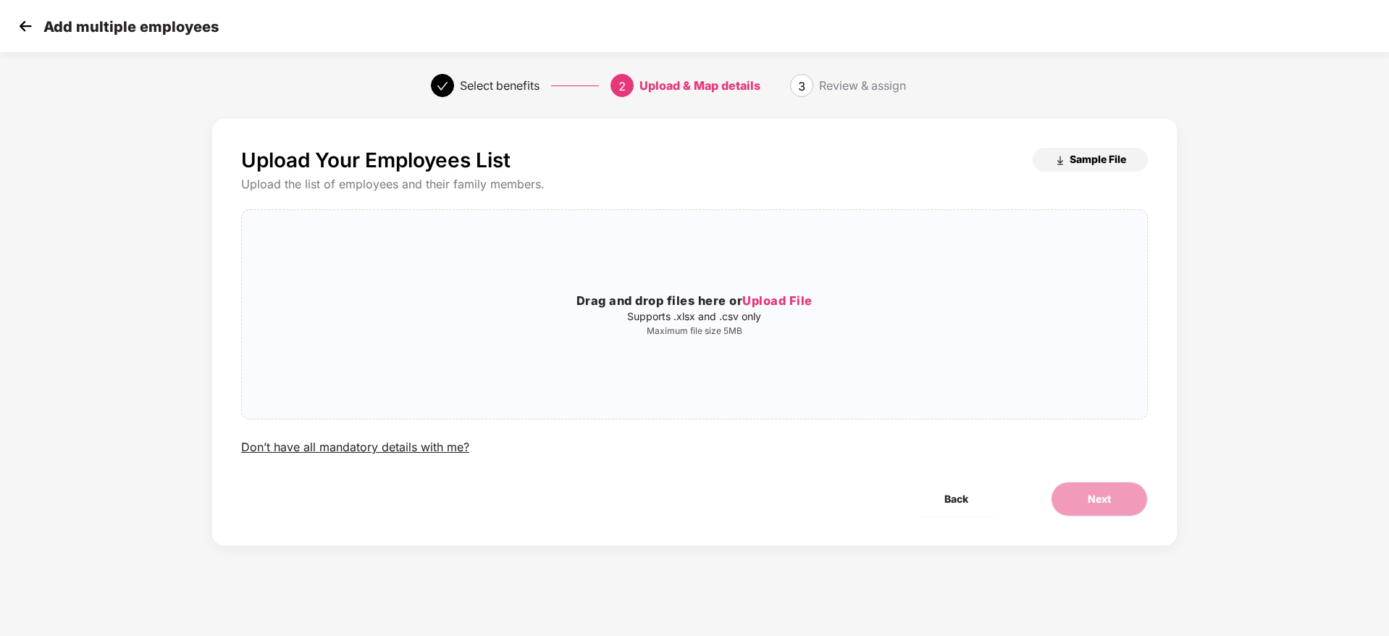
click at [1060, 162] on img "button" at bounding box center [1060, 161] width 12 height 12
click at [25, 20] on img at bounding box center [25, 26] width 22 height 22
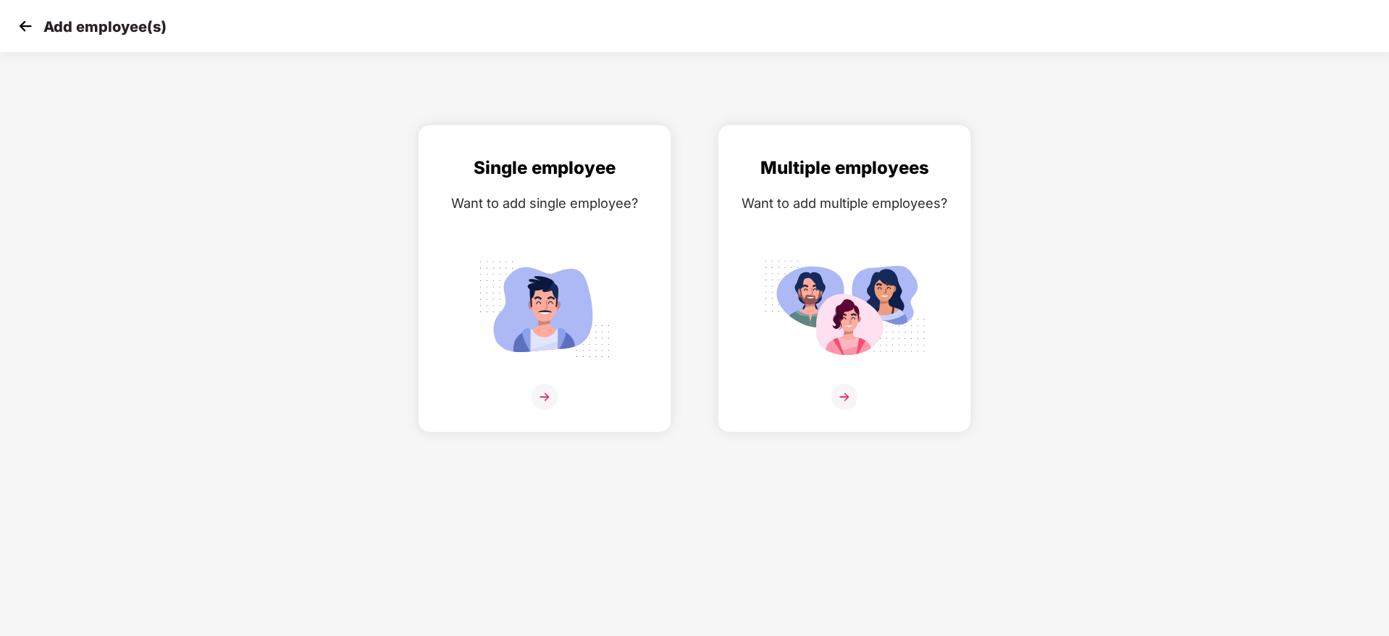
click at [24, 29] on img at bounding box center [25, 26] width 22 height 22
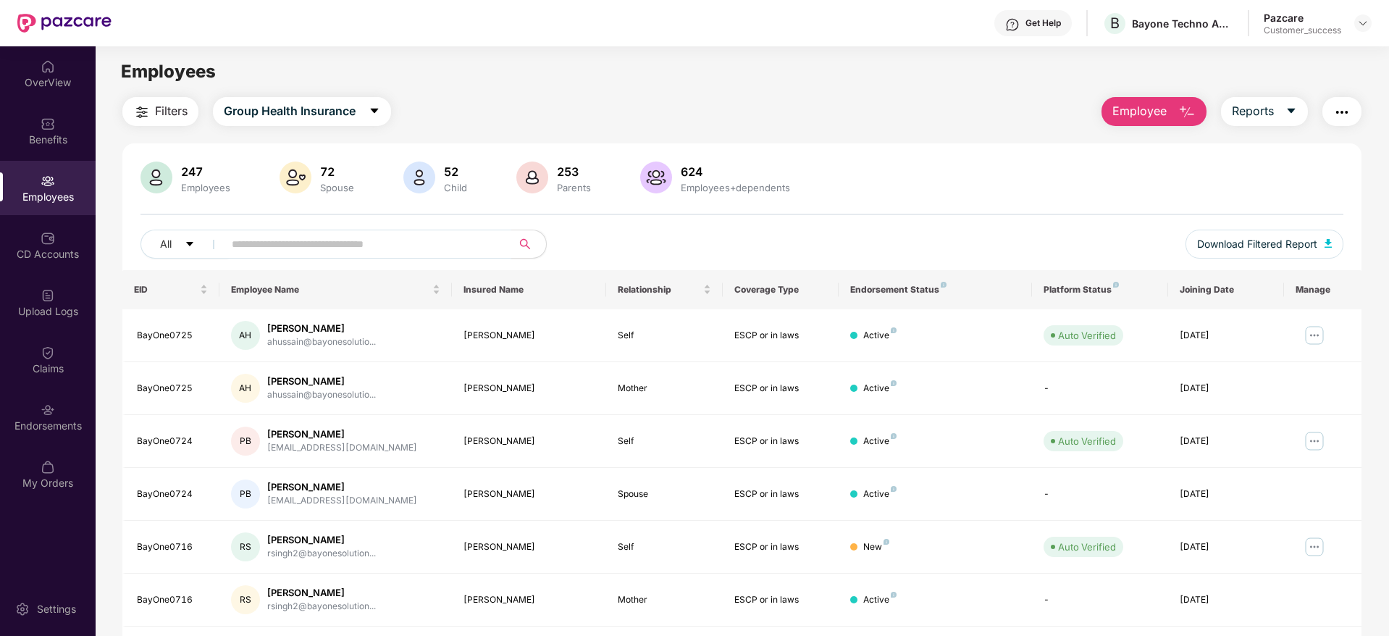
click at [310, 242] on input "text" at bounding box center [362, 244] width 260 height 22
paste input "**********"
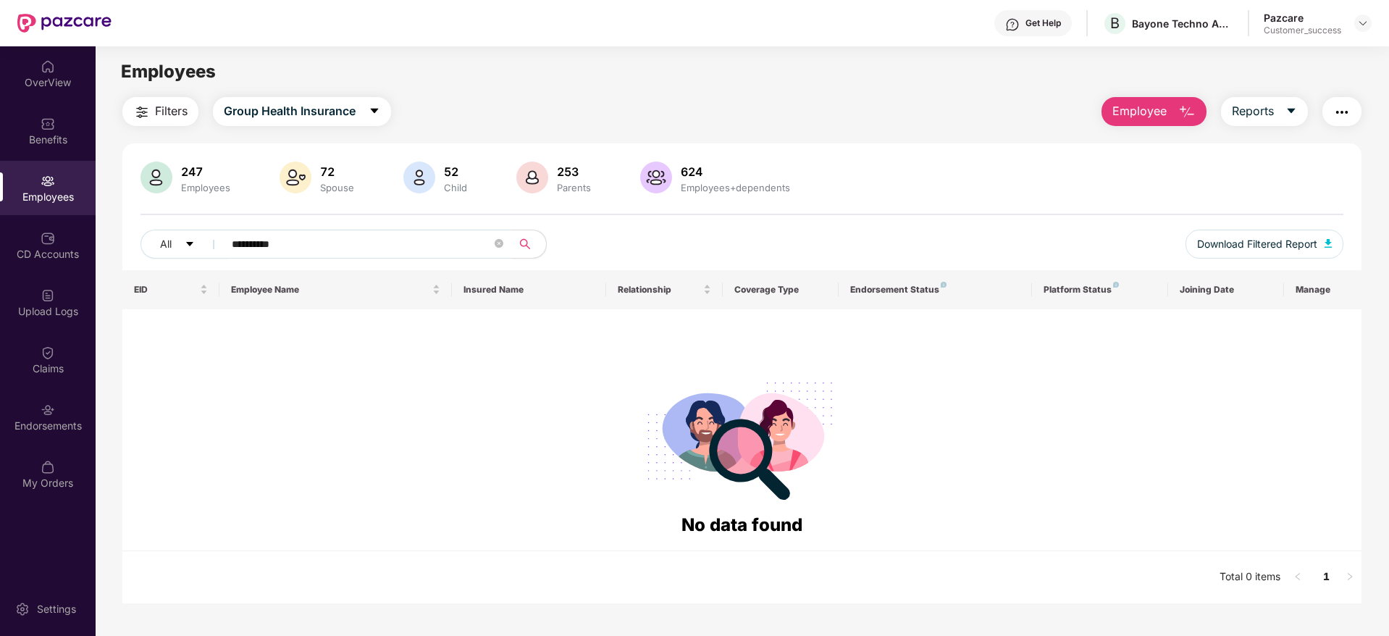
type input "**********"
click at [1145, 122] on button "Employee" at bounding box center [1153, 111] width 105 height 29
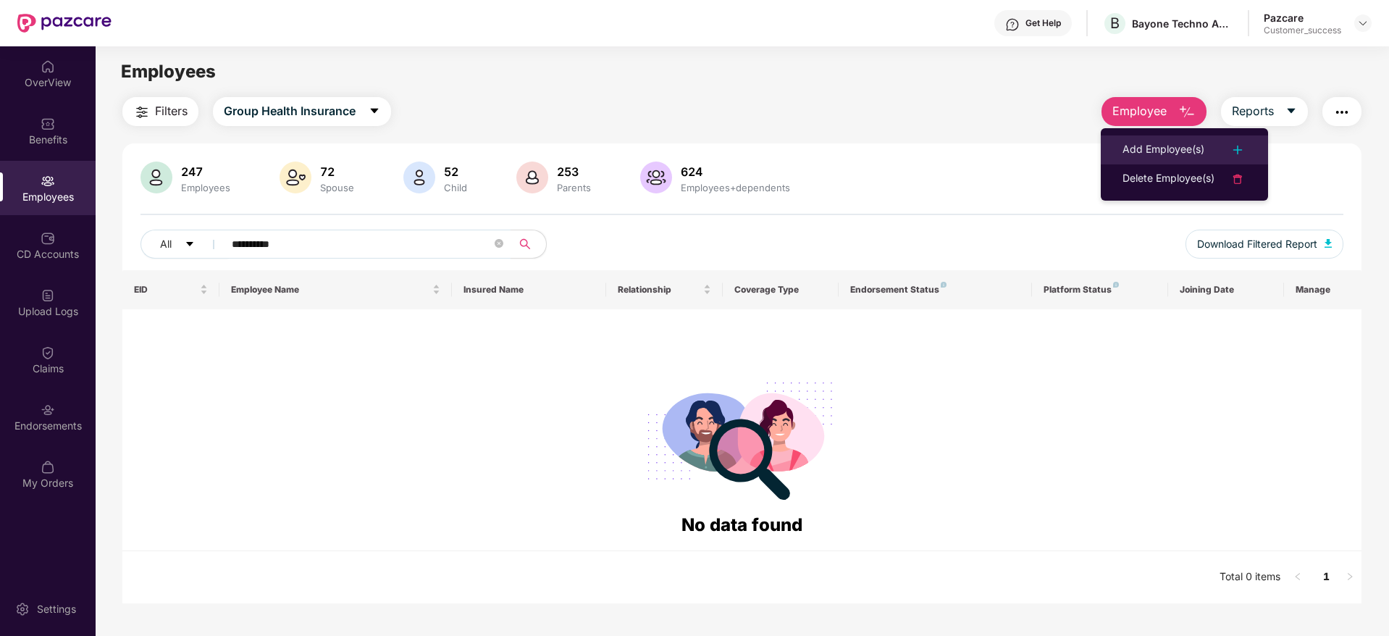
click at [1153, 152] on div "Add Employee(s)" at bounding box center [1163, 149] width 82 height 17
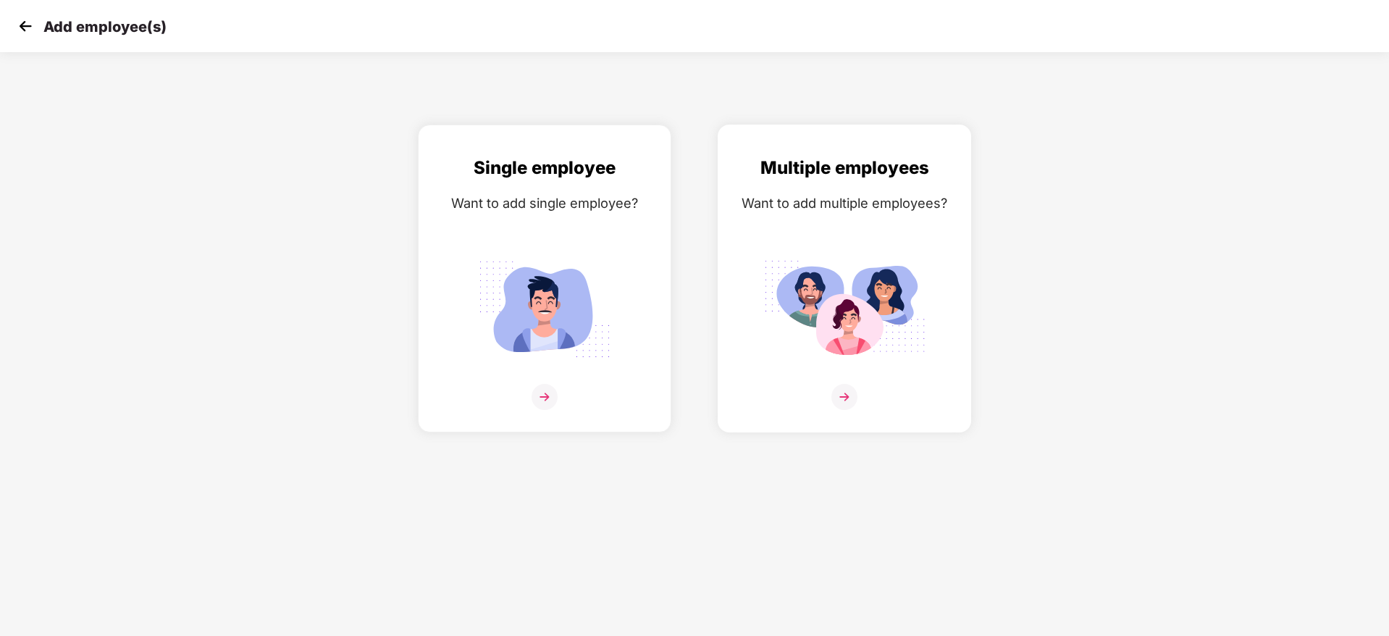
click at [848, 397] on img at bounding box center [844, 397] width 26 height 26
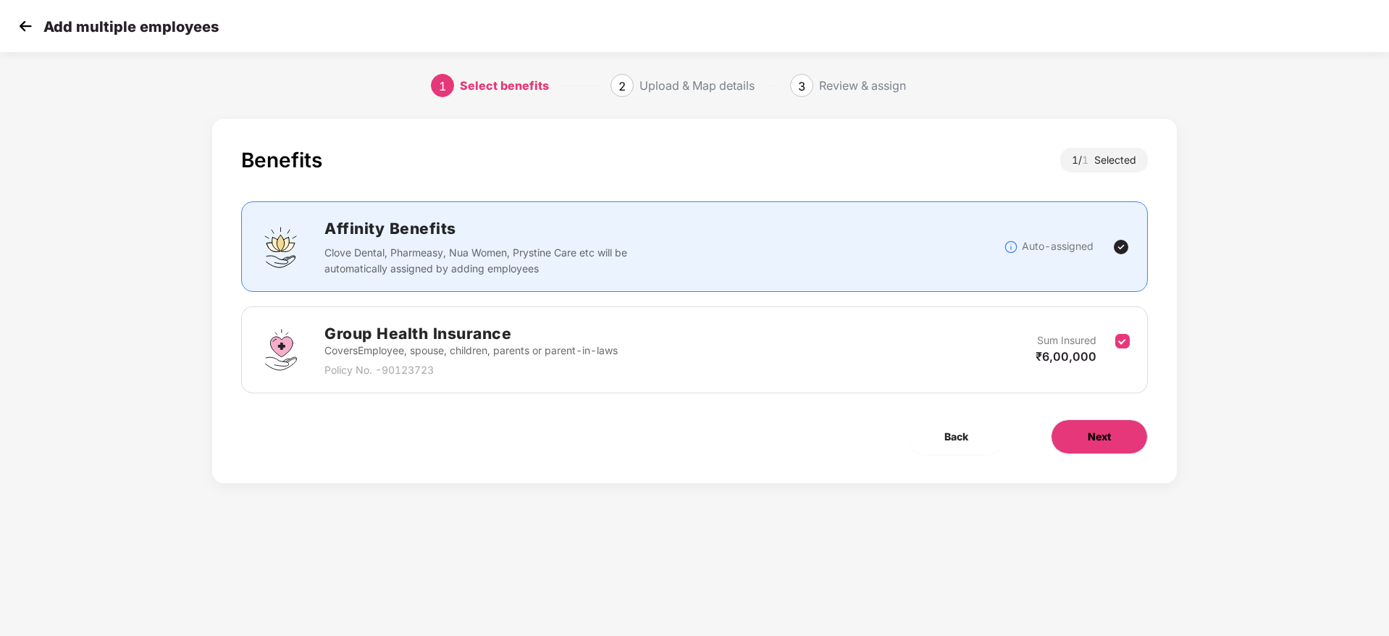
click at [1118, 435] on button "Next" at bounding box center [1098, 436] width 97 height 35
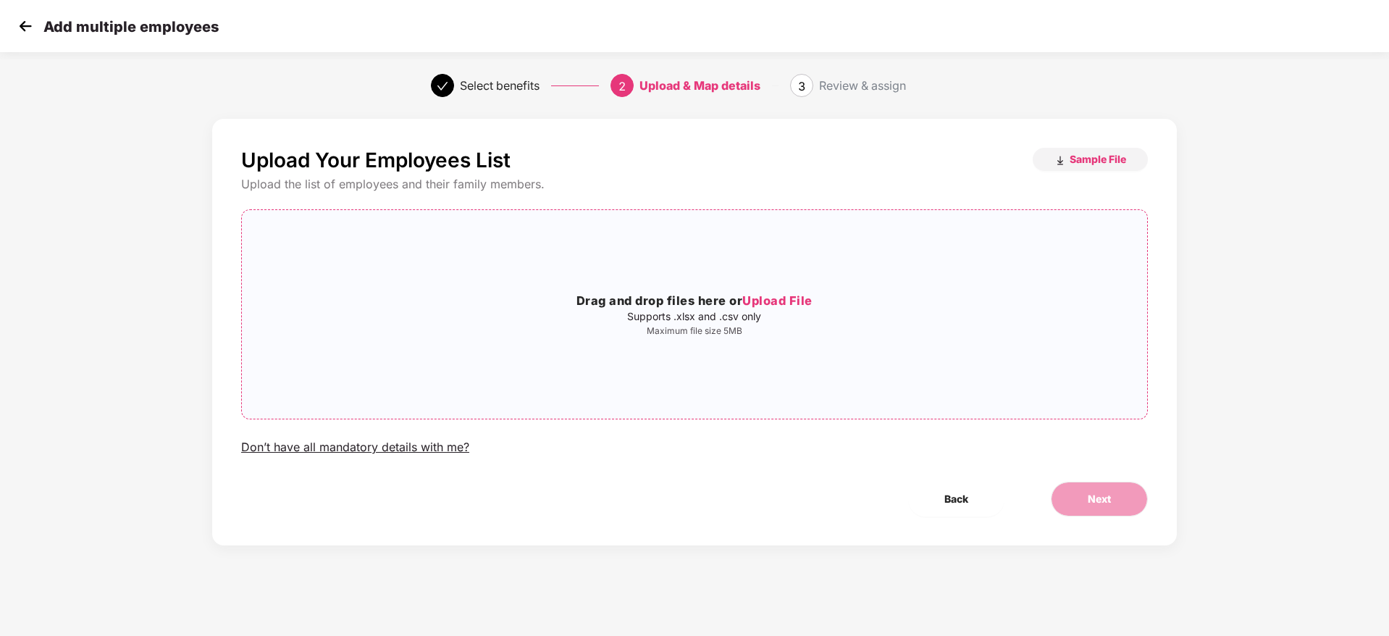
click at [763, 298] on span "Upload File" at bounding box center [777, 300] width 70 height 14
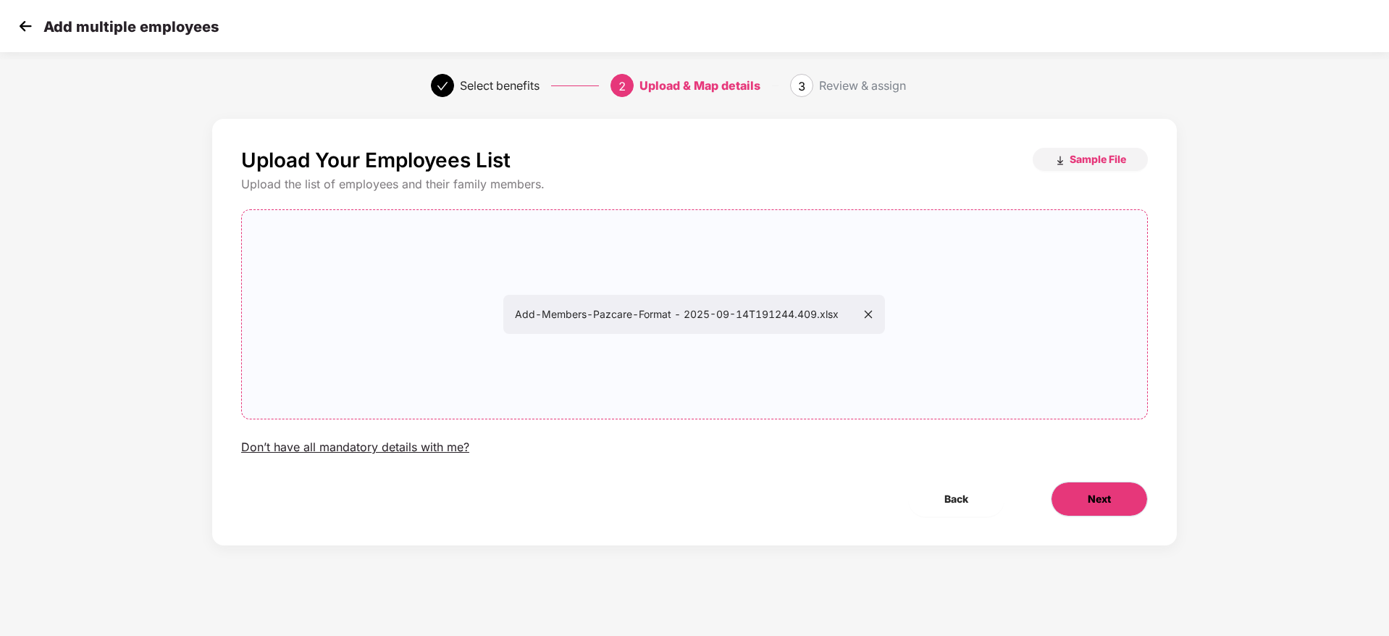
click at [1084, 507] on button "Next" at bounding box center [1098, 498] width 97 height 35
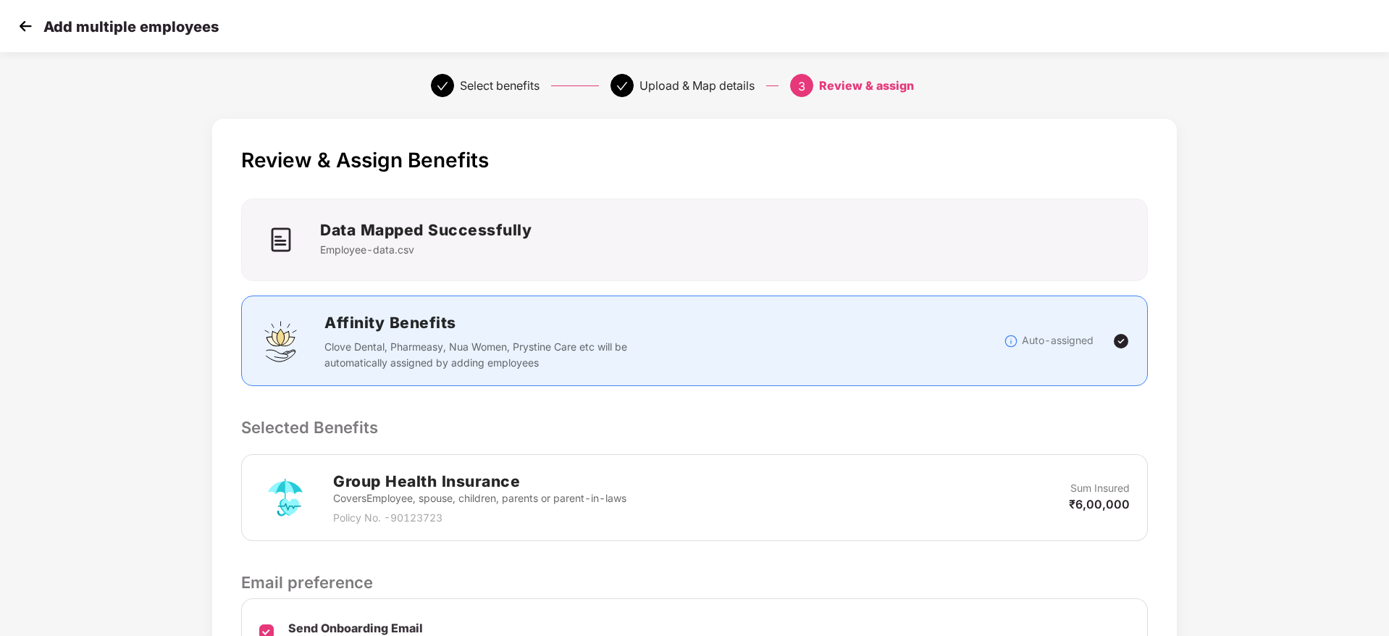
click at [932, 391] on div "Review & Assign Benefits Data Mapped Successfully Employee-data.csv Affinity Be…" at bounding box center [694, 445] width 964 height 652
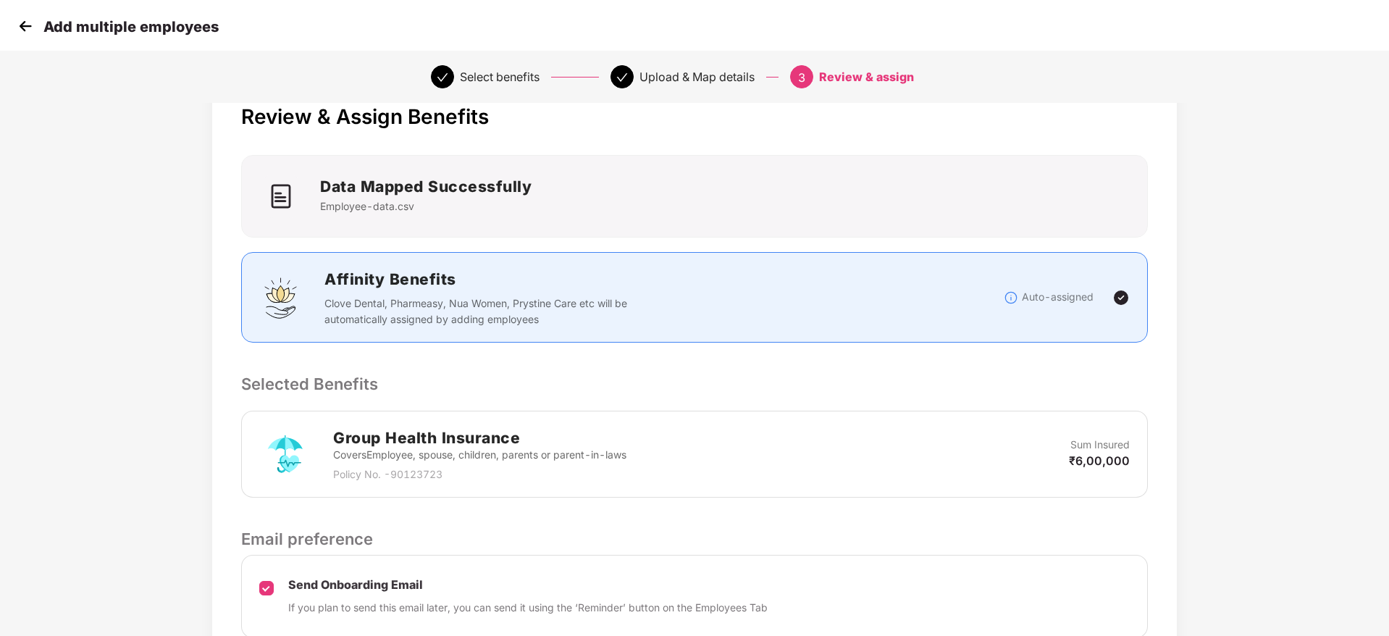
scroll to position [172, 0]
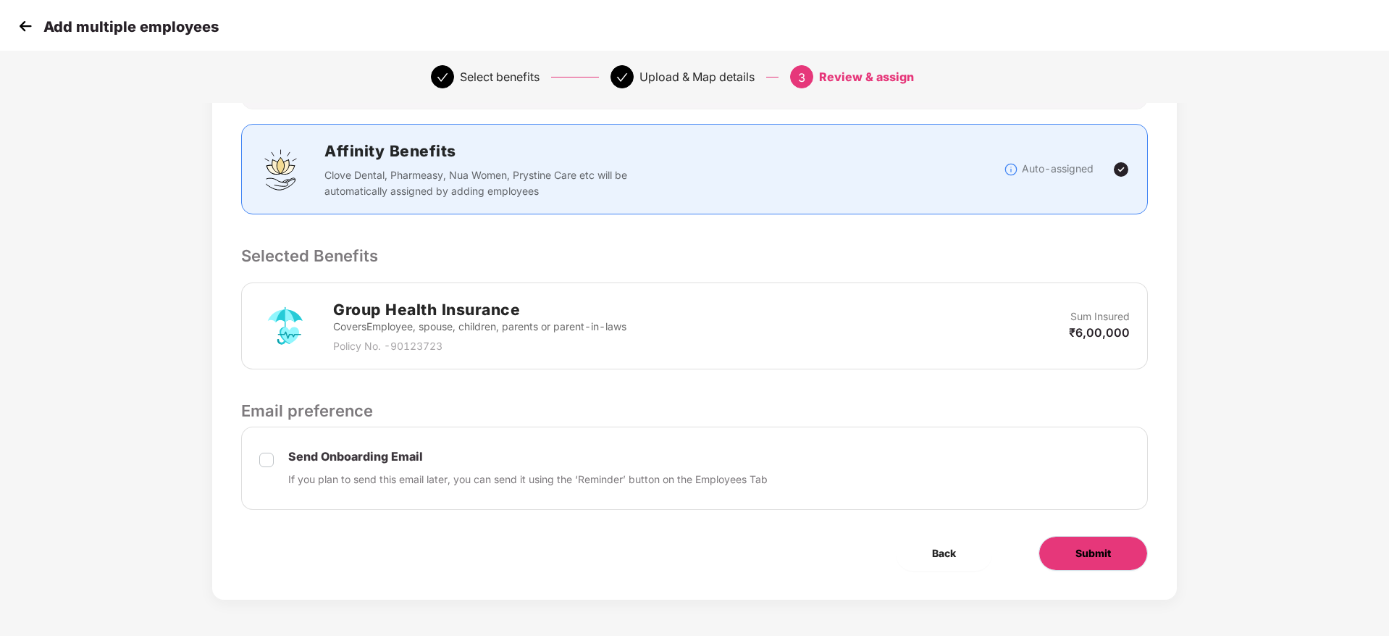
click at [1092, 541] on button "Submit" at bounding box center [1092, 553] width 109 height 35
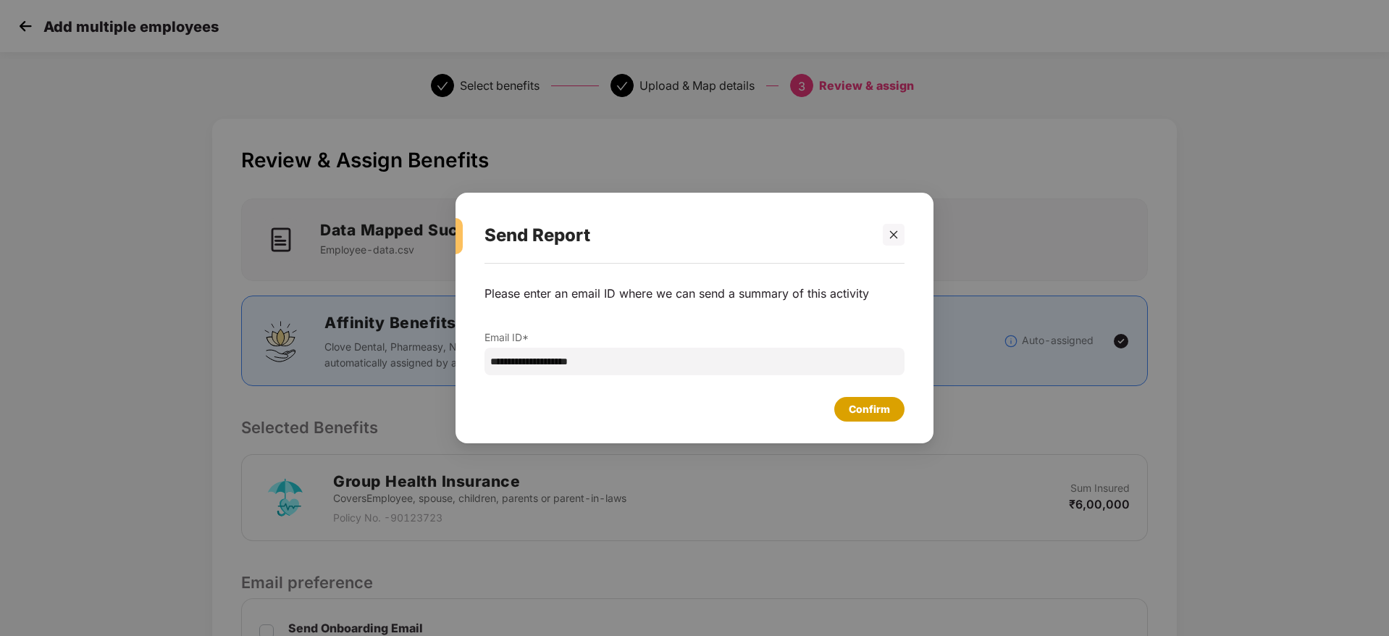
click at [862, 414] on div "Confirm" at bounding box center [868, 409] width 41 height 16
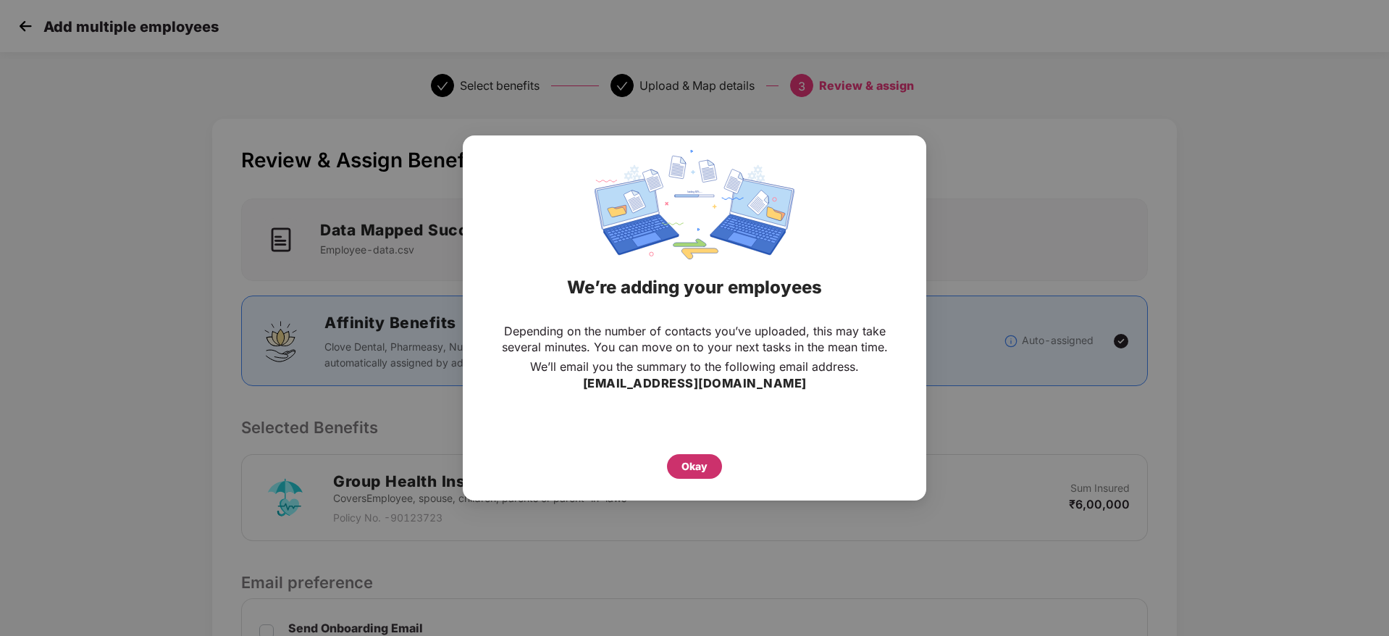
click at [711, 461] on div "Okay" at bounding box center [694, 466] width 55 height 25
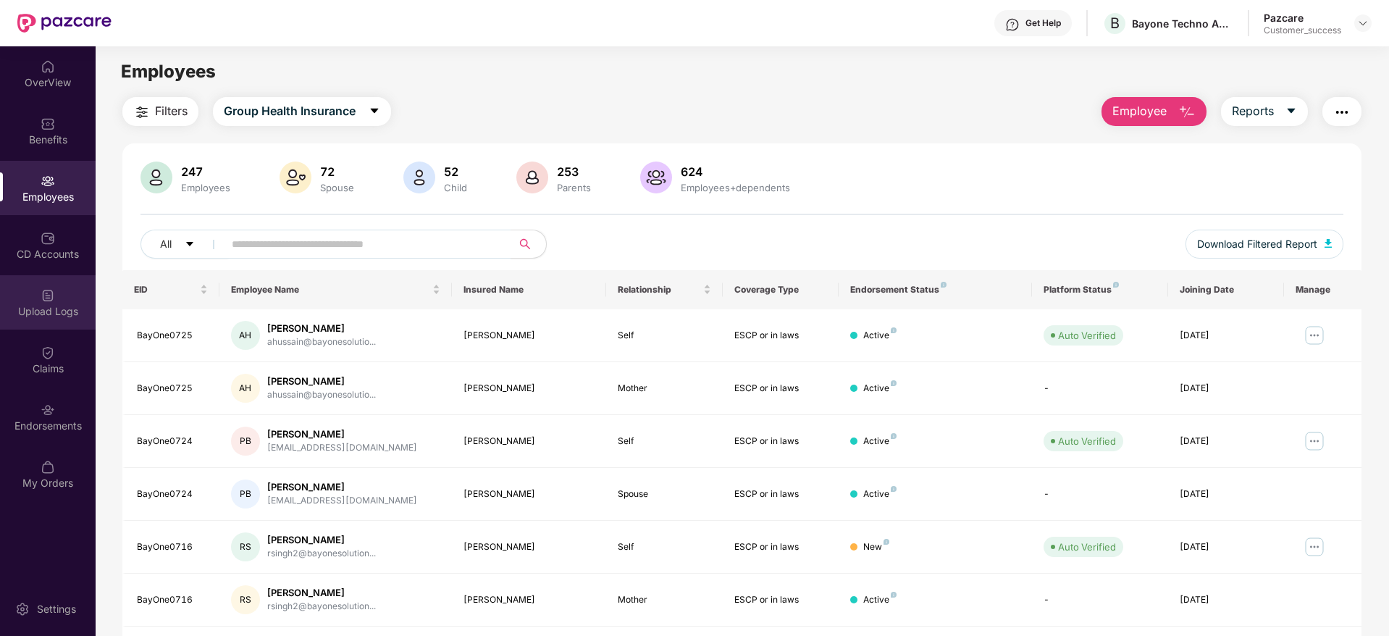
click at [46, 310] on div "Upload Logs" at bounding box center [48, 311] width 96 height 14
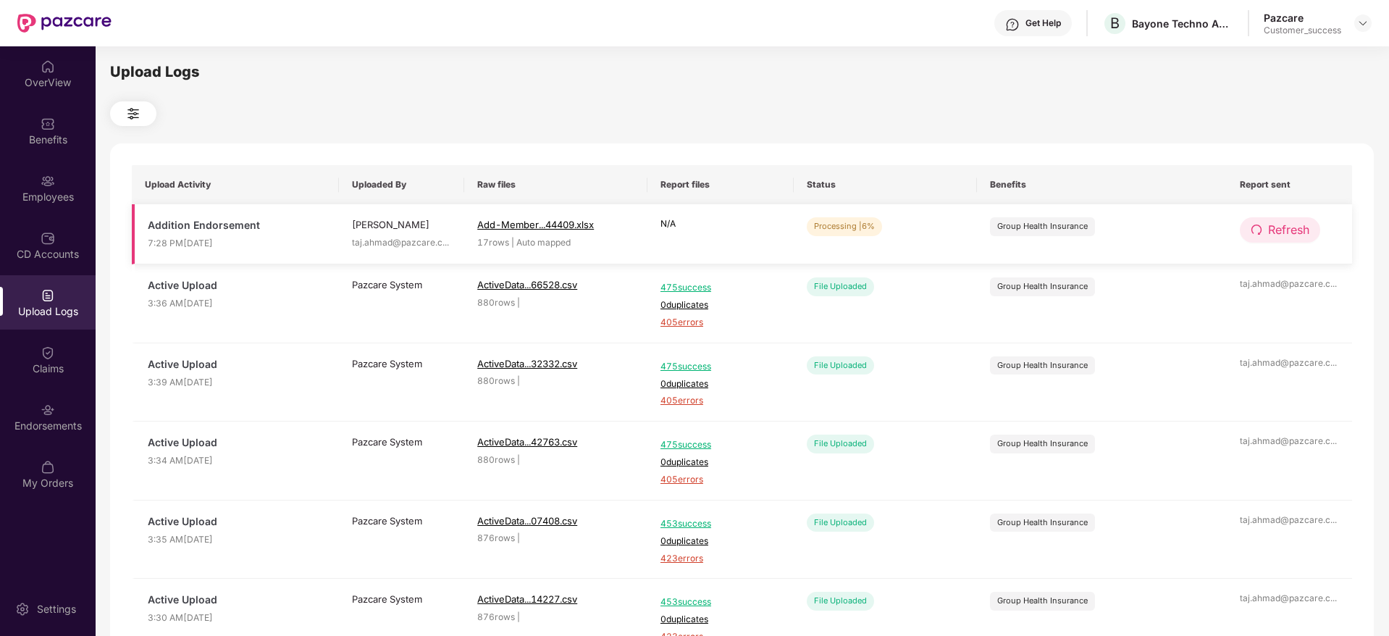
click at [1298, 225] on span "Refresh" at bounding box center [1288, 230] width 41 height 18
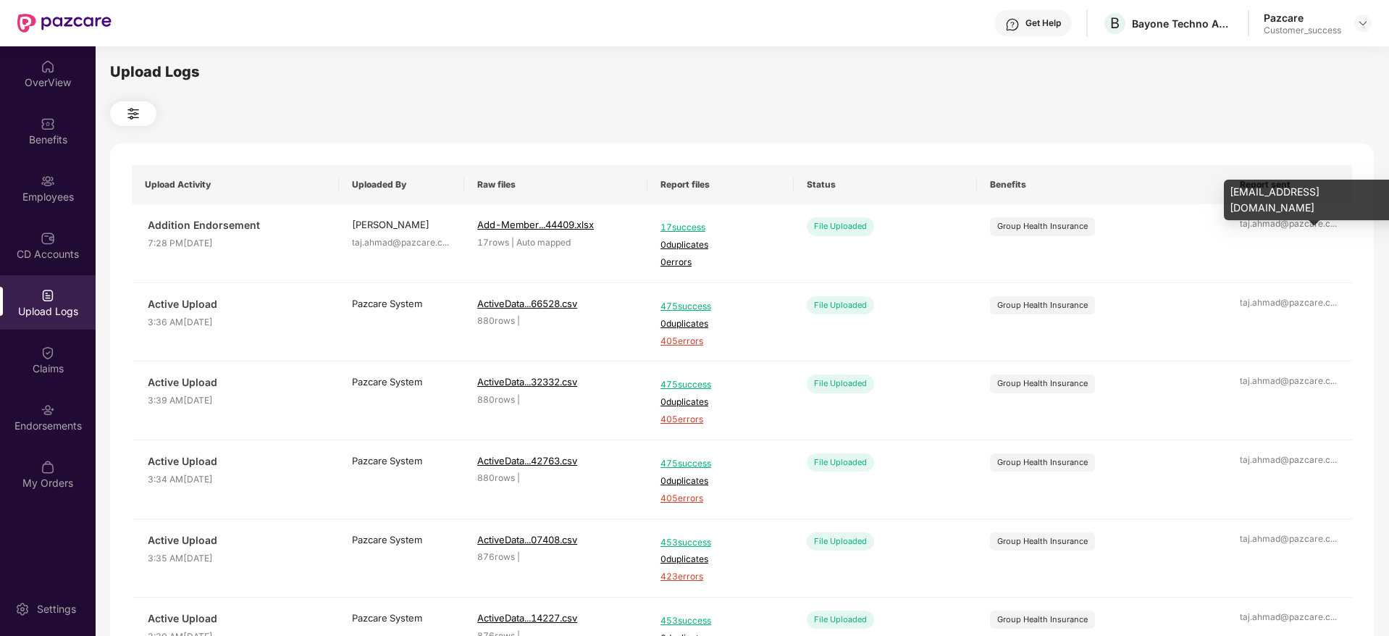
click at [1298, 225] on div "taj.ahmad@pazcare.c ..." at bounding box center [1288, 224] width 99 height 14
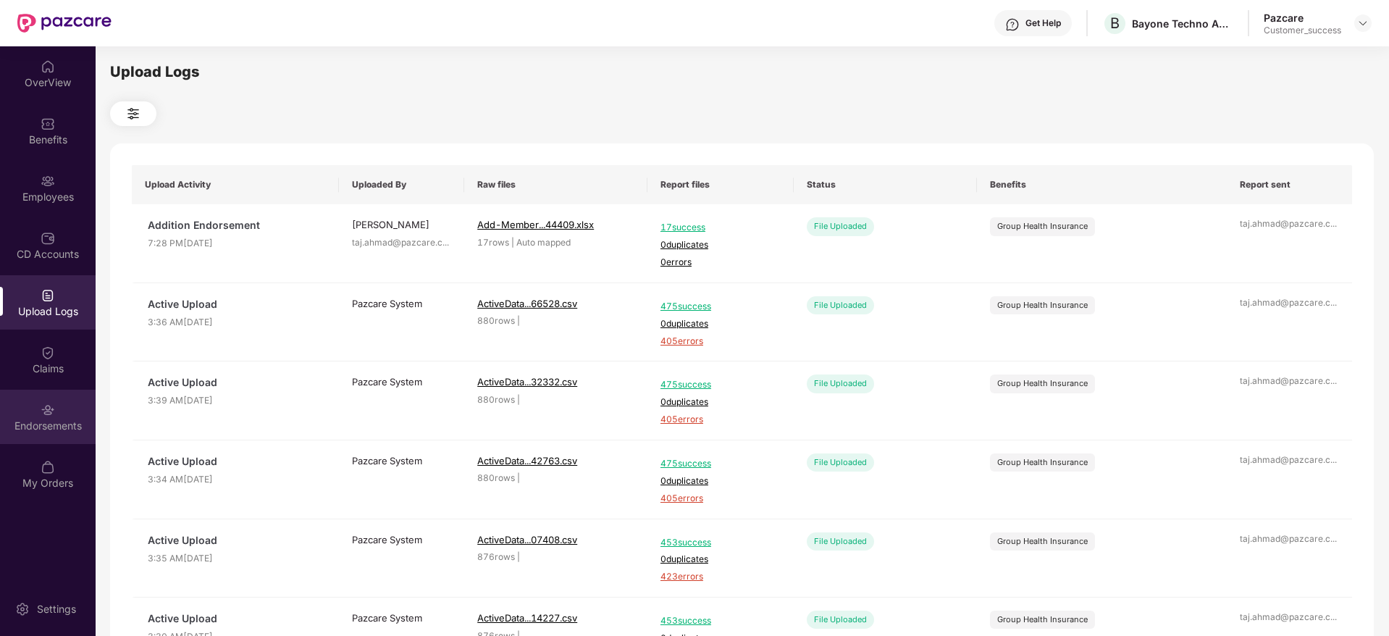
click at [52, 413] on img at bounding box center [48, 410] width 14 height 14
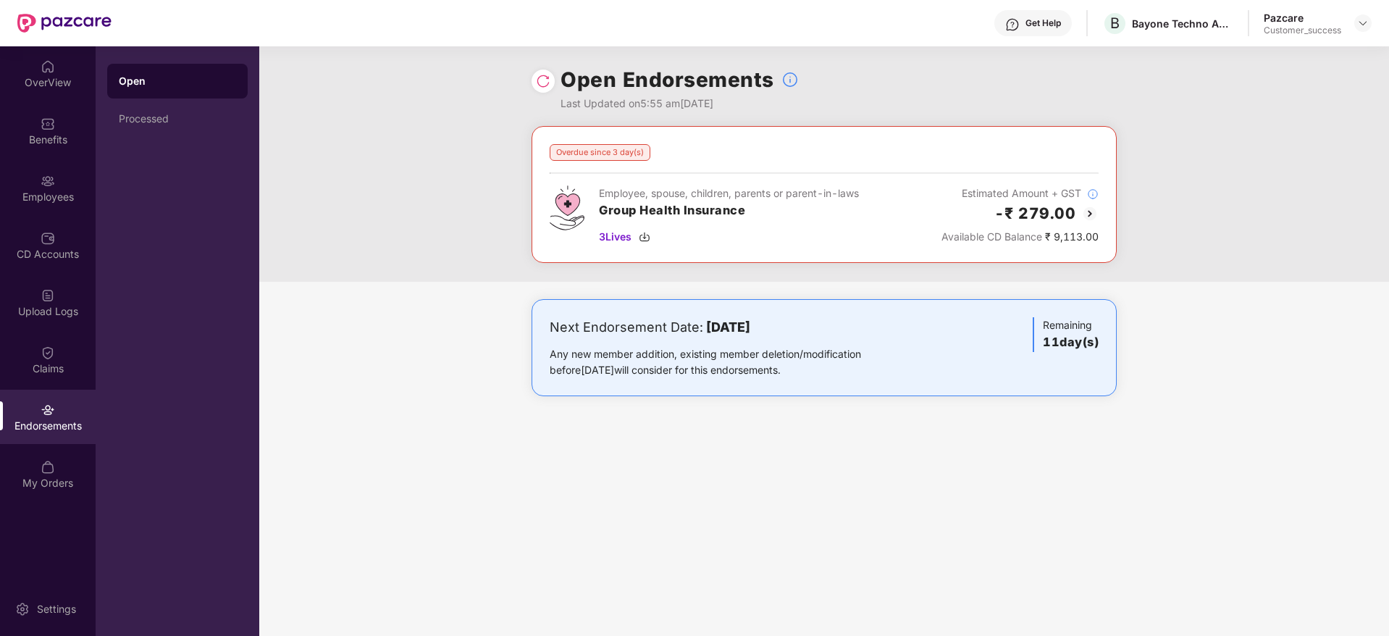
click at [545, 85] on img at bounding box center [543, 81] width 14 height 14
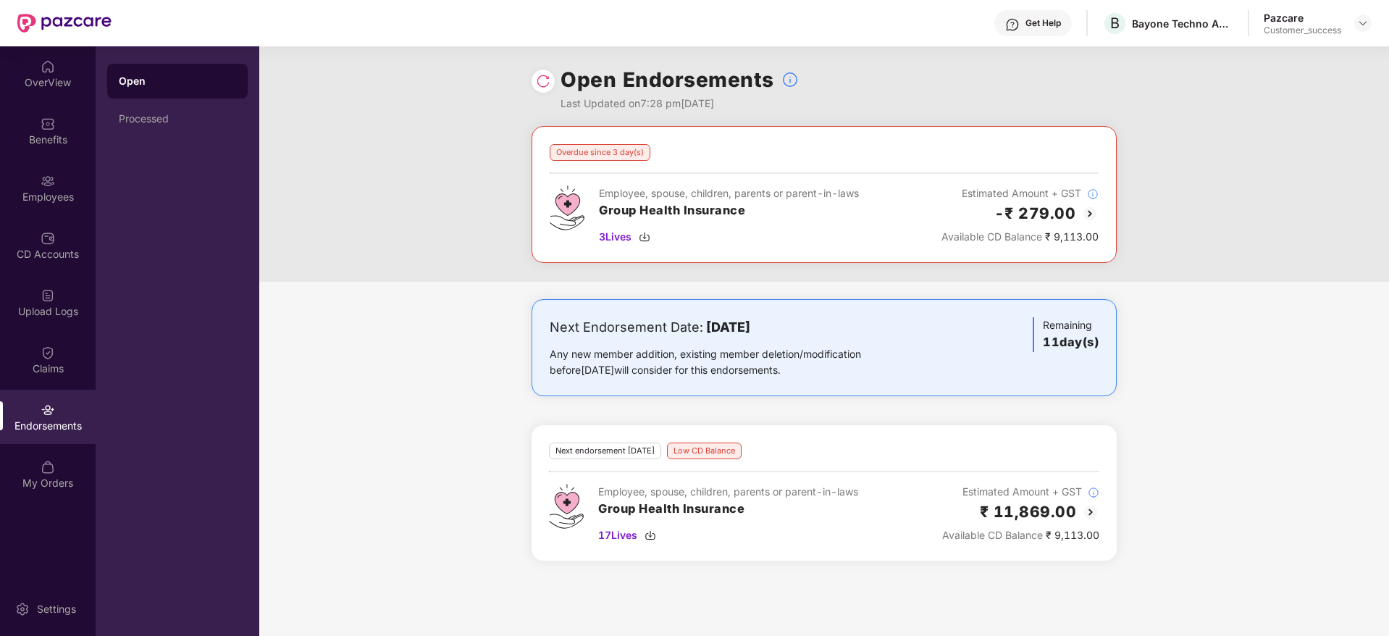
click at [544, 80] on img at bounding box center [543, 81] width 14 height 14
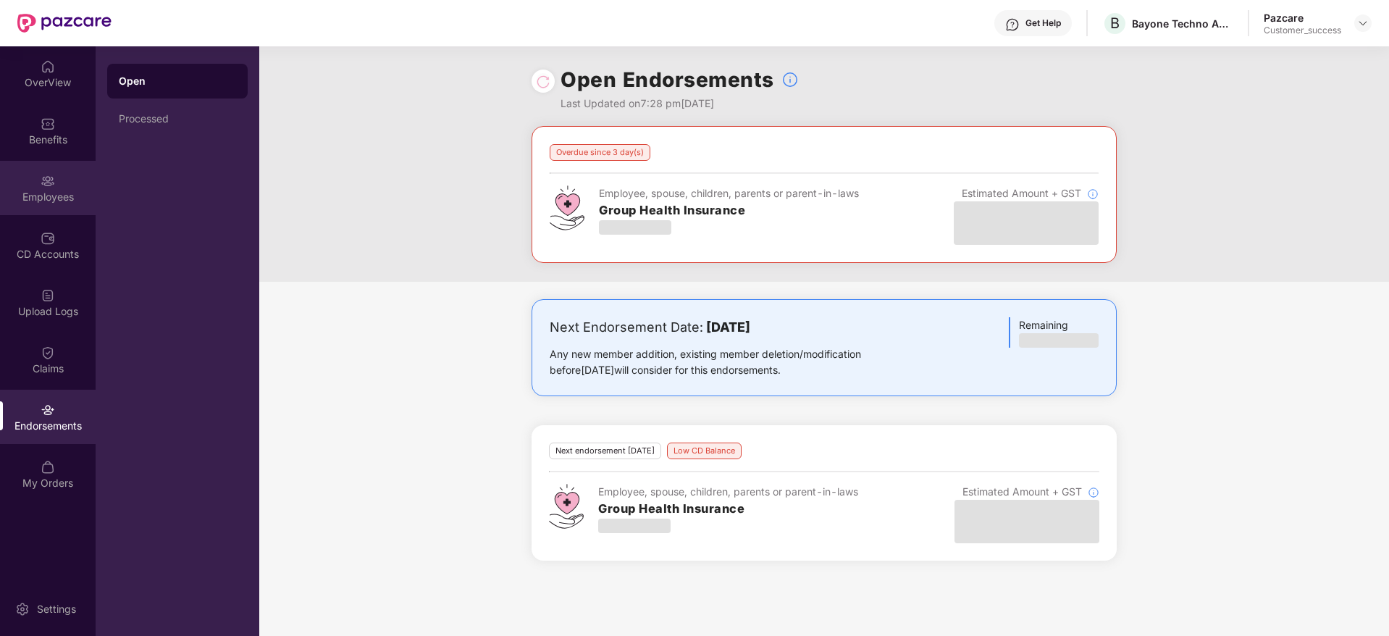
click at [42, 188] on div "Employees" at bounding box center [48, 188] width 96 height 54
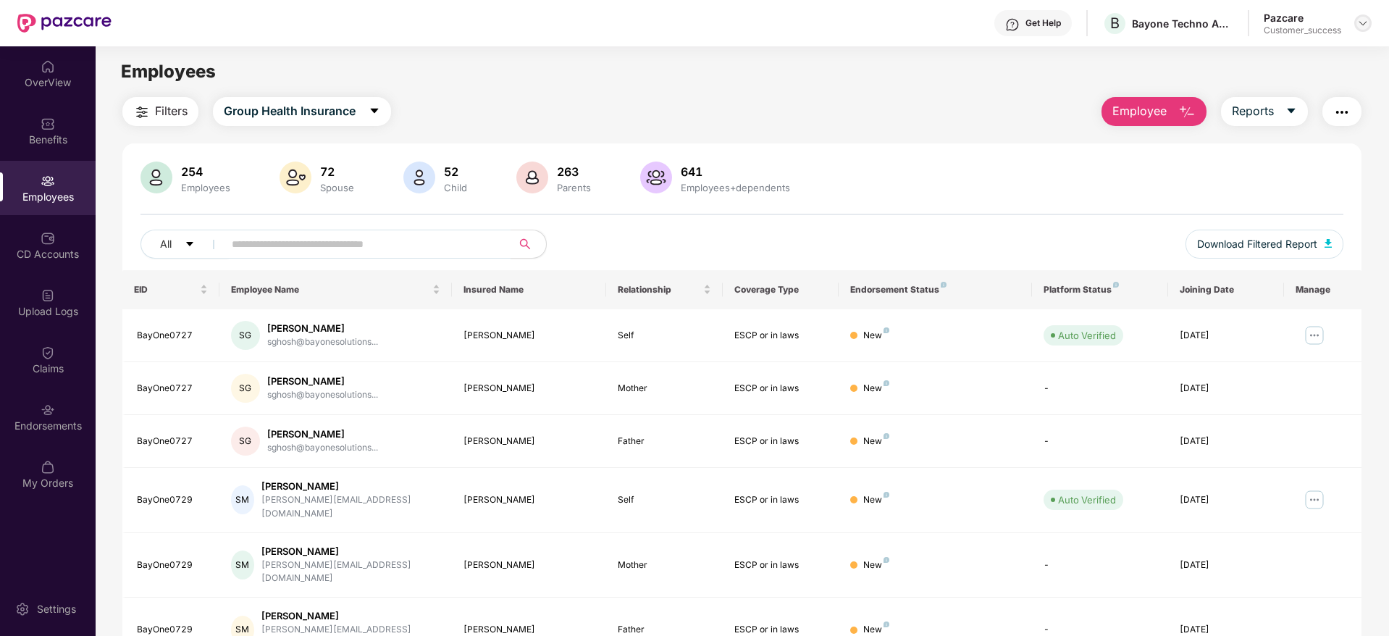
click at [1366, 17] on img at bounding box center [1363, 23] width 12 height 12
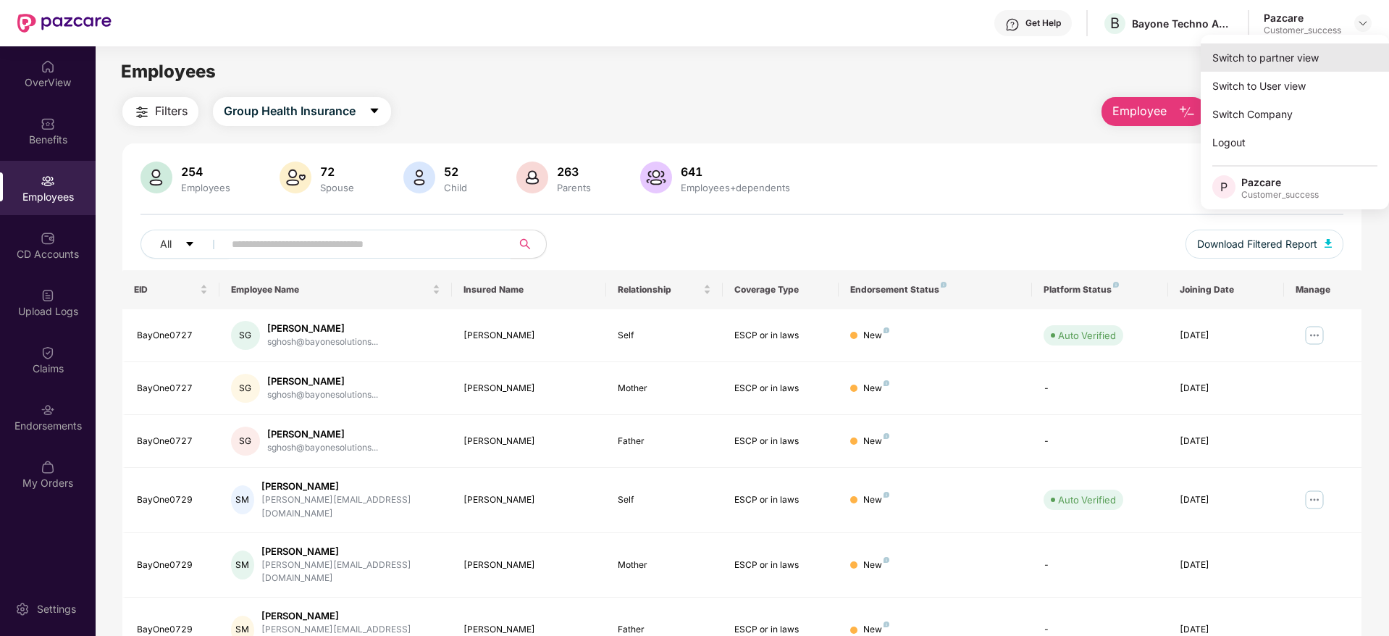
click at [1294, 55] on div "Switch to partner view" at bounding box center [1294, 57] width 188 height 28
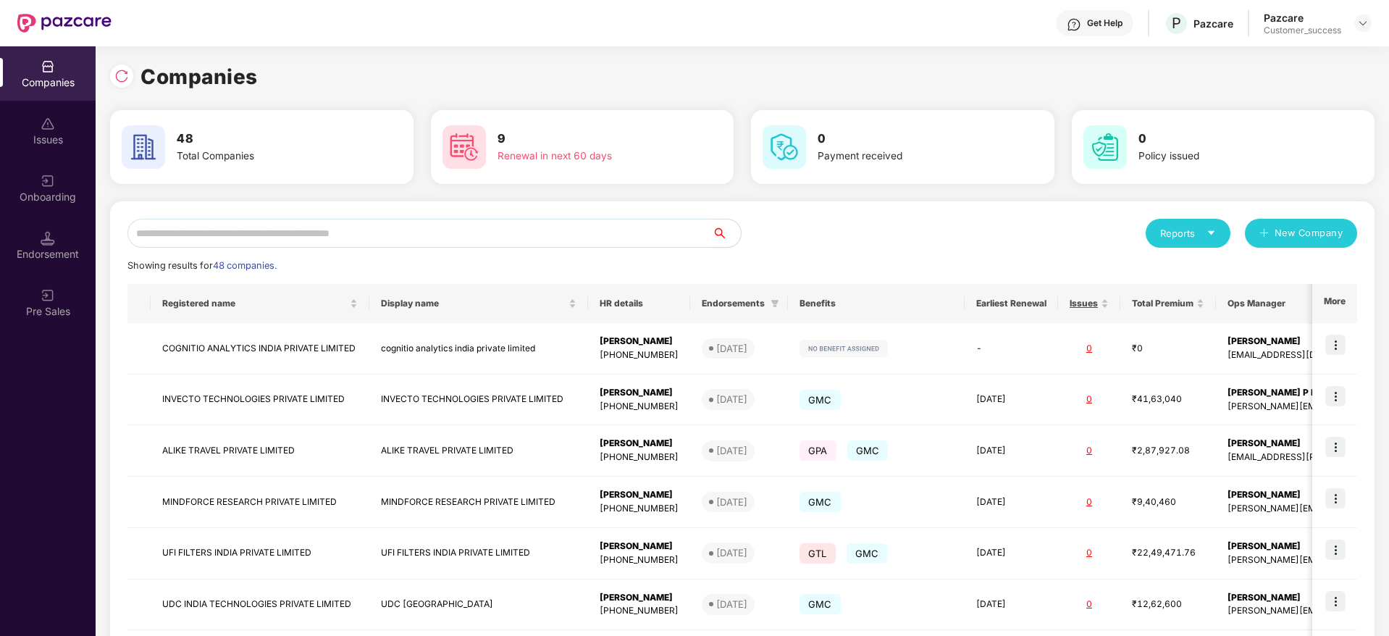
click at [503, 240] on input "text" at bounding box center [419, 233] width 584 height 29
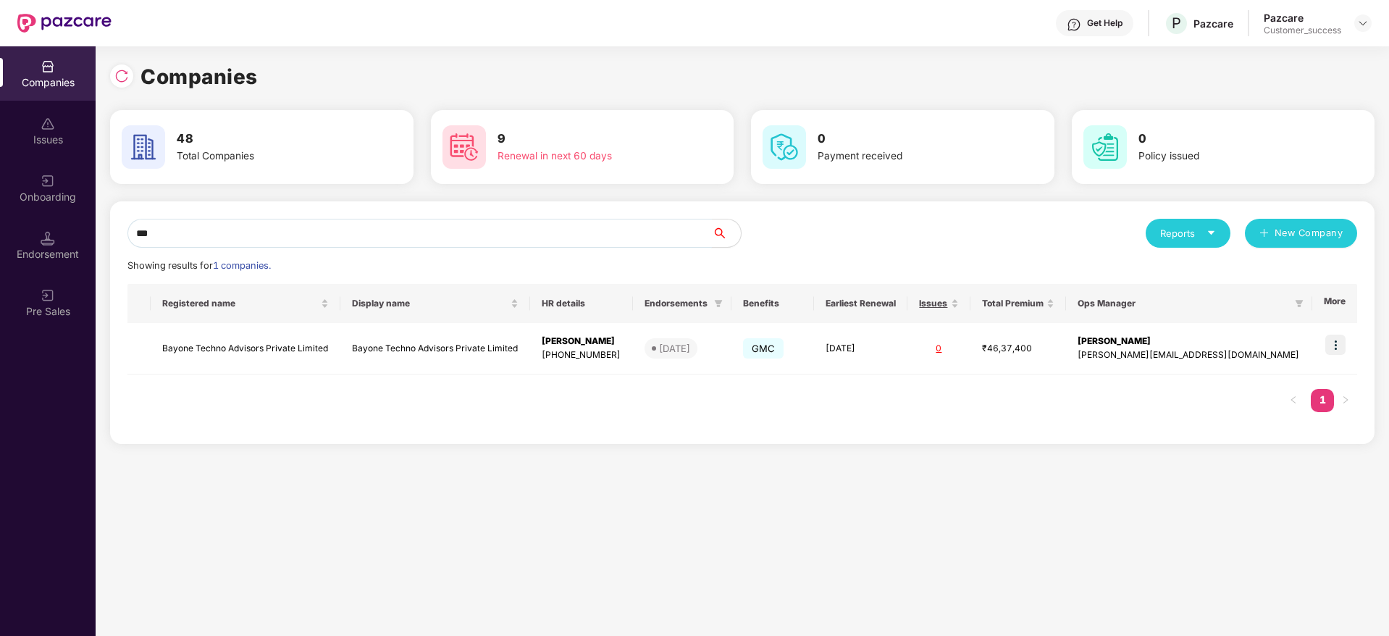
click at [184, 238] on input "***" at bounding box center [419, 233] width 584 height 29
type input "*"
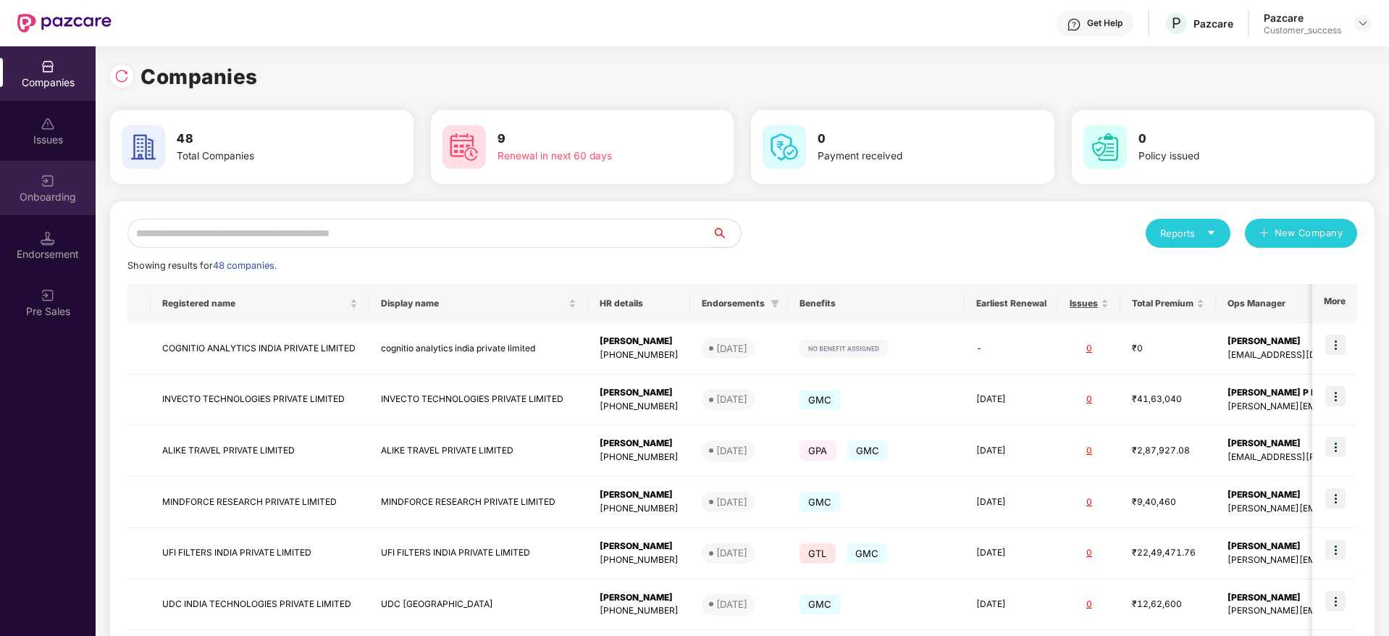
click at [64, 190] on div "Onboarding" at bounding box center [48, 197] width 96 height 14
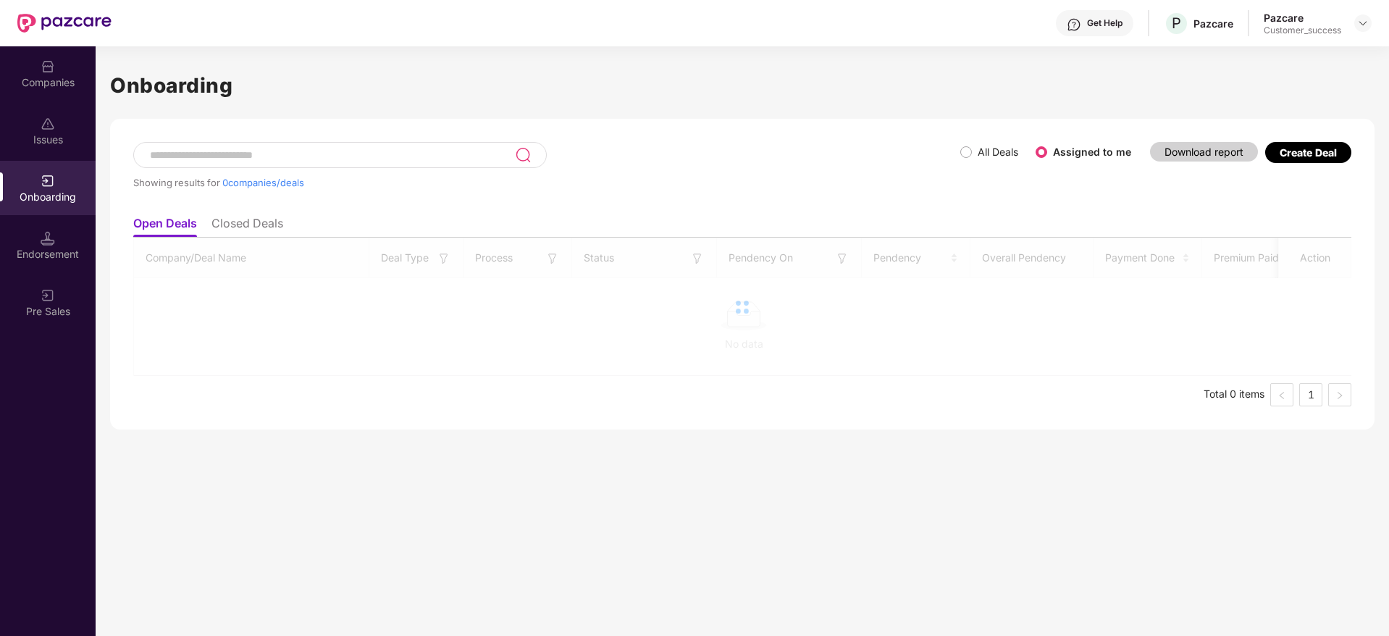
click at [48, 85] on div "Companies" at bounding box center [48, 82] width 96 height 14
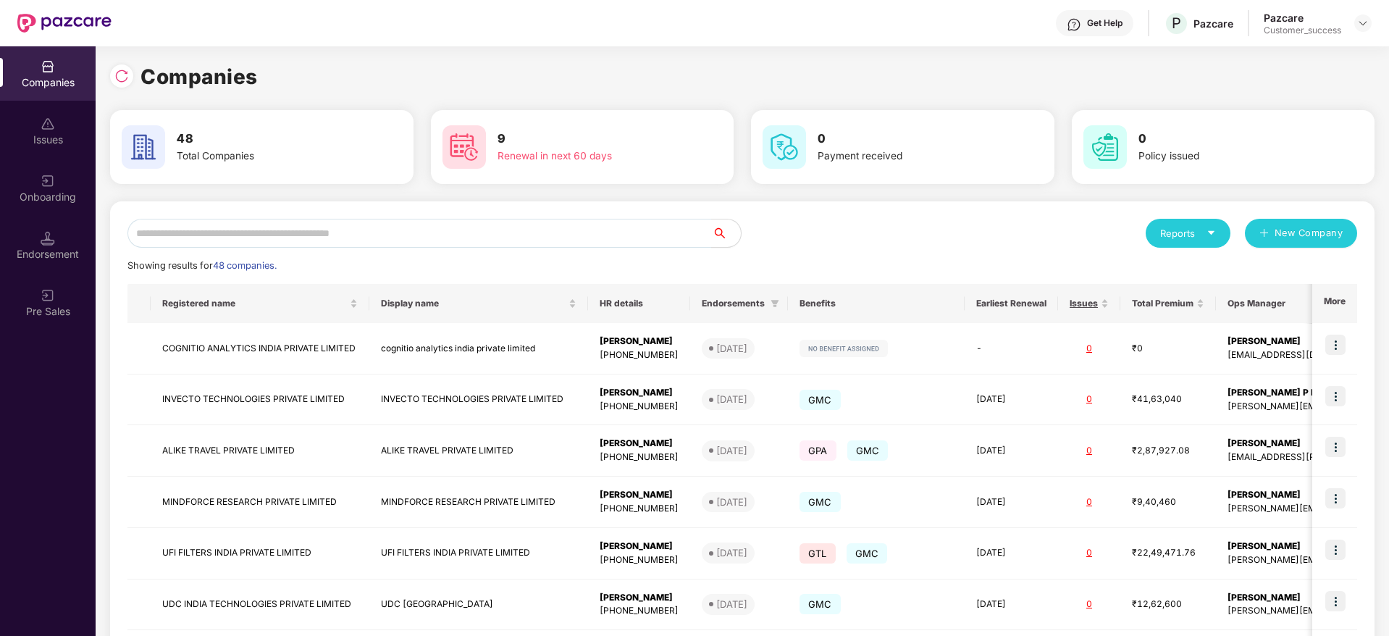
click at [1029, 235] on div "Reports New Company" at bounding box center [1049, 233] width 615 height 29
